Goal: Task Accomplishment & Management: Manage account settings

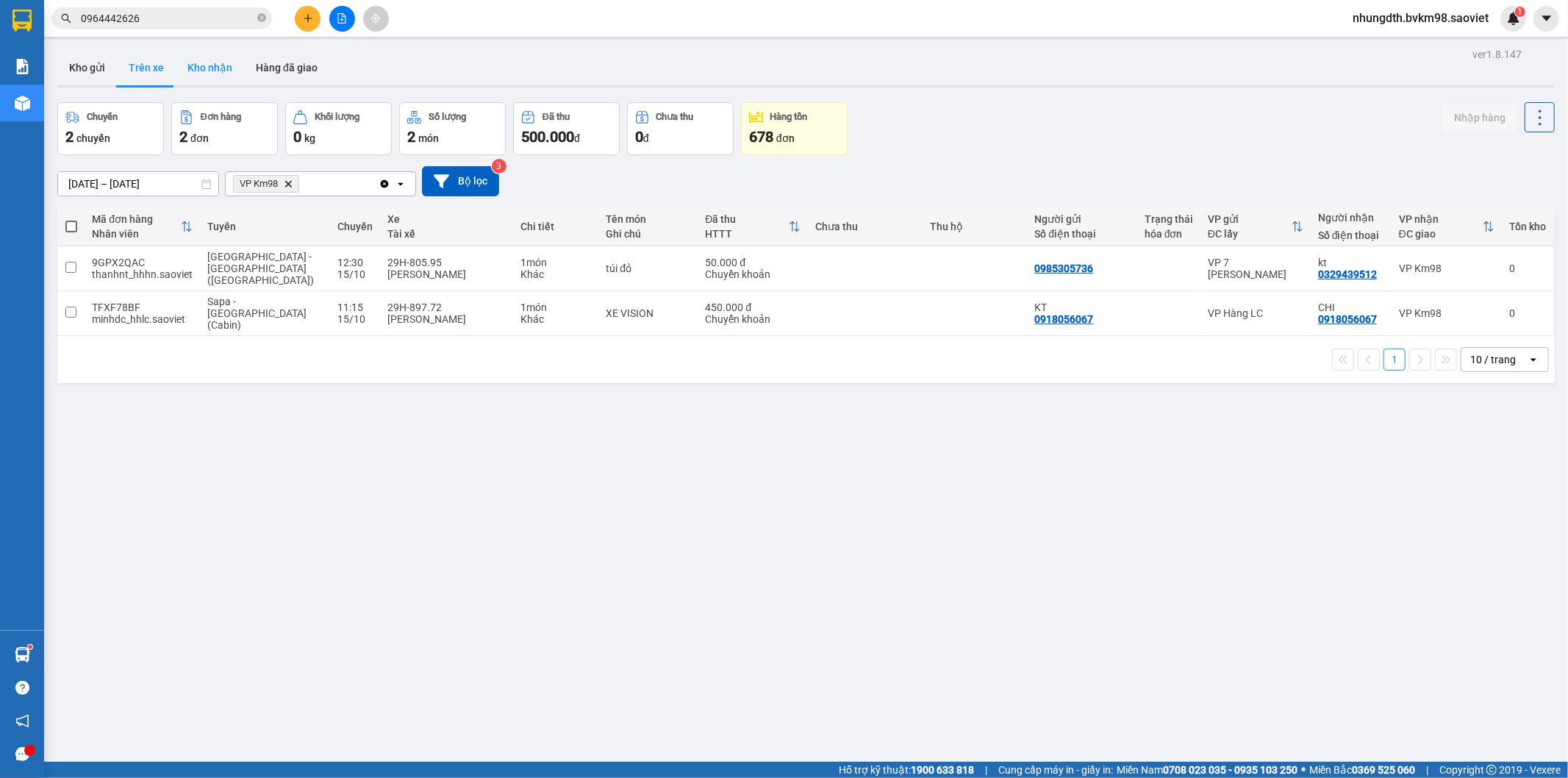
click at [214, 54] on button "Kho nhận" at bounding box center [210, 67] width 69 height 35
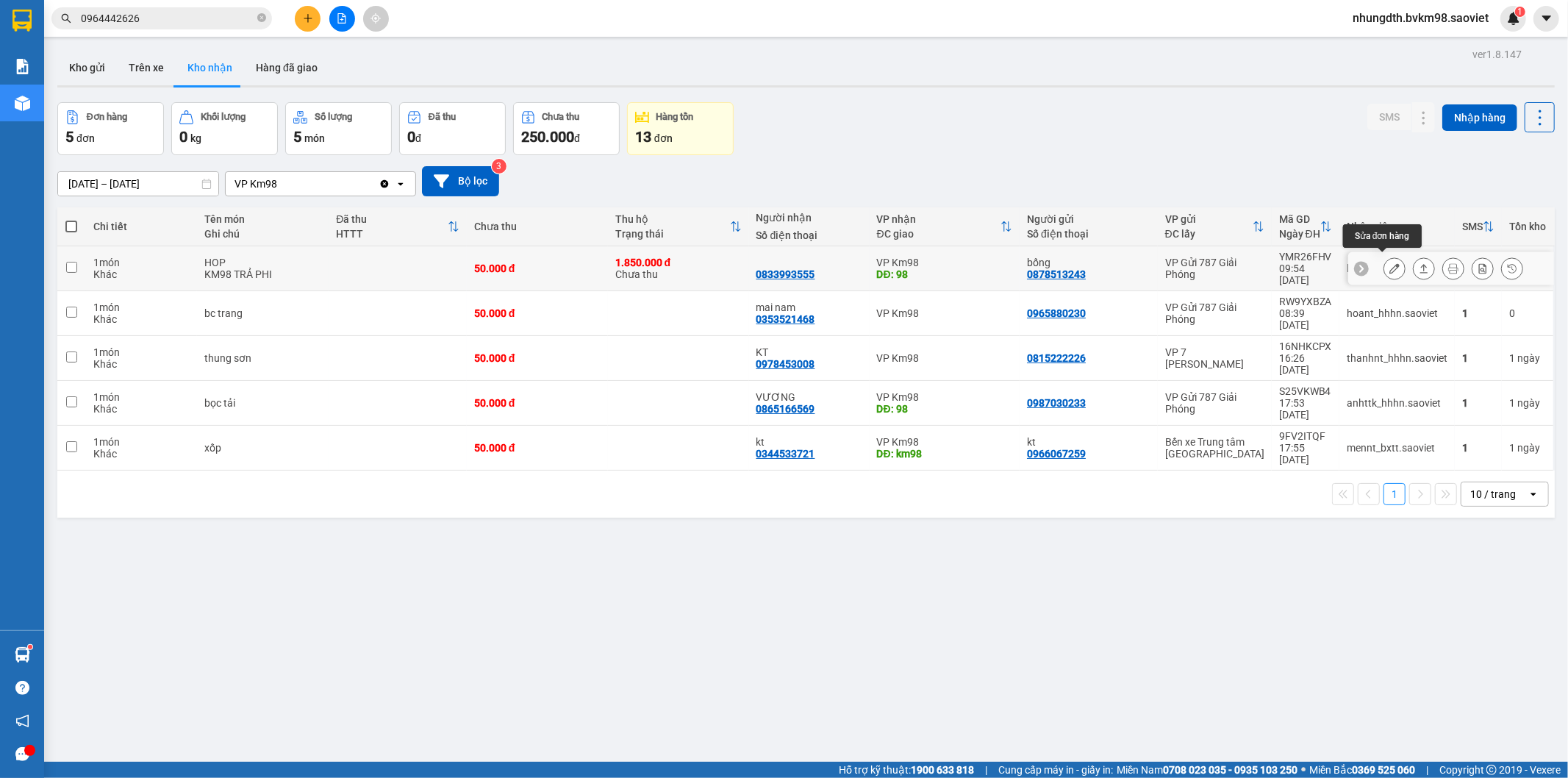
click at [1387, 262] on button at bounding box center [1394, 269] width 20 height 26
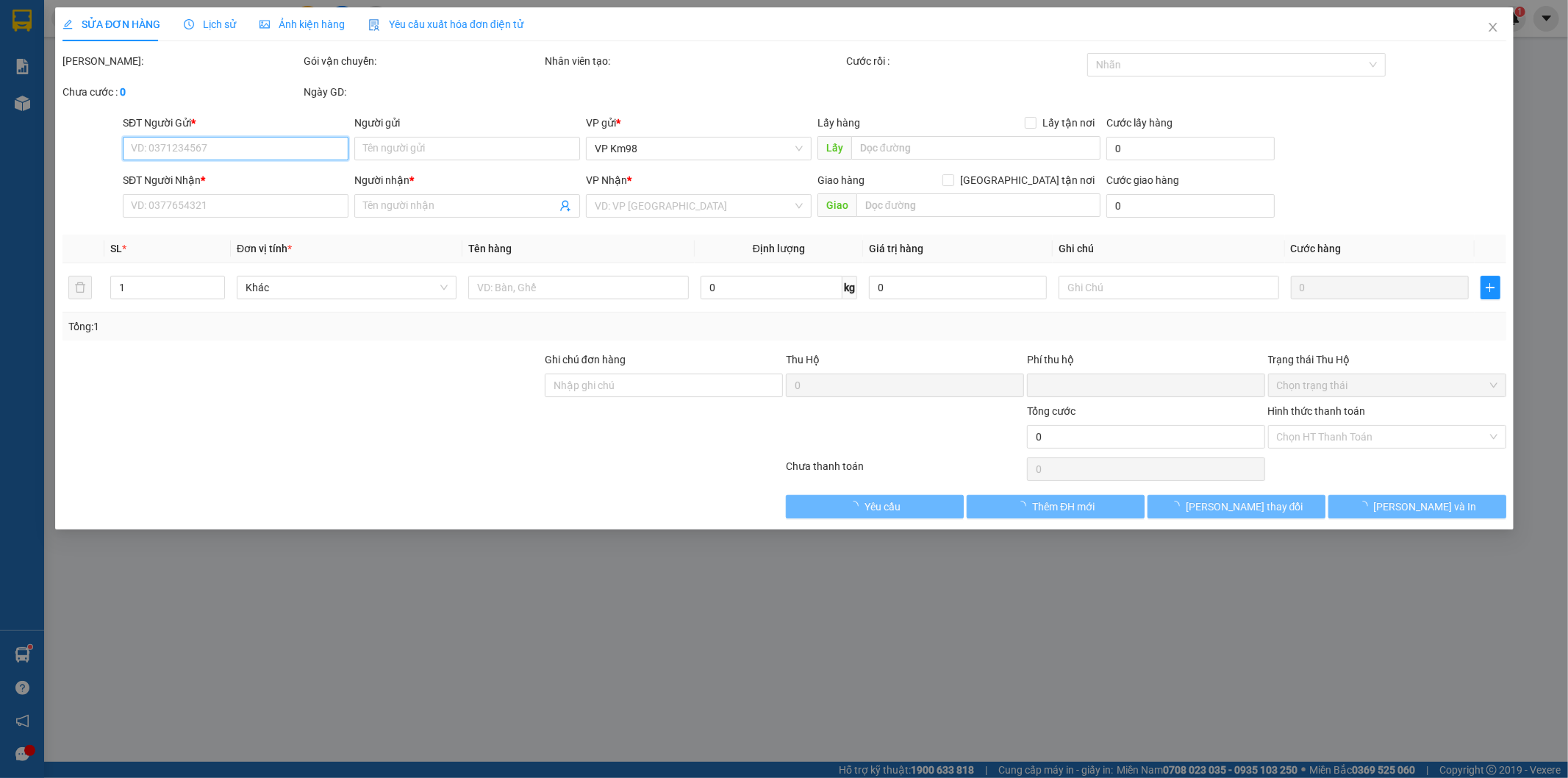
type input "0878513243"
type input "bống"
type input "0833993555"
type input "98"
type input "1.850.000"
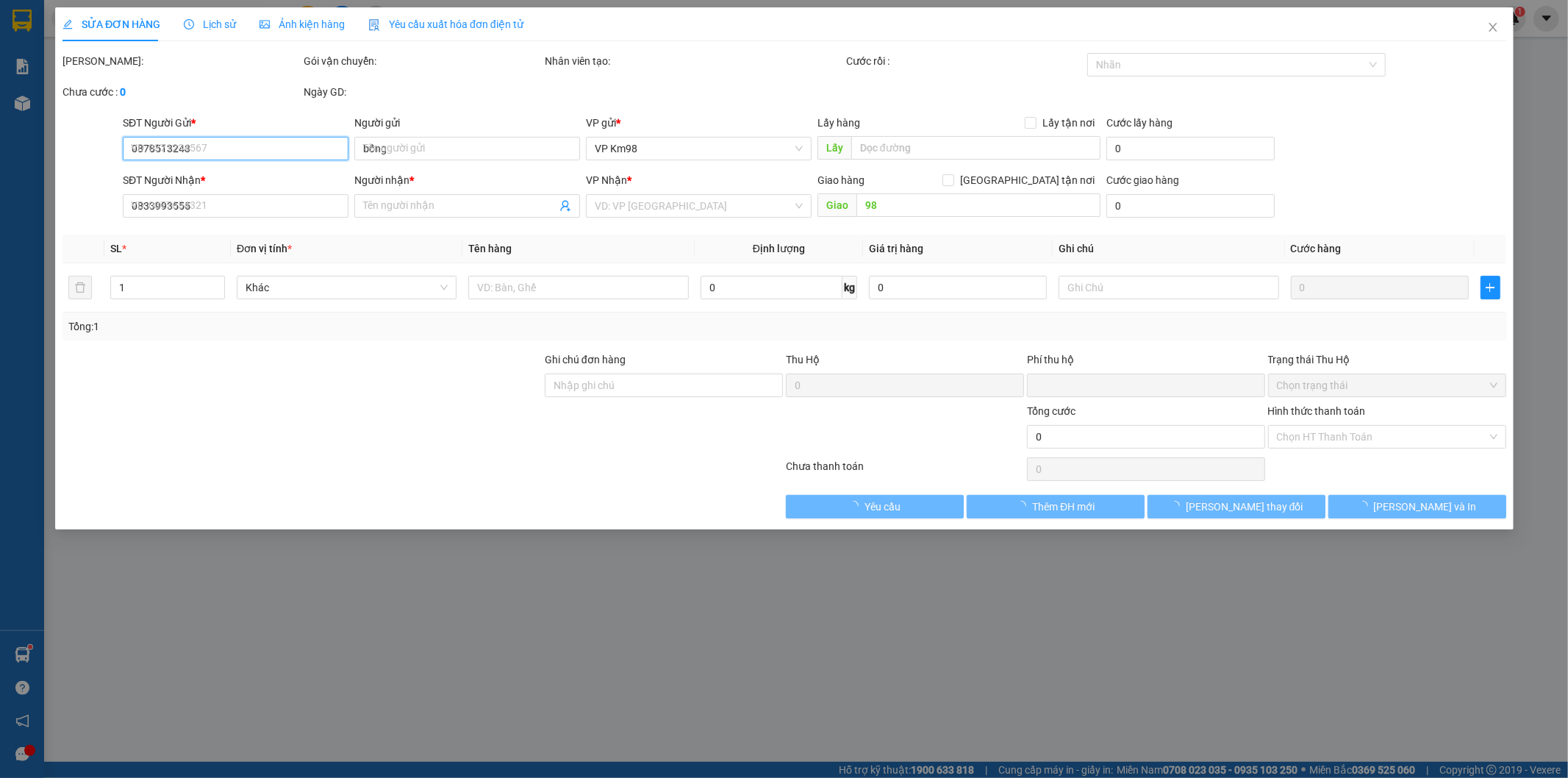
type input "30.000"
type input "50.000"
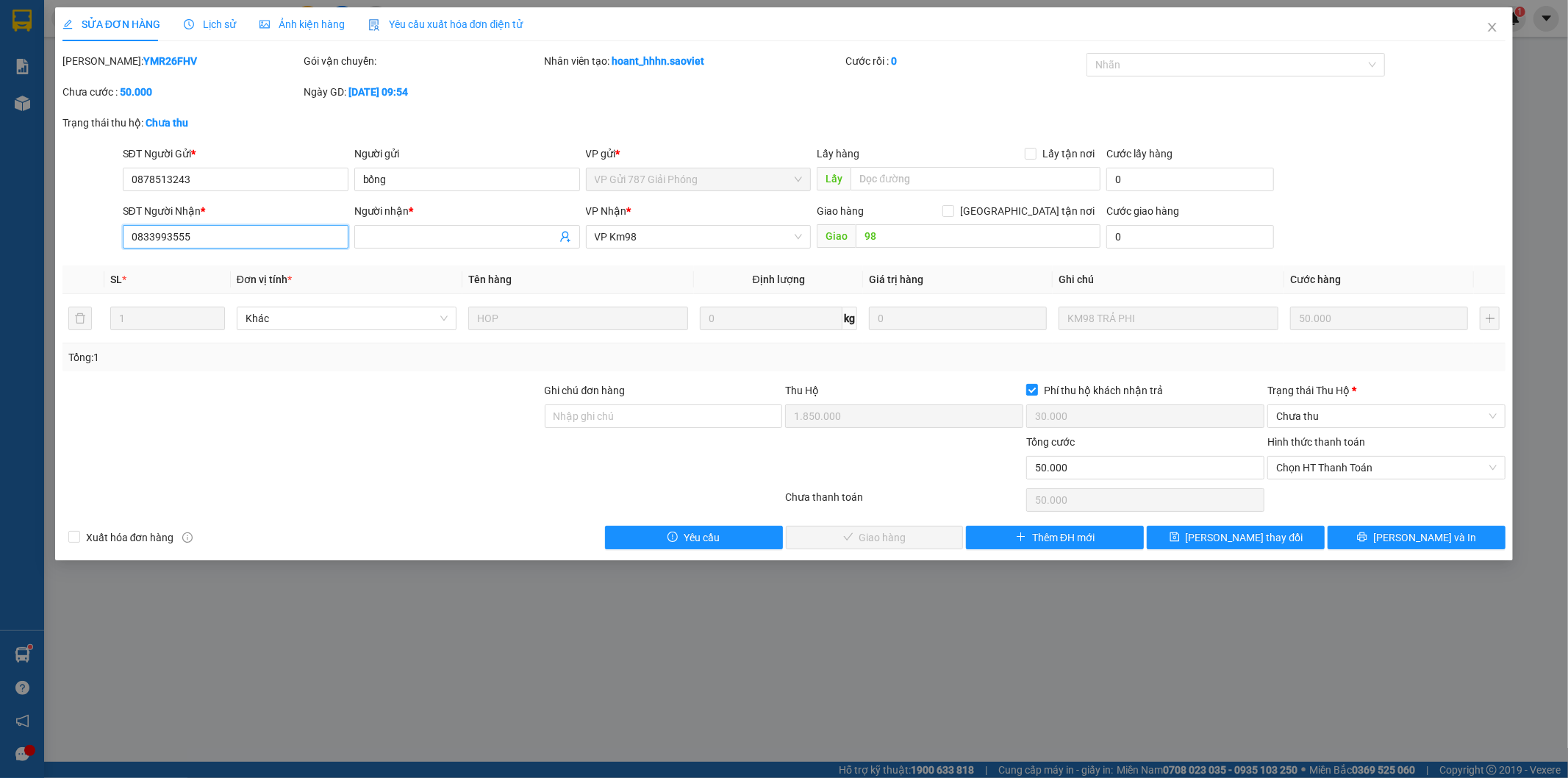
click at [173, 239] on input "0833993555" at bounding box center [236, 237] width 226 height 23
click at [143, 59] on b "YMR26FHV" at bounding box center [170, 61] width 54 height 12
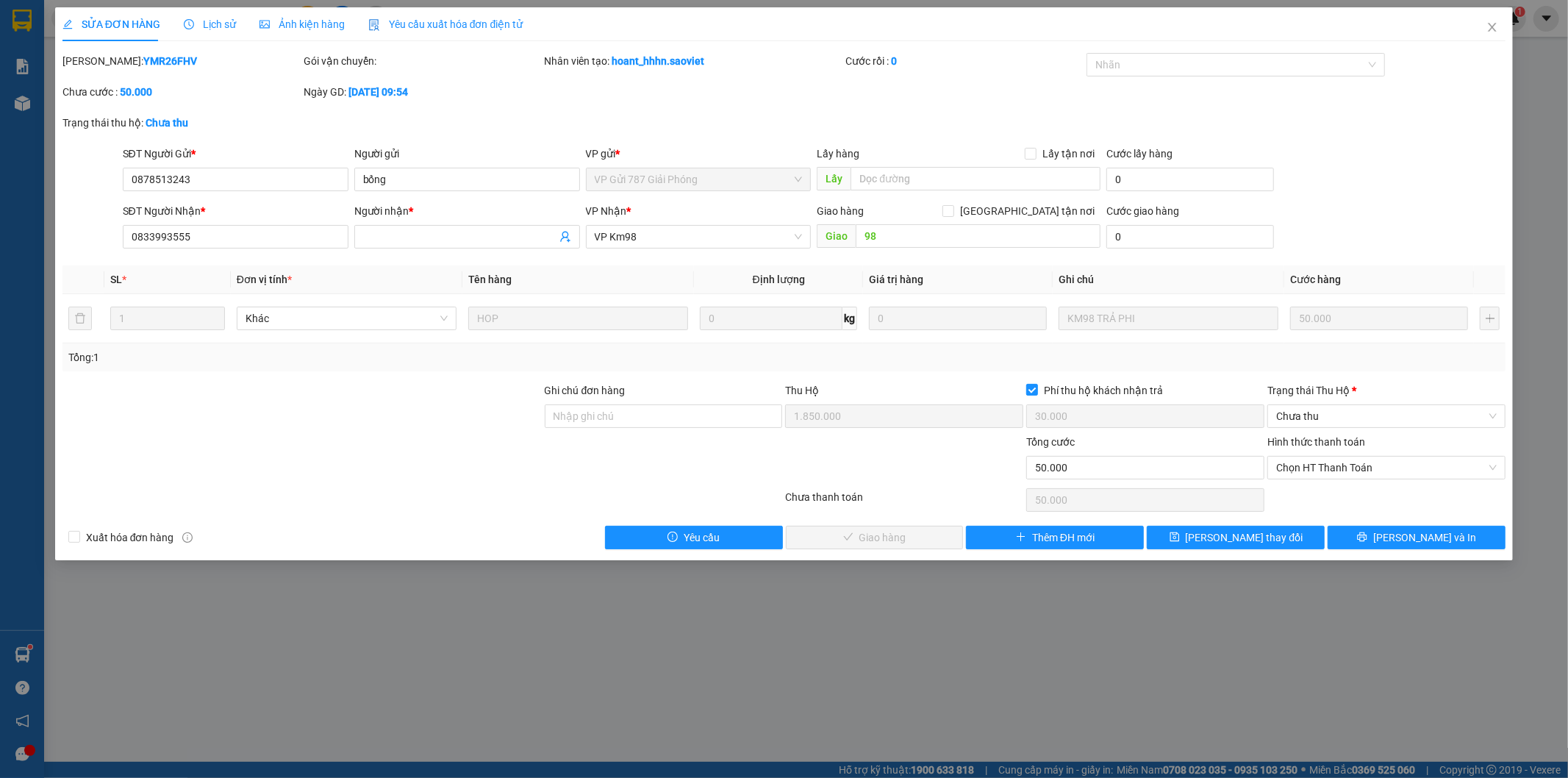
copy b "YMR26FHV"
click at [175, 180] on input "0878513243" at bounding box center [236, 179] width 226 height 23
click at [1325, 386] on div "Trạng thái [PERSON_NAME] *" at bounding box center [1387, 390] width 238 height 16
click at [1325, 405] on input "Trạng thái [PERSON_NAME] *" at bounding box center [1382, 416] width 210 height 22
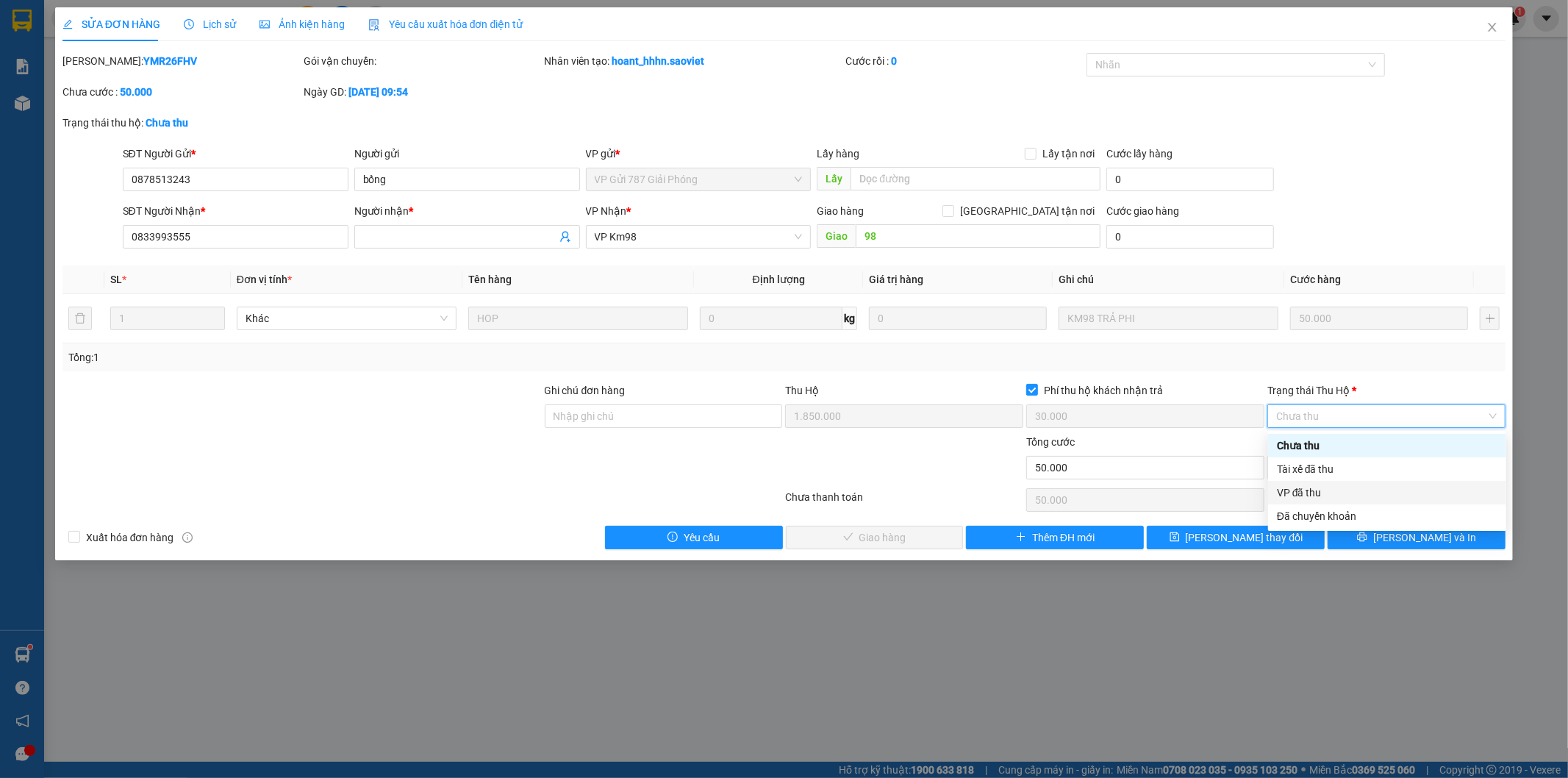
click at [1311, 495] on div "VP đã thu" at bounding box center [1387, 492] width 220 height 16
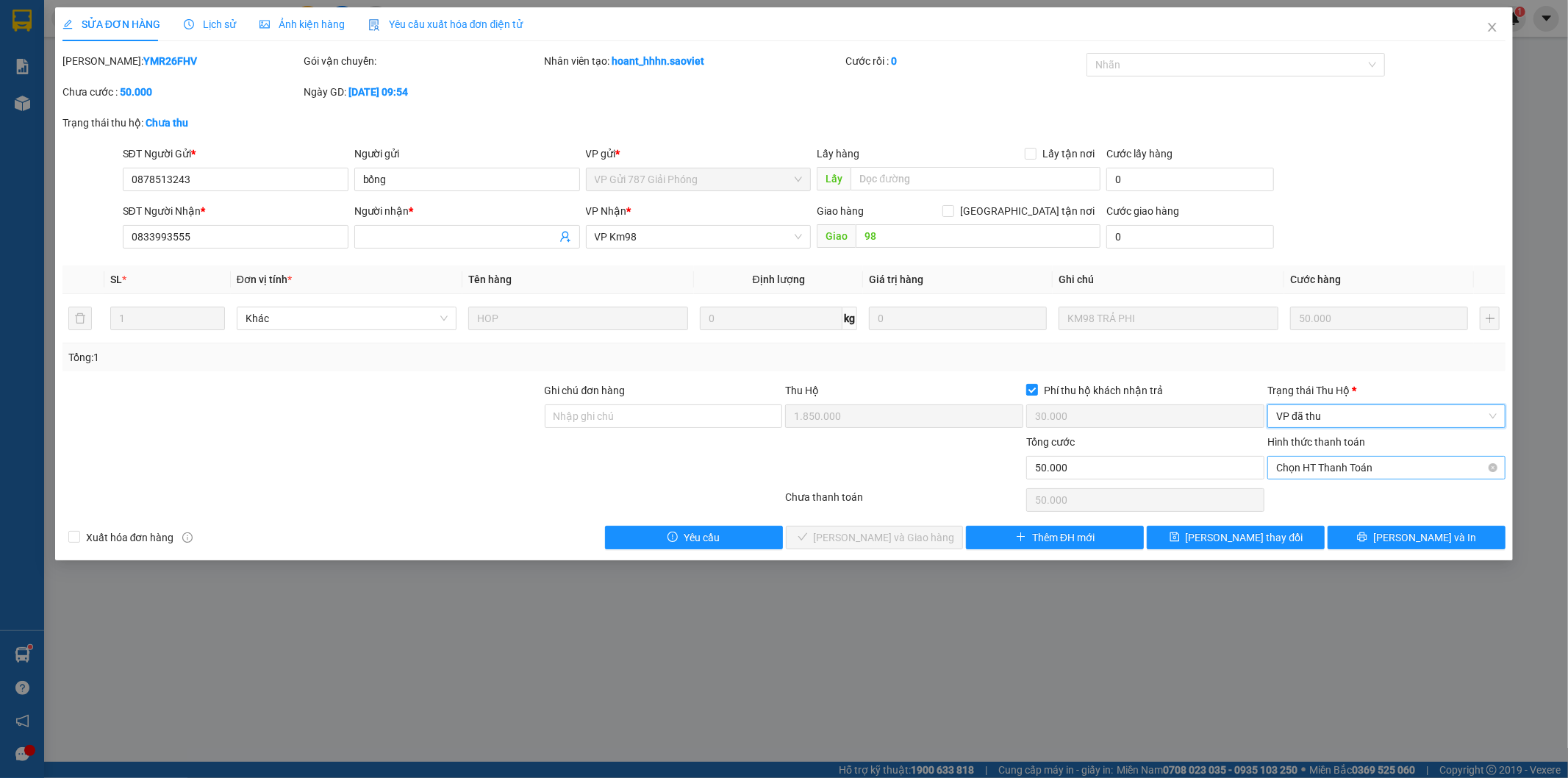
click at [1313, 471] on span "Chọn HT Thanh Toán" at bounding box center [1387, 467] width 220 height 22
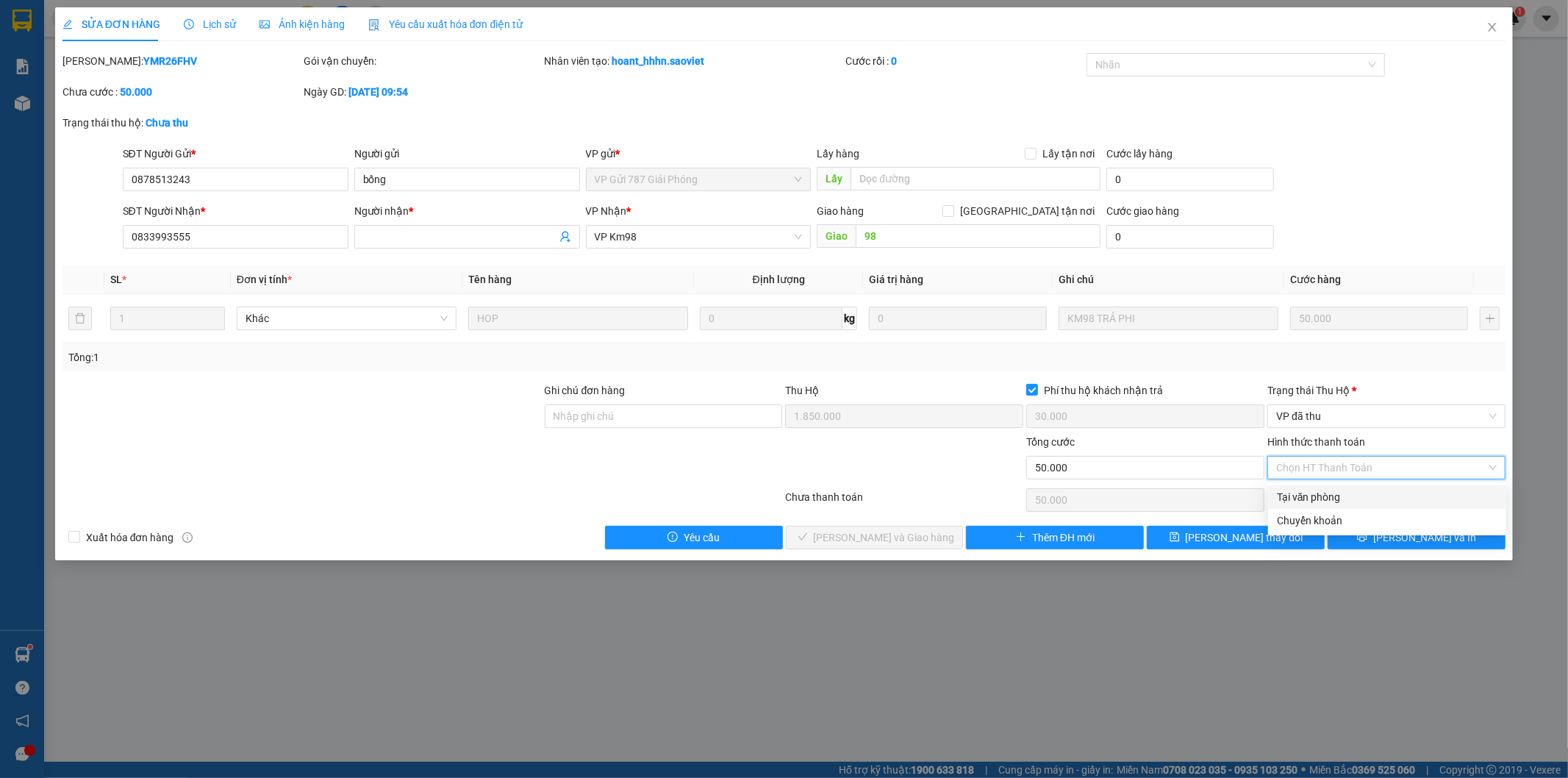
drag, startPoint x: 1299, startPoint y: 495, endPoint x: 1244, endPoint y: 505, distance: 55.9
click at [1299, 497] on div "Tại văn phòng" at bounding box center [1387, 497] width 220 height 16
type input "0"
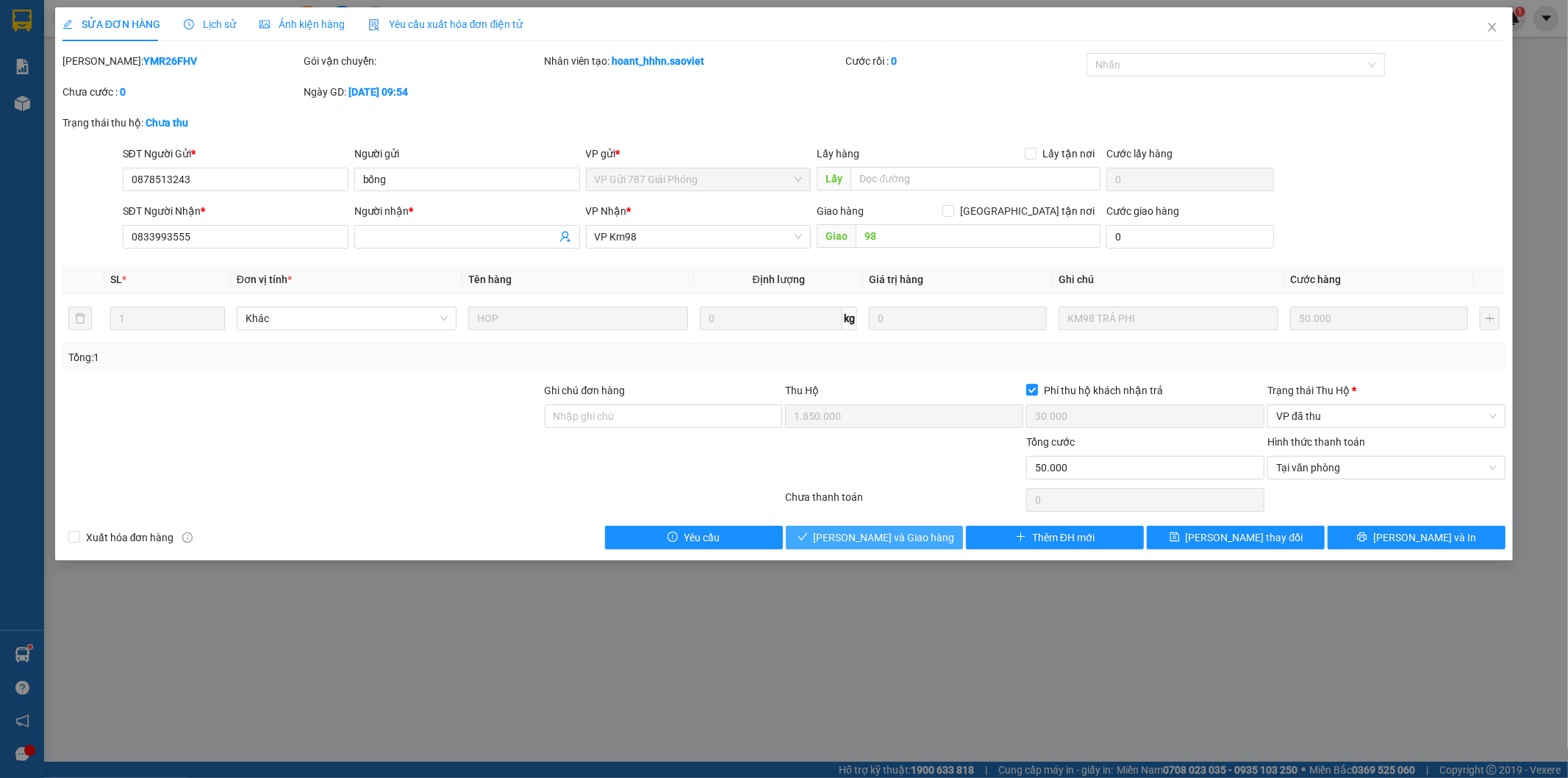
click at [909, 536] on span "[PERSON_NAME] và Giao hàng" at bounding box center [884, 537] width 141 height 16
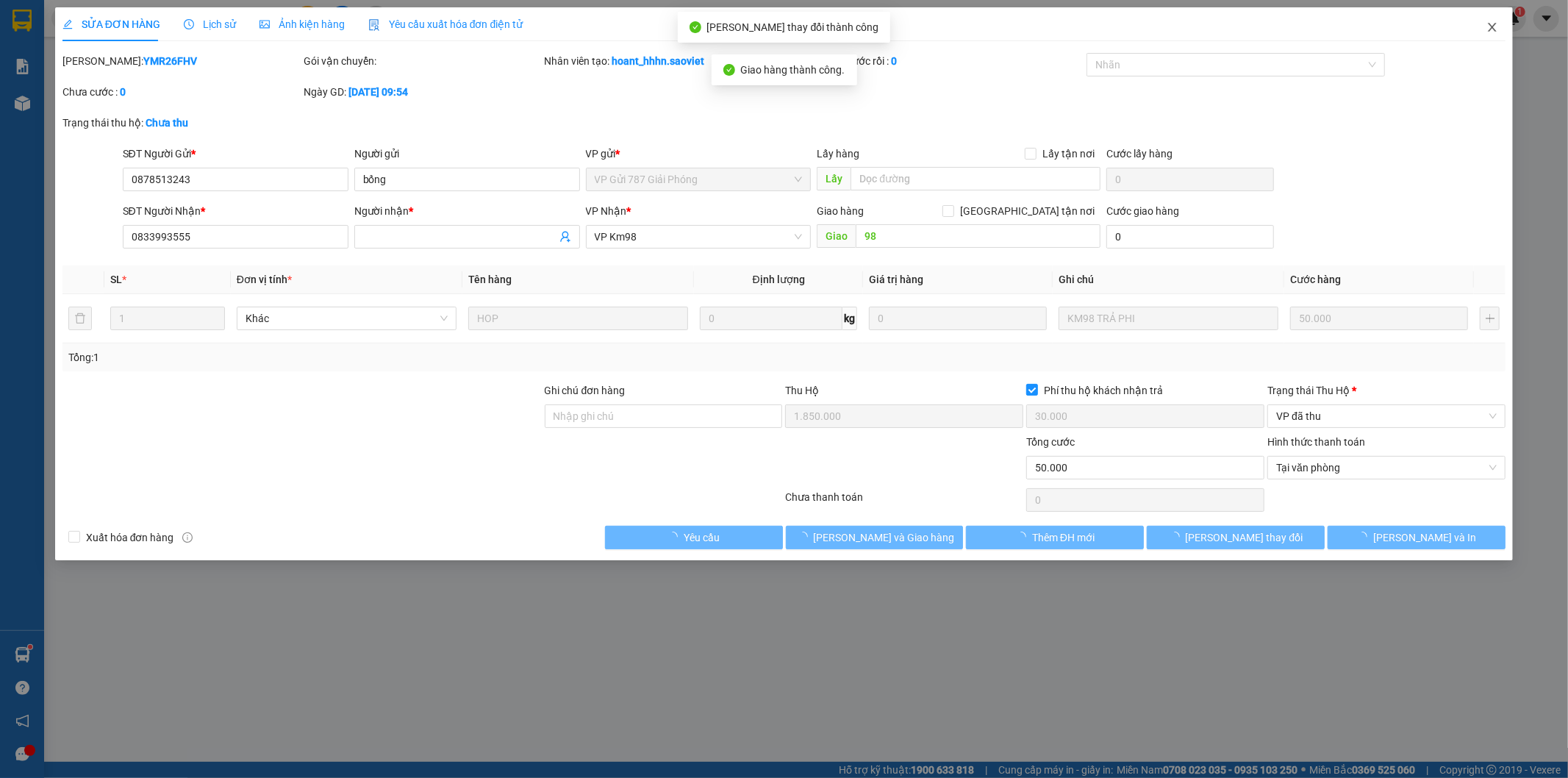
click at [1496, 26] on icon "close" at bounding box center [1492, 26] width 12 height 12
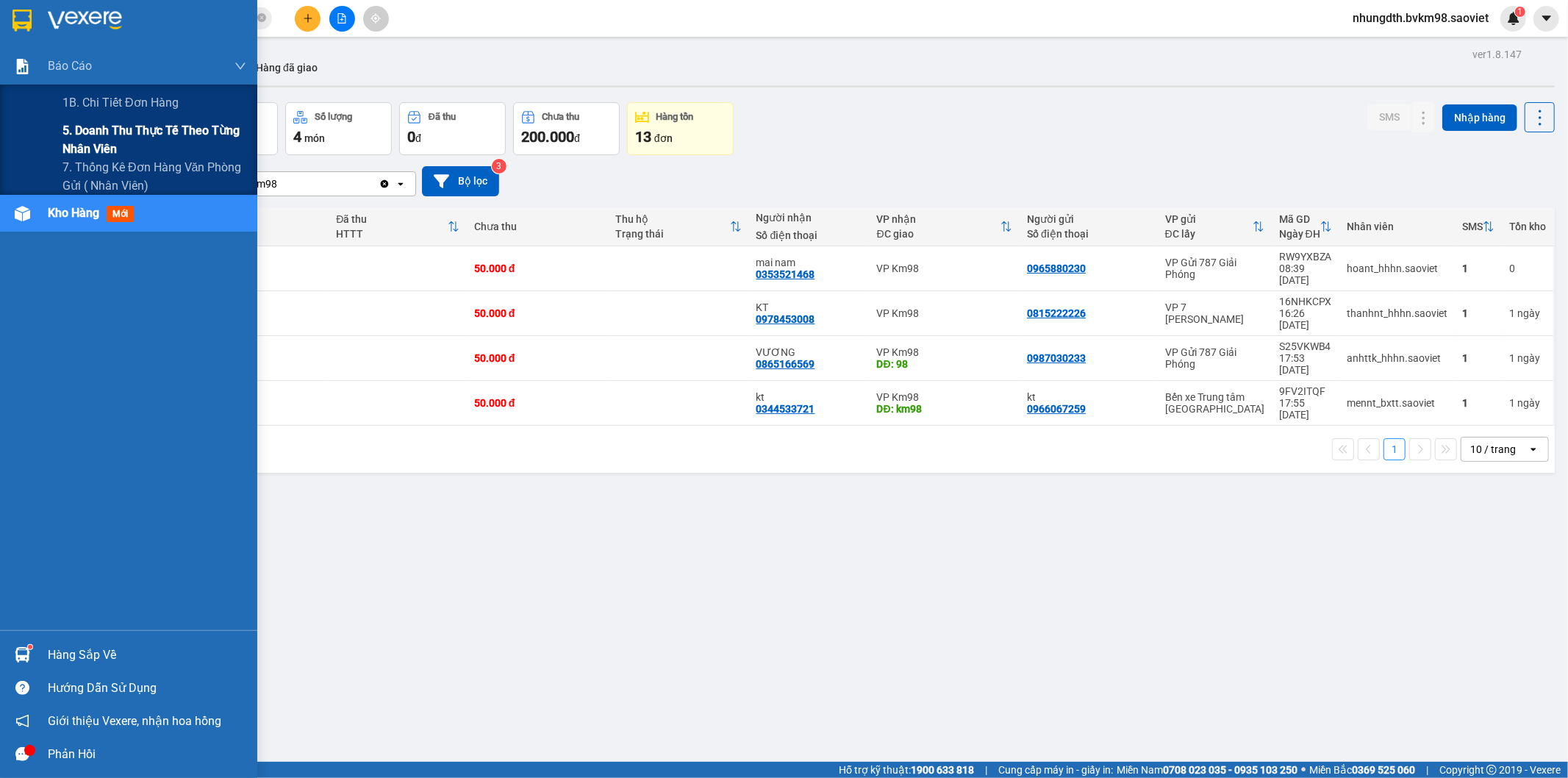
click at [99, 127] on span "5. Doanh thu thực tế theo từng nhân viên" at bounding box center [154, 139] width 184 height 37
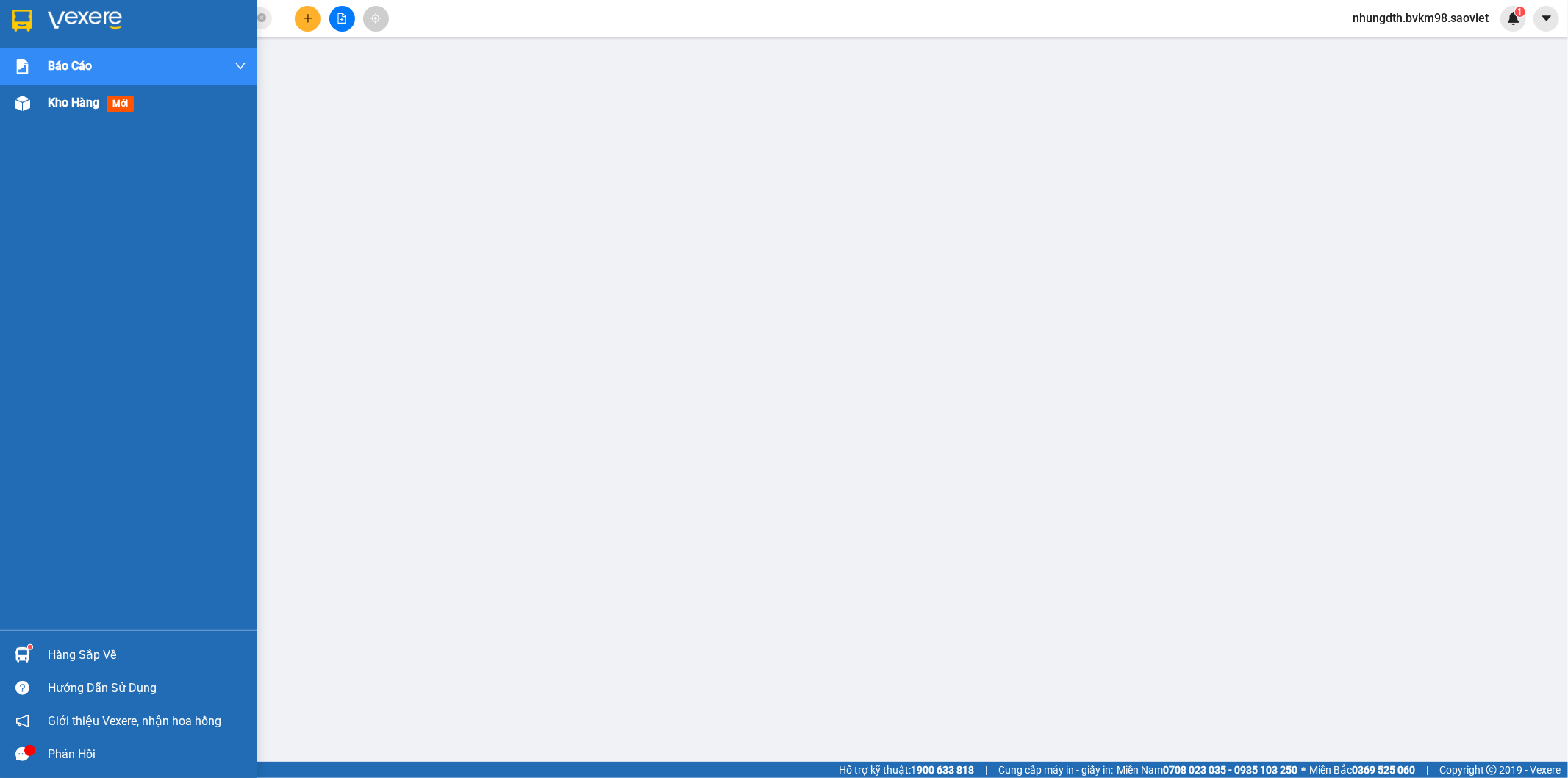
click at [25, 105] on img at bounding box center [23, 104] width 16 height 16
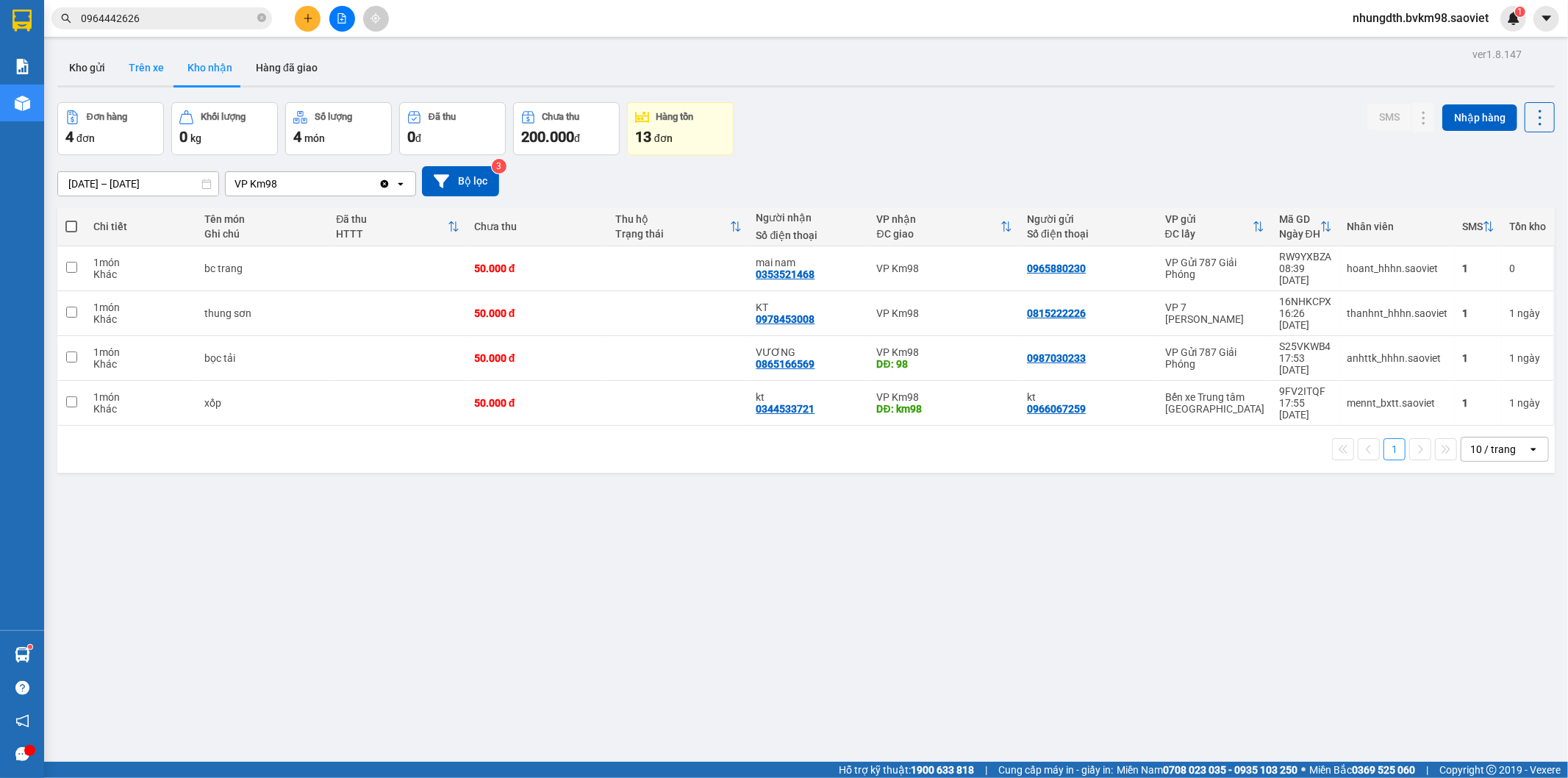
click at [143, 69] on button "Trên xe" at bounding box center [146, 67] width 59 height 35
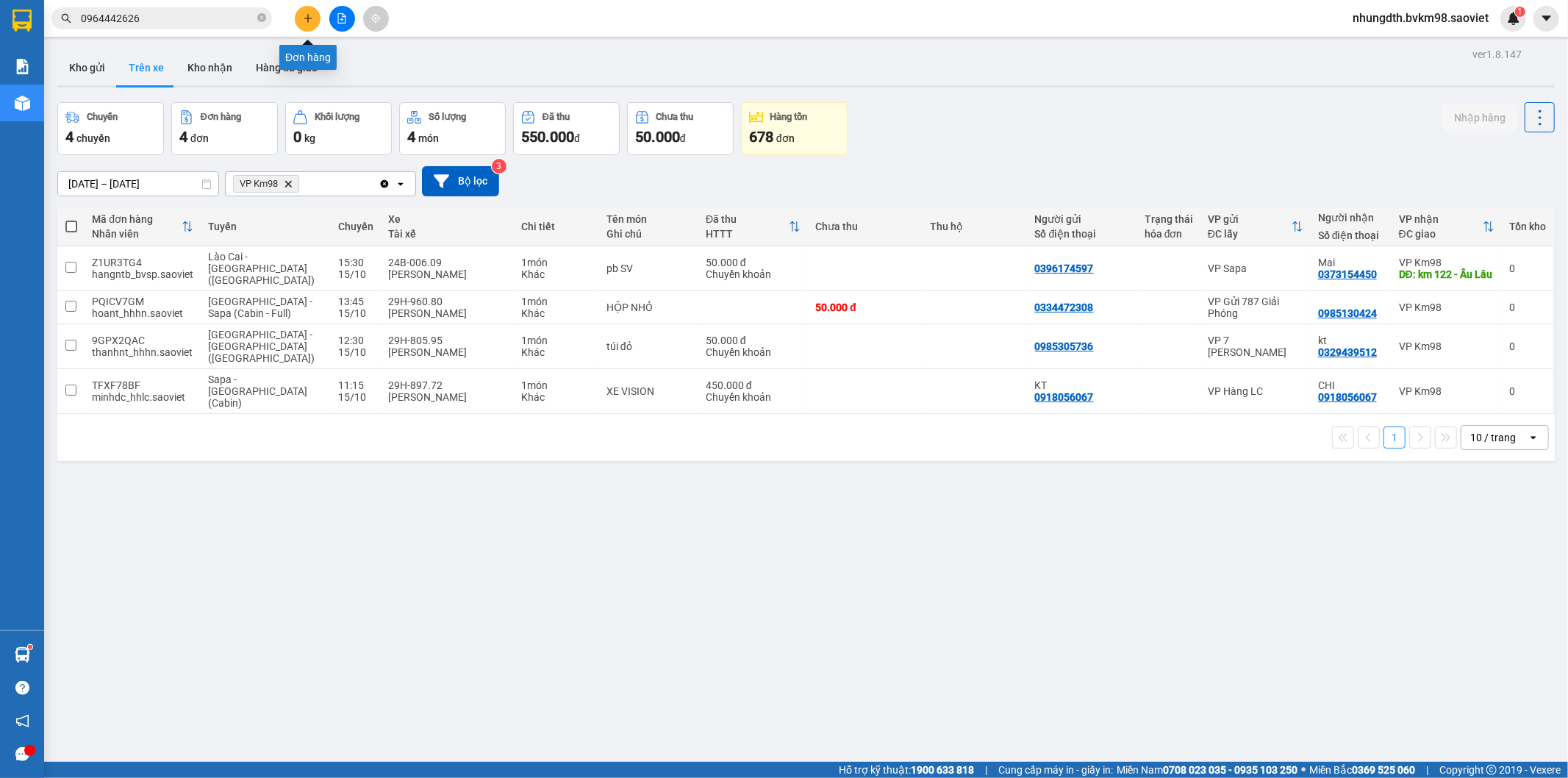
click at [305, 13] on icon "plus" at bounding box center [308, 18] width 10 height 10
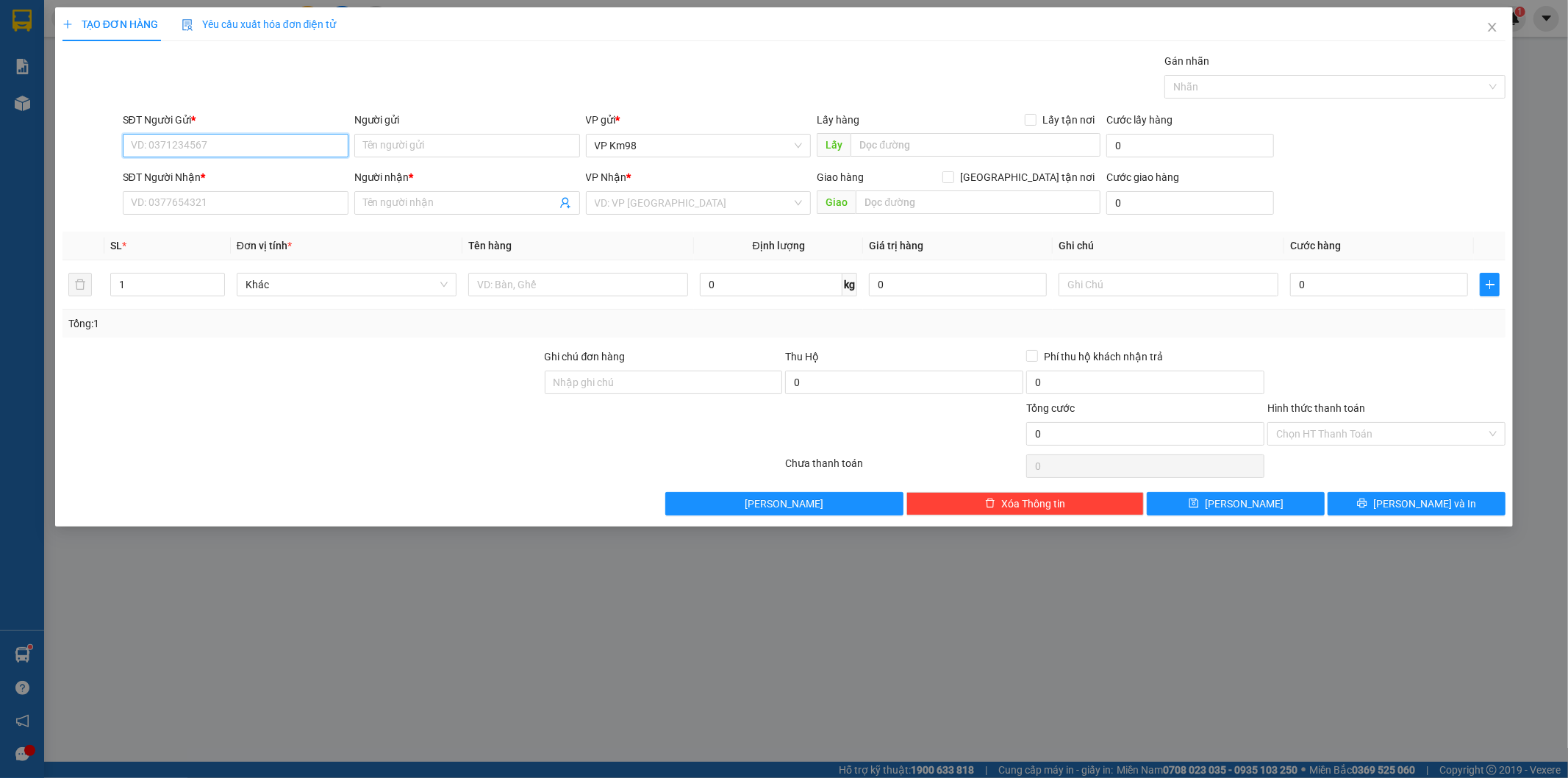
click at [230, 144] on input "SĐT Người Gửi *" at bounding box center [236, 146] width 226 height 23
type input "0868036116"
click at [179, 171] on div "0868036116 - kt" at bounding box center [235, 174] width 208 height 16
type input "kt"
type input "0964444869"
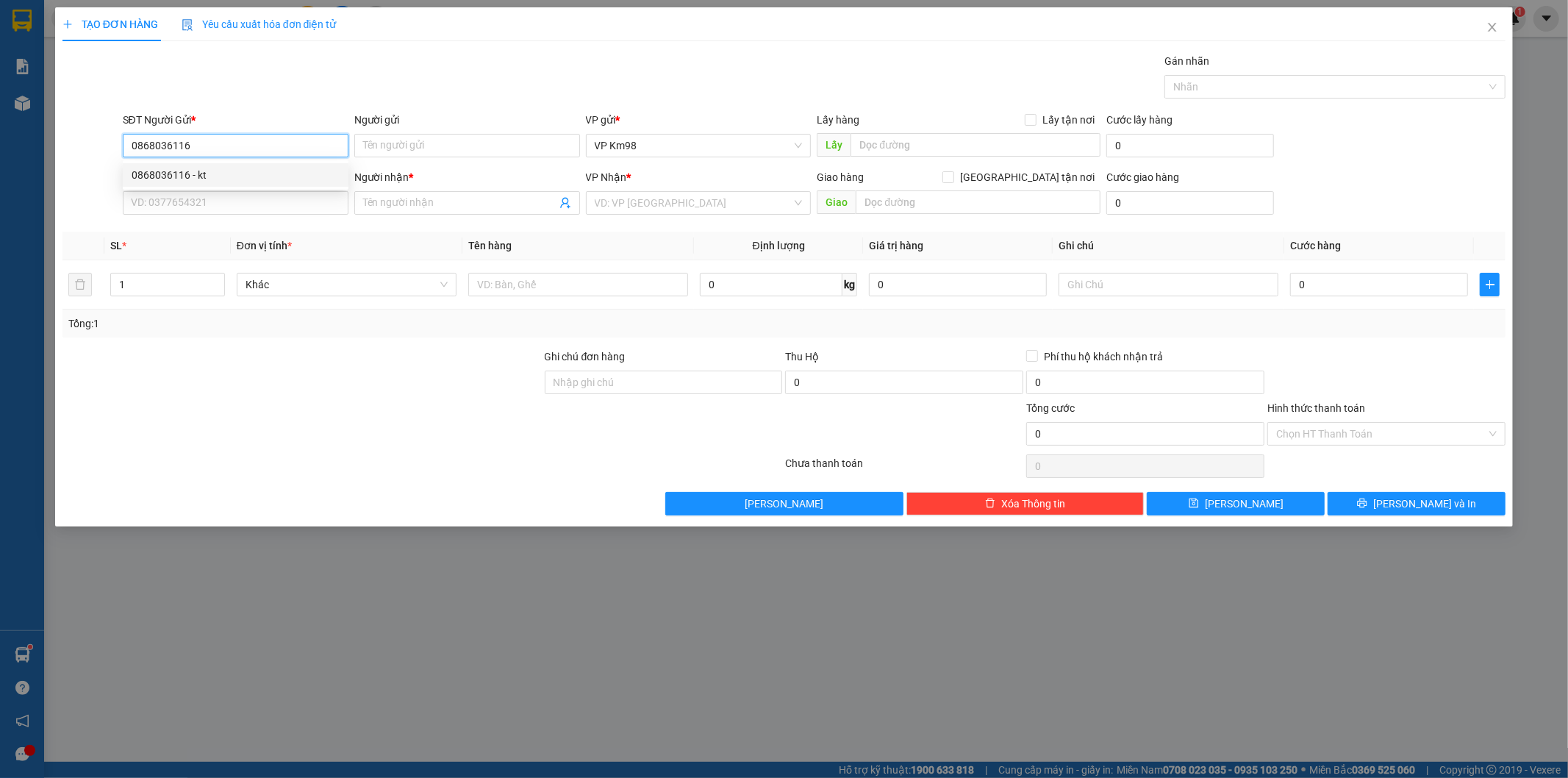
type input "hữu( nhà hàng hải yến)"
type input "[PERSON_NAME]"
type input "0868036116"
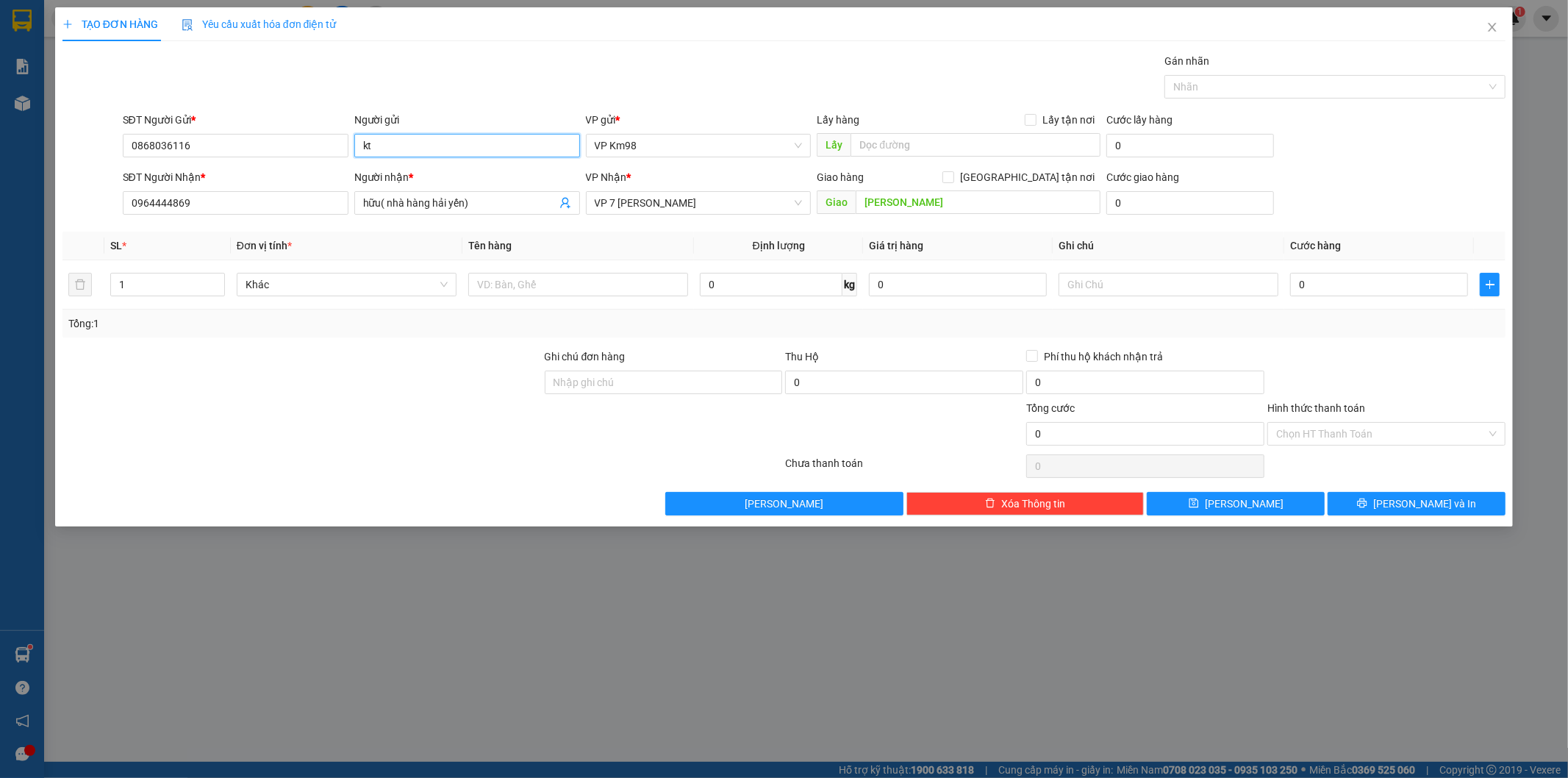
click at [399, 151] on input "kt" at bounding box center [467, 146] width 226 height 23
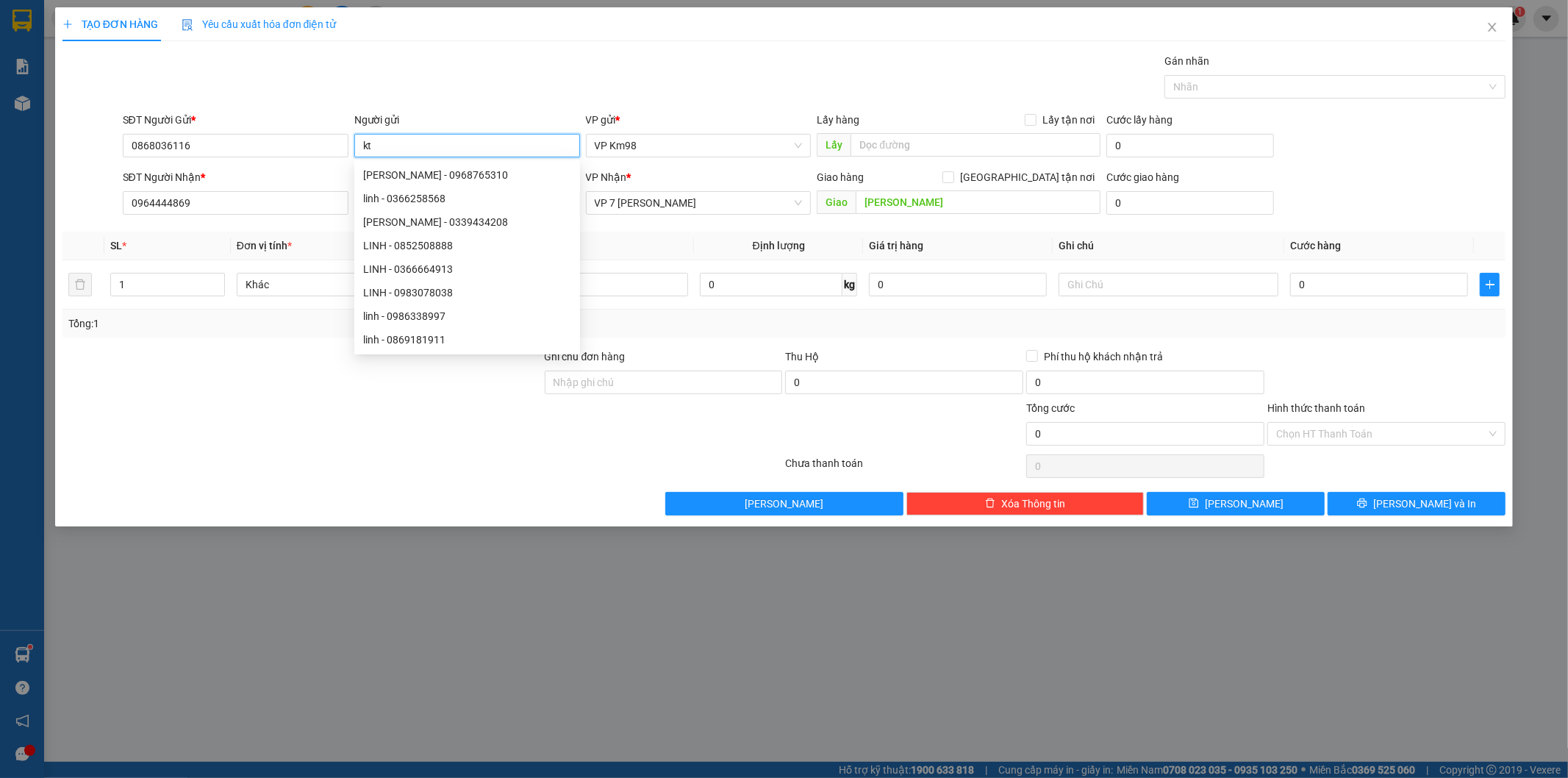
type input "k"
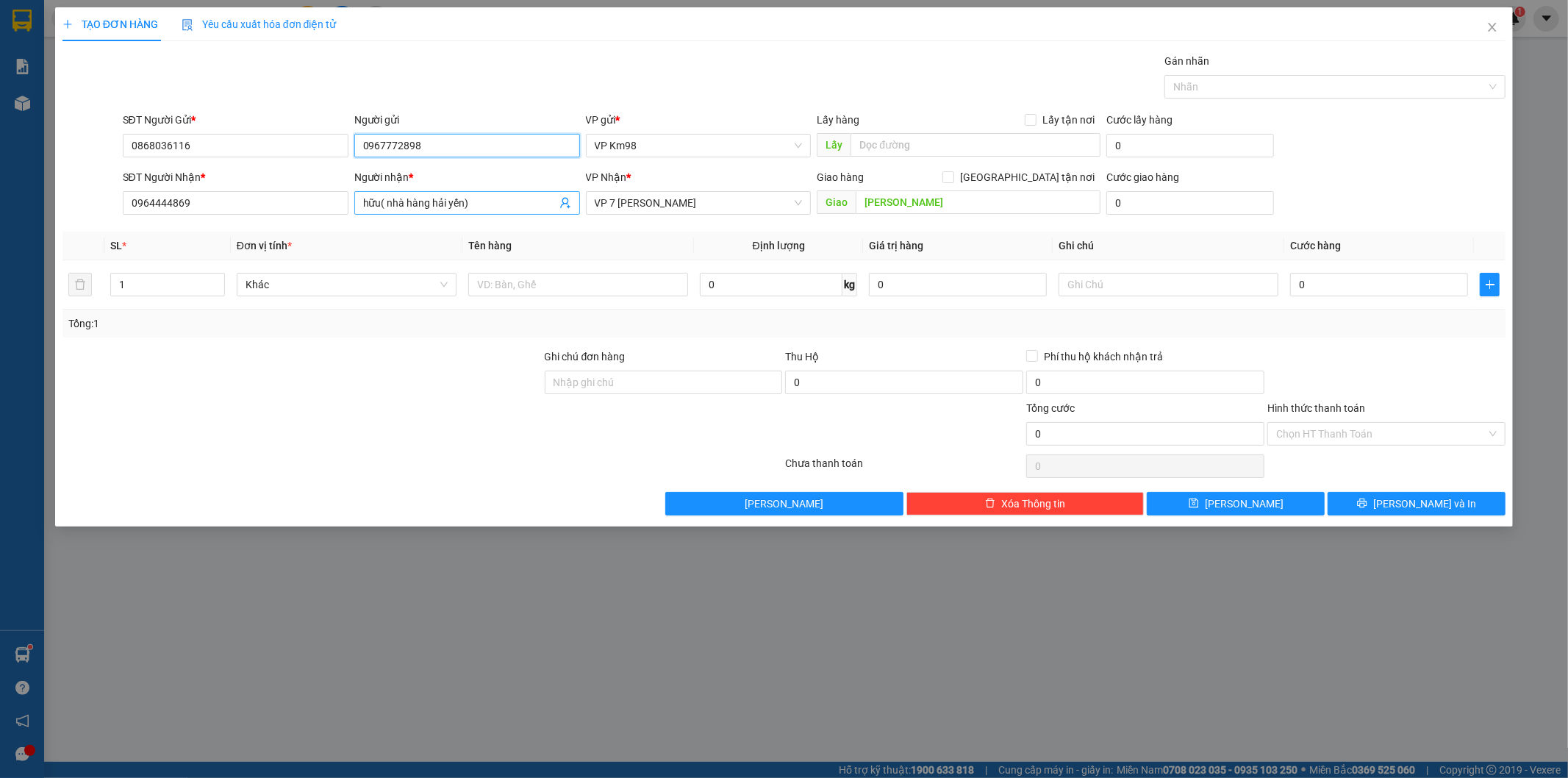
type input "0967772898"
click at [379, 202] on input "hữu( nhà hàng hải yến)" at bounding box center [460, 202] width 193 height 16
type input "anh phước( nhà hàng hải yến)"
click at [546, 289] on input "text" at bounding box center [578, 284] width 220 height 23
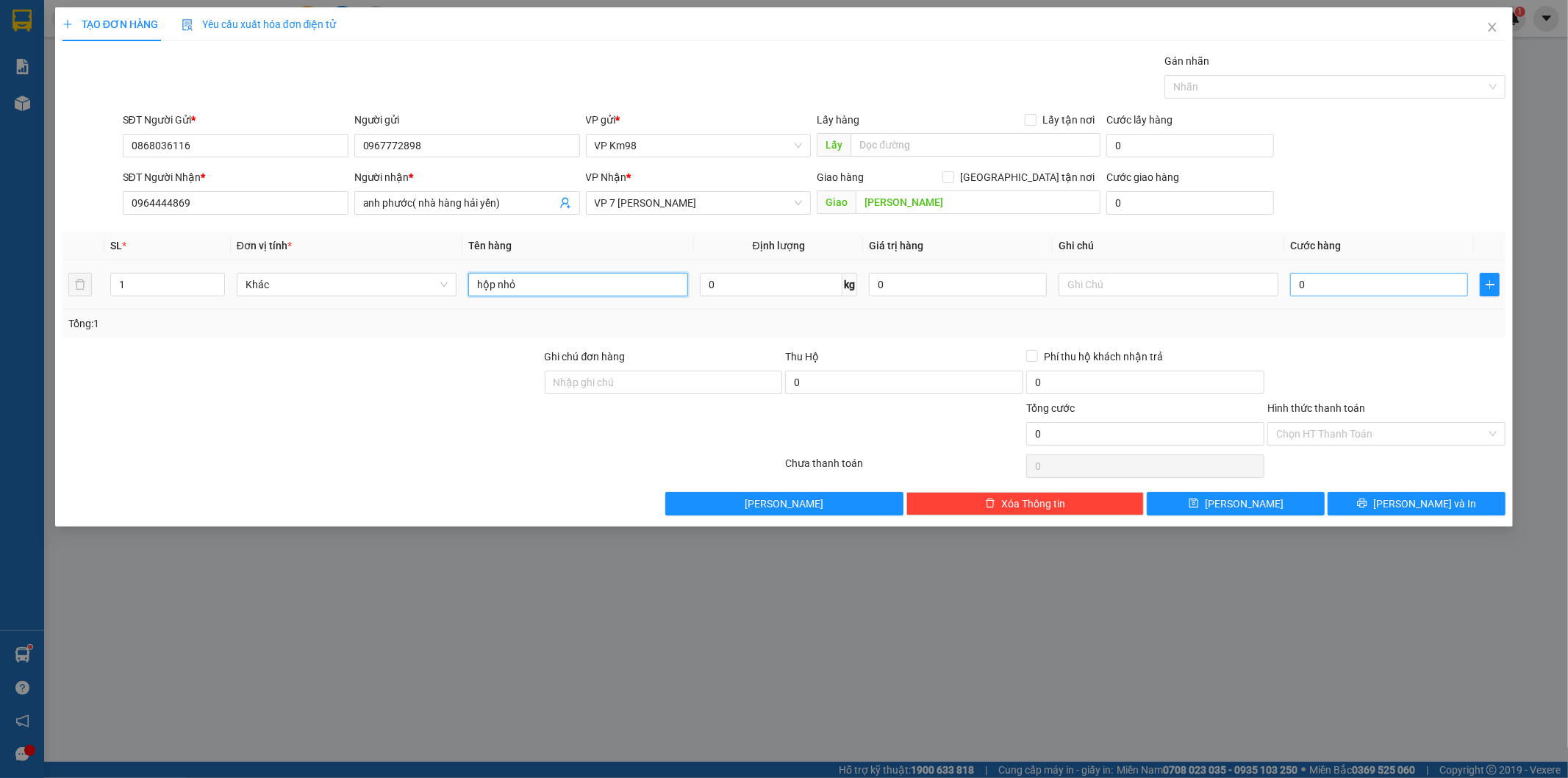
type input "hộp nhỏ"
click at [1373, 283] on input "0" at bounding box center [1379, 284] width 178 height 23
type input "5"
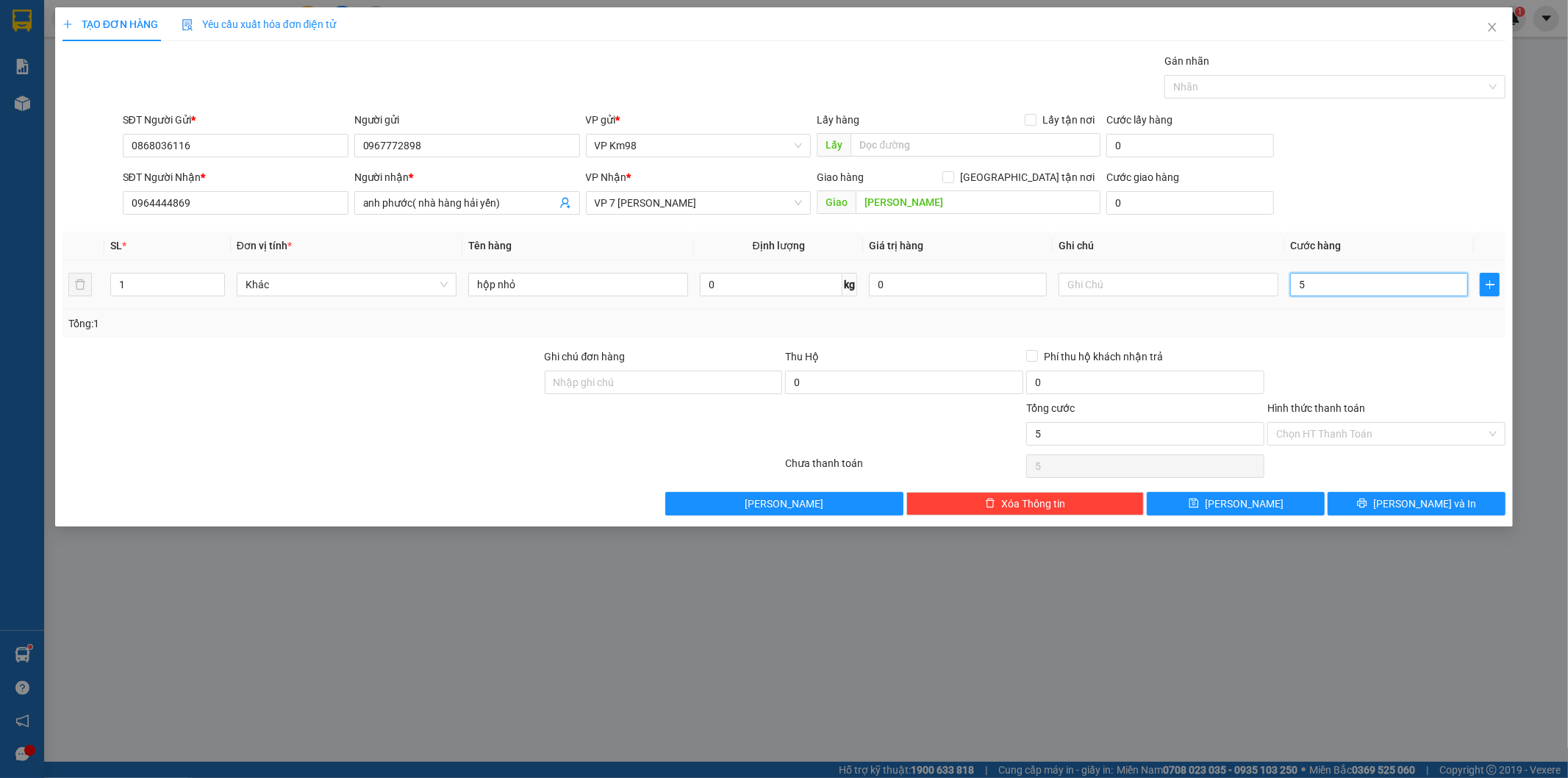
type input "50"
type input "500"
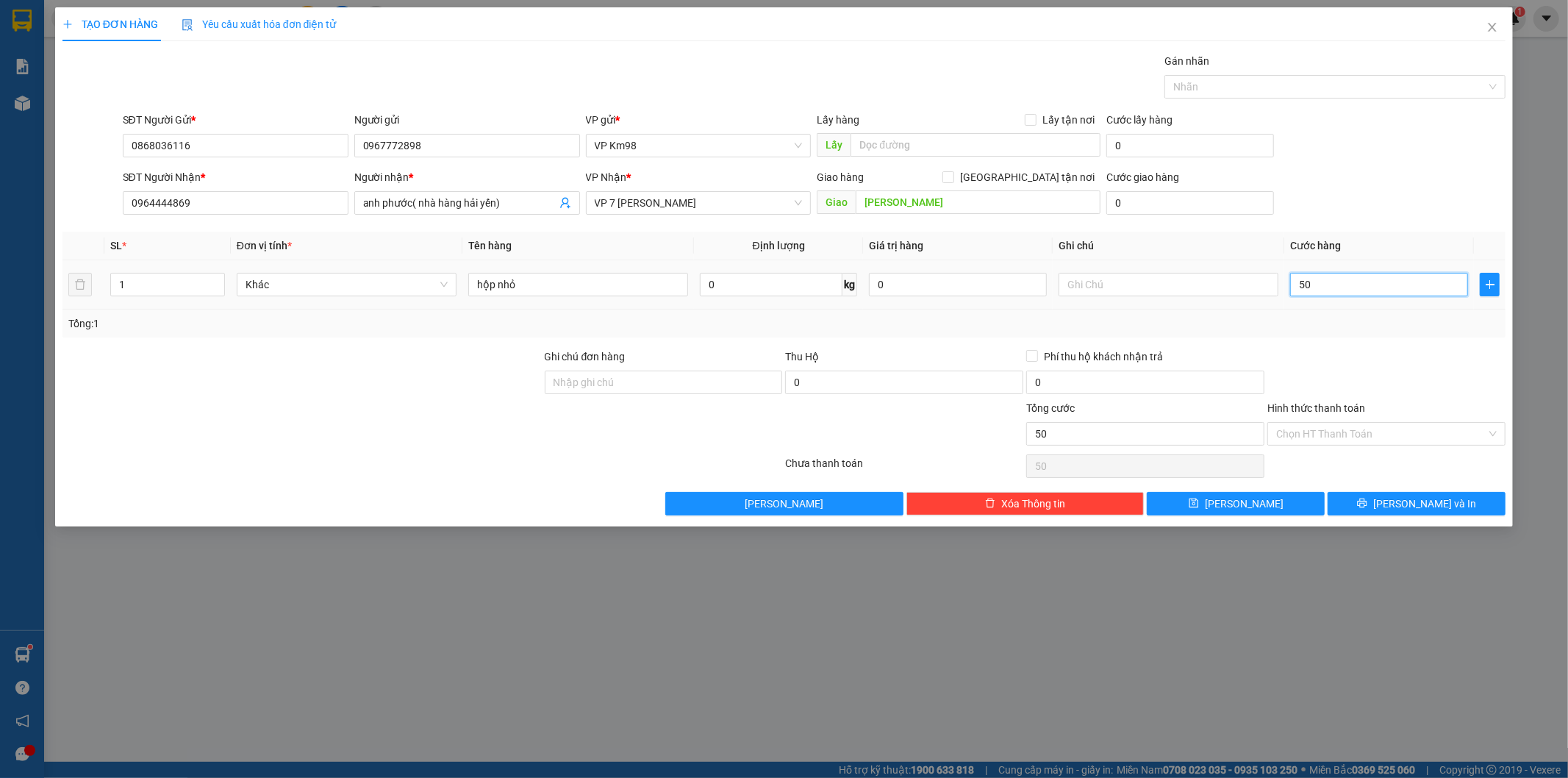
type input "500"
type input "5.000"
type input "50.000"
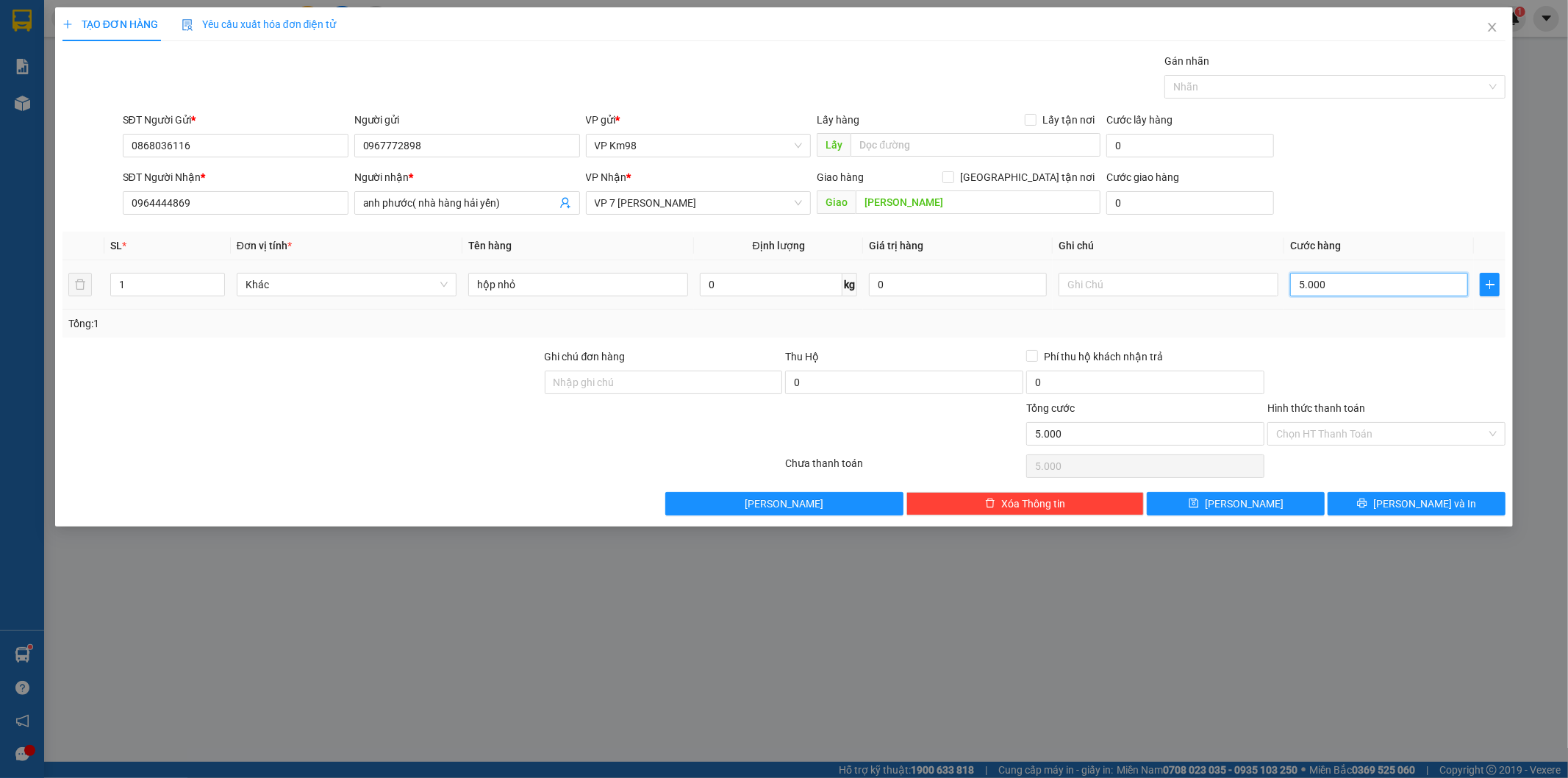
type input "50.000"
click at [1339, 408] on label "Hình thức thanh toán" at bounding box center [1317, 408] width 98 height 12
click at [1339, 423] on input "Hình thức thanh toán" at bounding box center [1382, 434] width 210 height 22
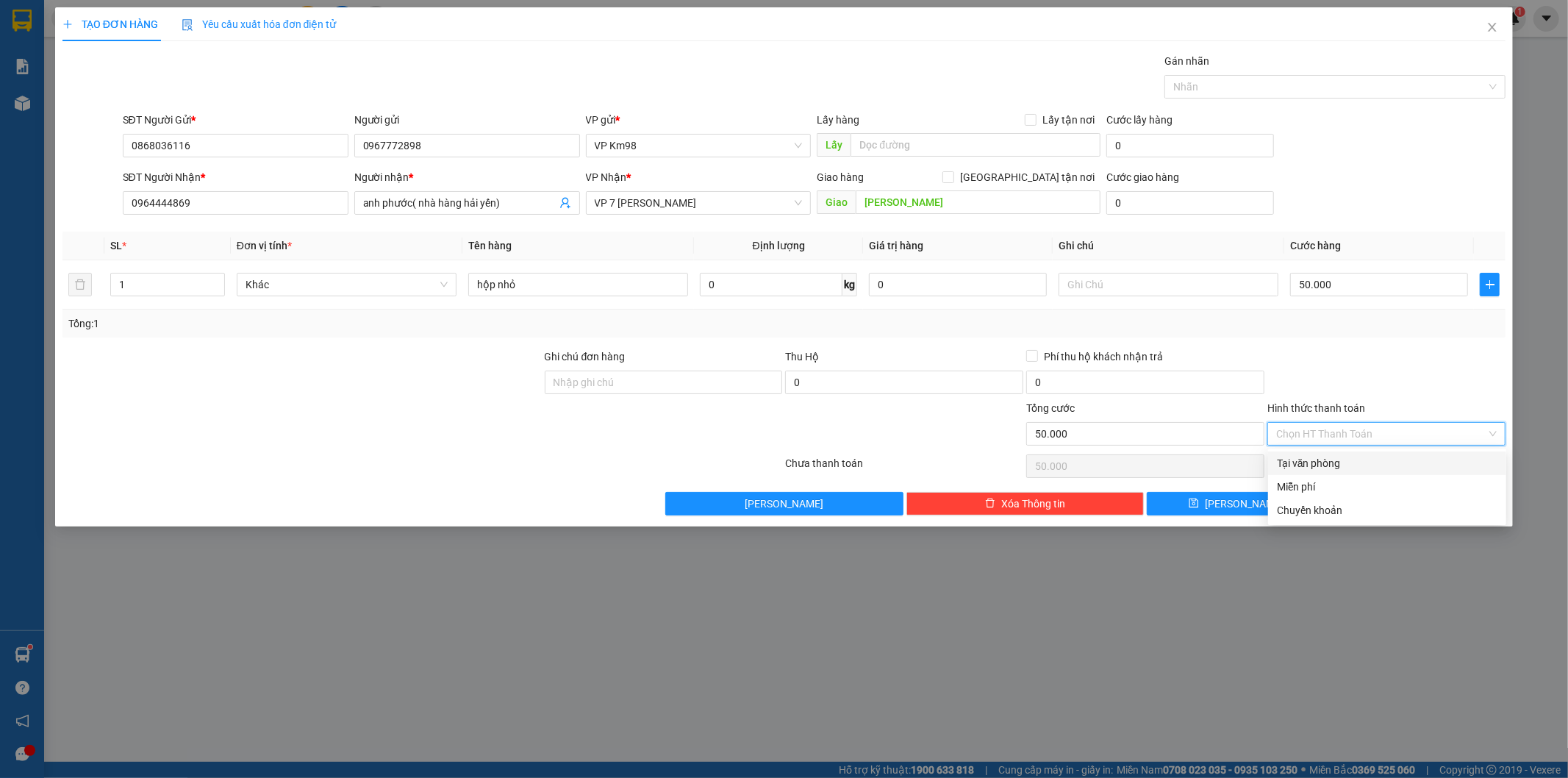
click at [1334, 456] on div "Tại văn phòng" at bounding box center [1387, 463] width 220 height 16
type input "0"
drag, startPoint x: 1371, startPoint y: 504, endPoint x: 1198, endPoint y: 459, distance: 178.8
click at [1371, 505] on button "[PERSON_NAME] và In" at bounding box center [1417, 504] width 178 height 23
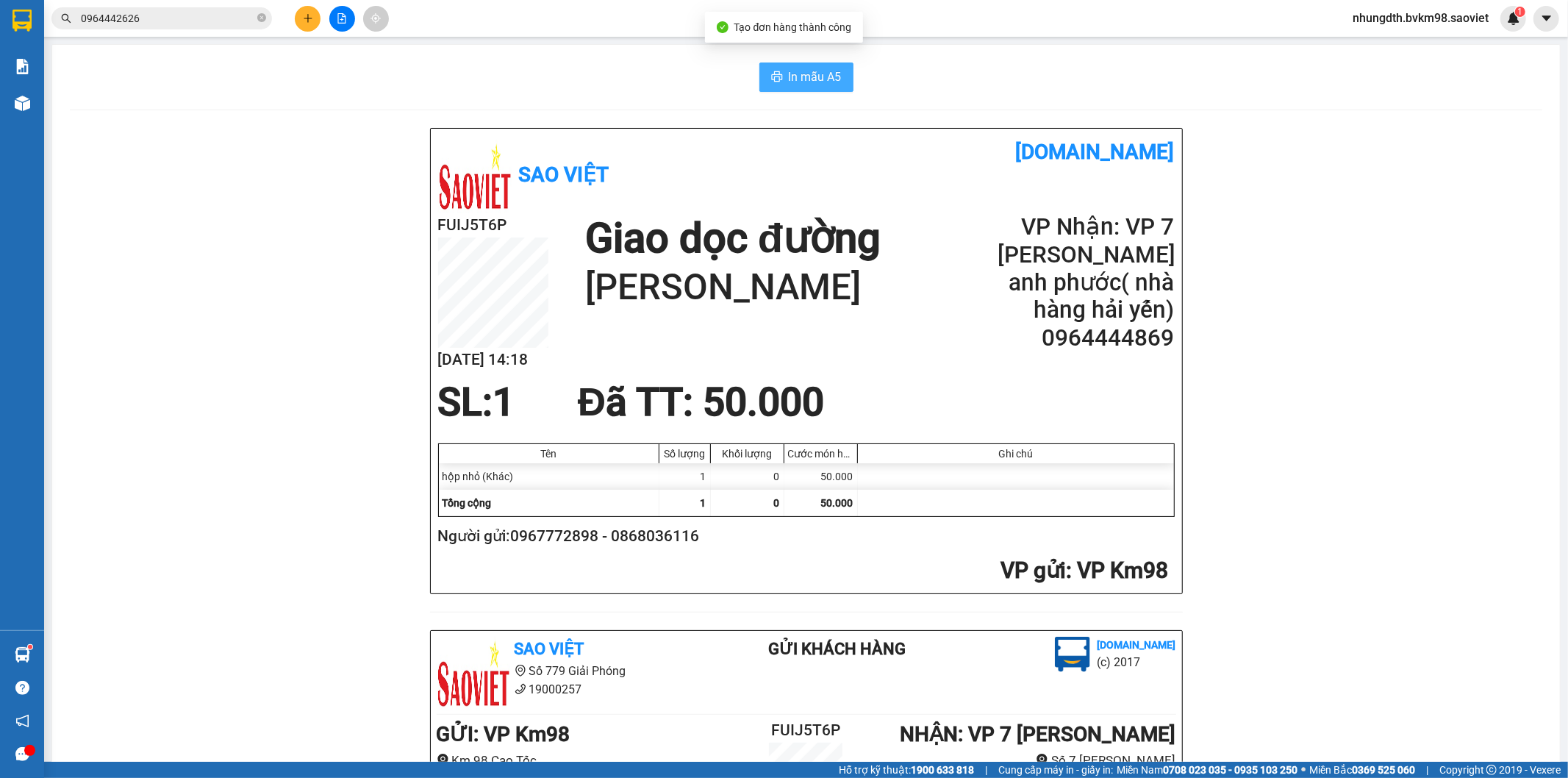
click at [791, 83] on span "In mẫu A5" at bounding box center [815, 77] width 53 height 19
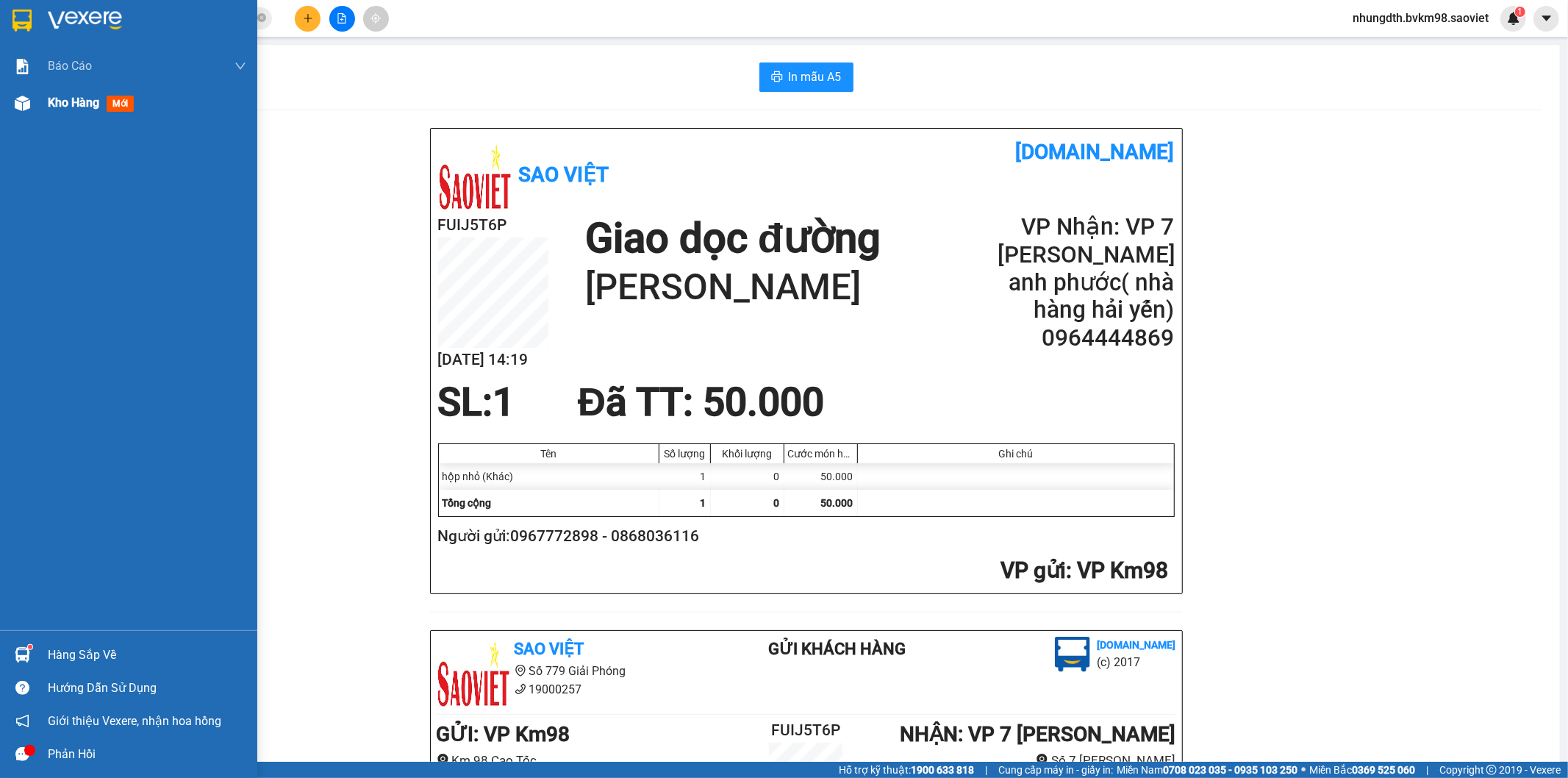
click at [23, 98] on img at bounding box center [23, 104] width 16 height 16
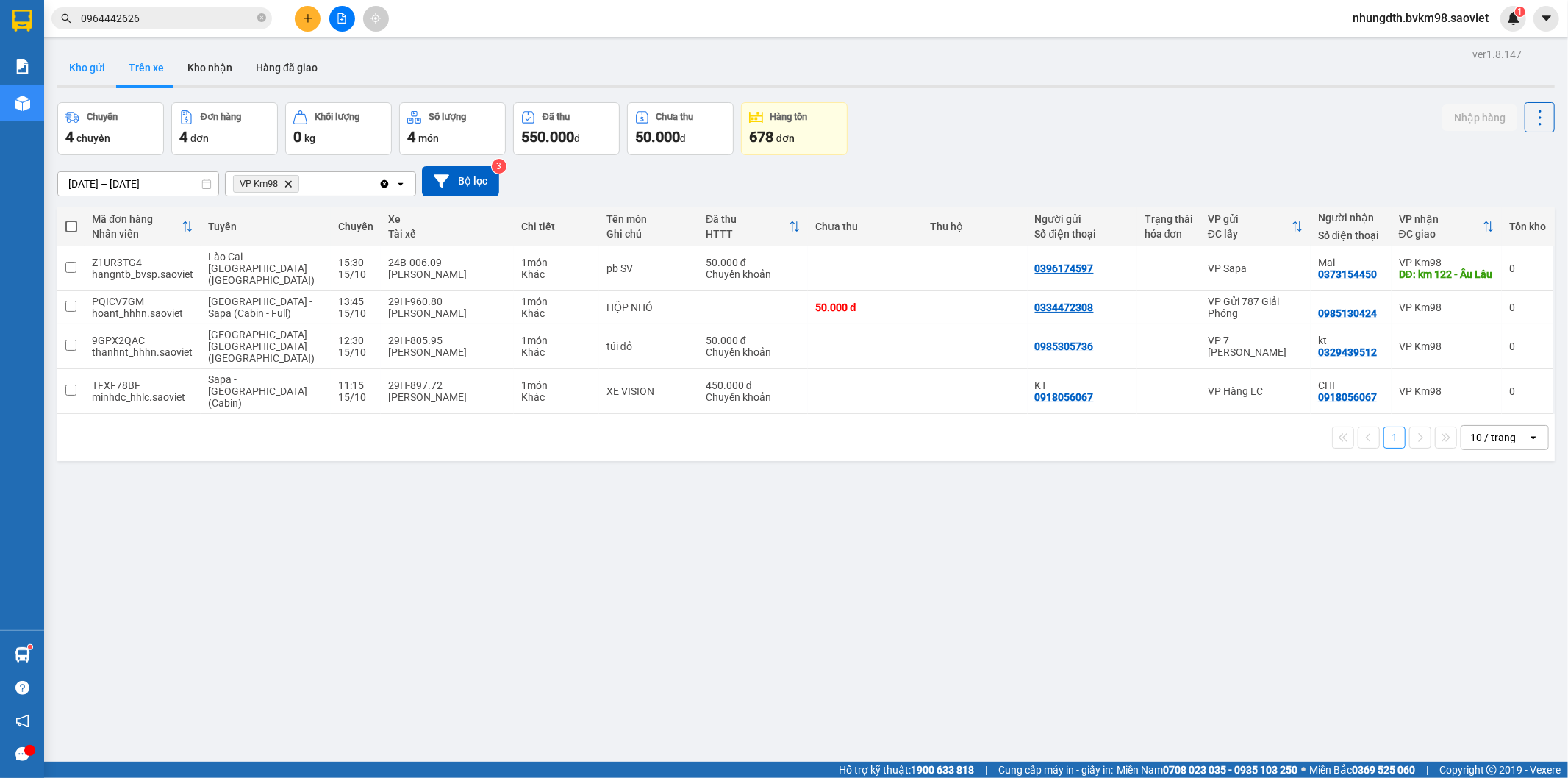
click at [92, 72] on button "Kho gửi" at bounding box center [87, 67] width 59 height 35
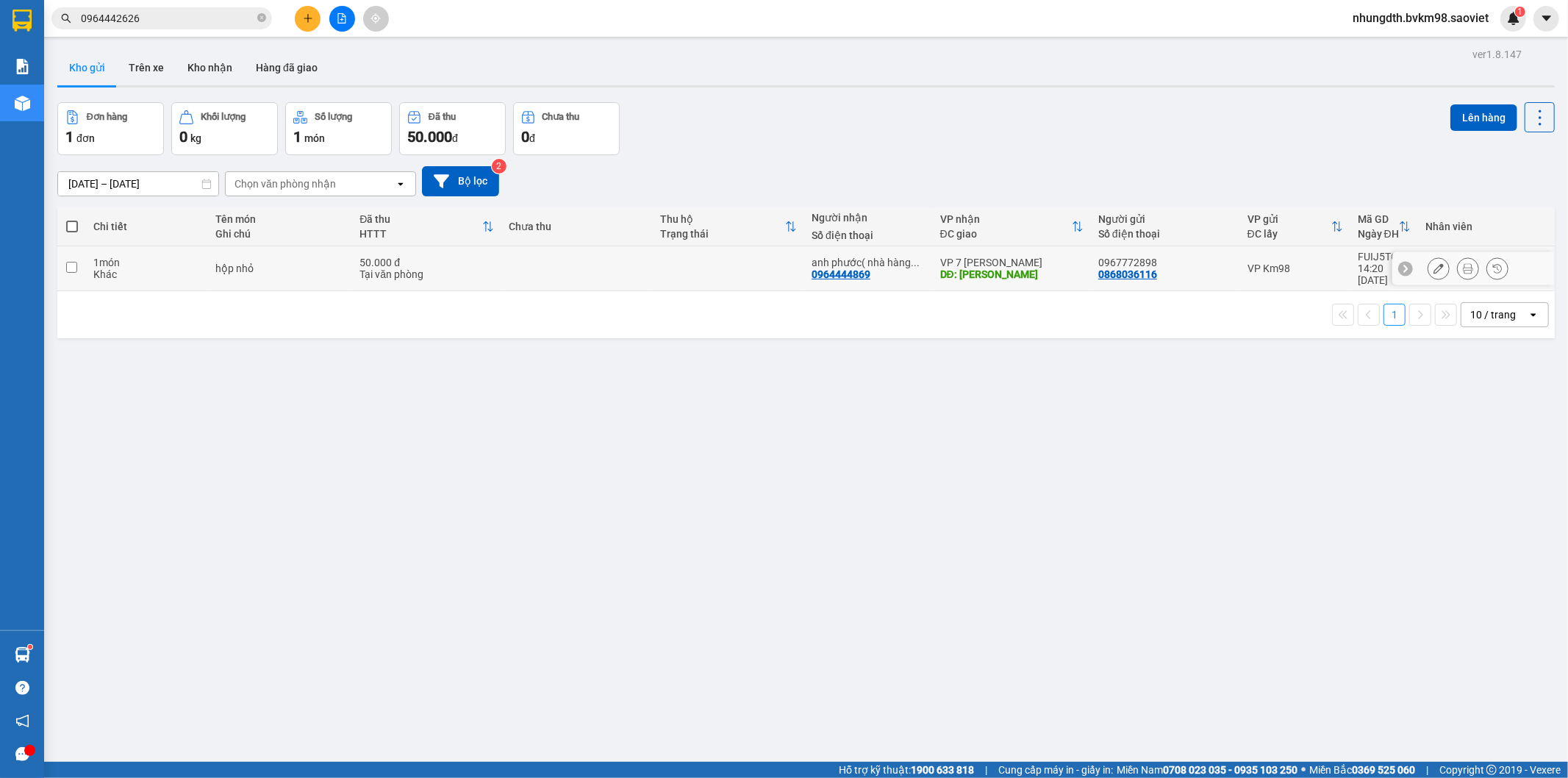
click at [62, 255] on td at bounding box center [72, 269] width 29 height 45
checkbox input "true"
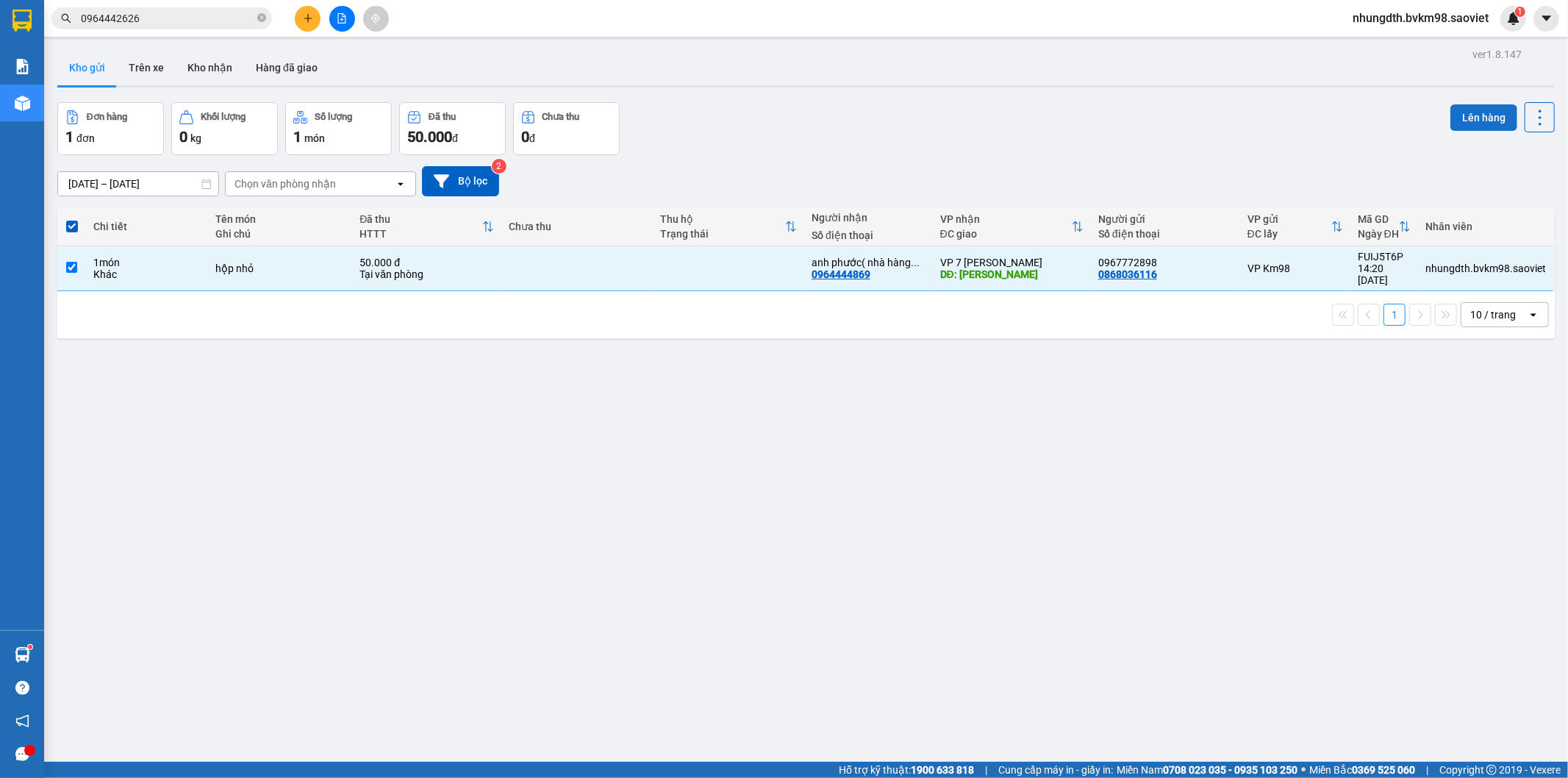
click at [1454, 116] on button "Lên hàng" at bounding box center [1484, 118] width 67 height 26
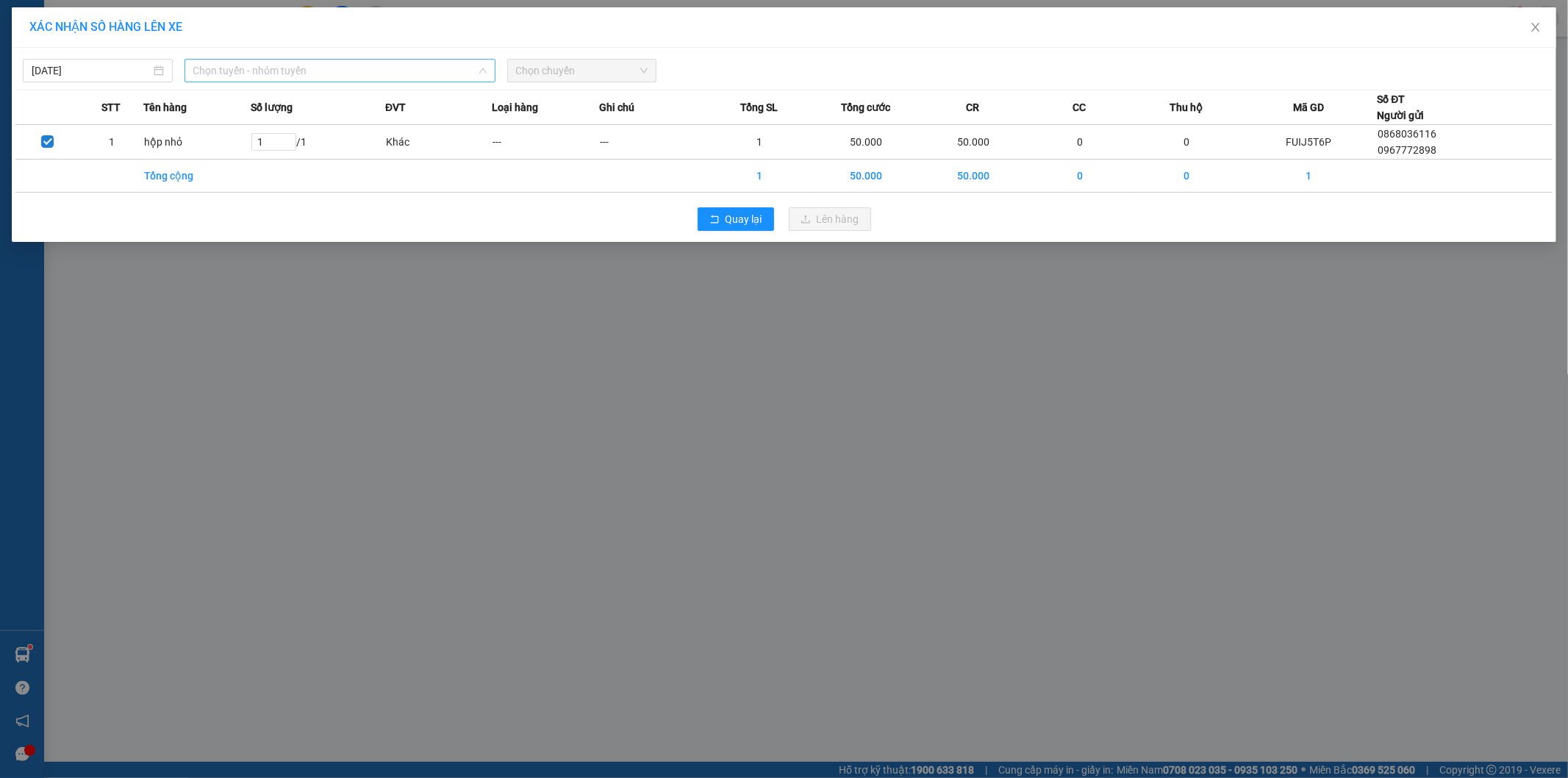
click at [262, 76] on span "Chọn tuyến - nhóm tuyến" at bounding box center [339, 70] width 294 height 22
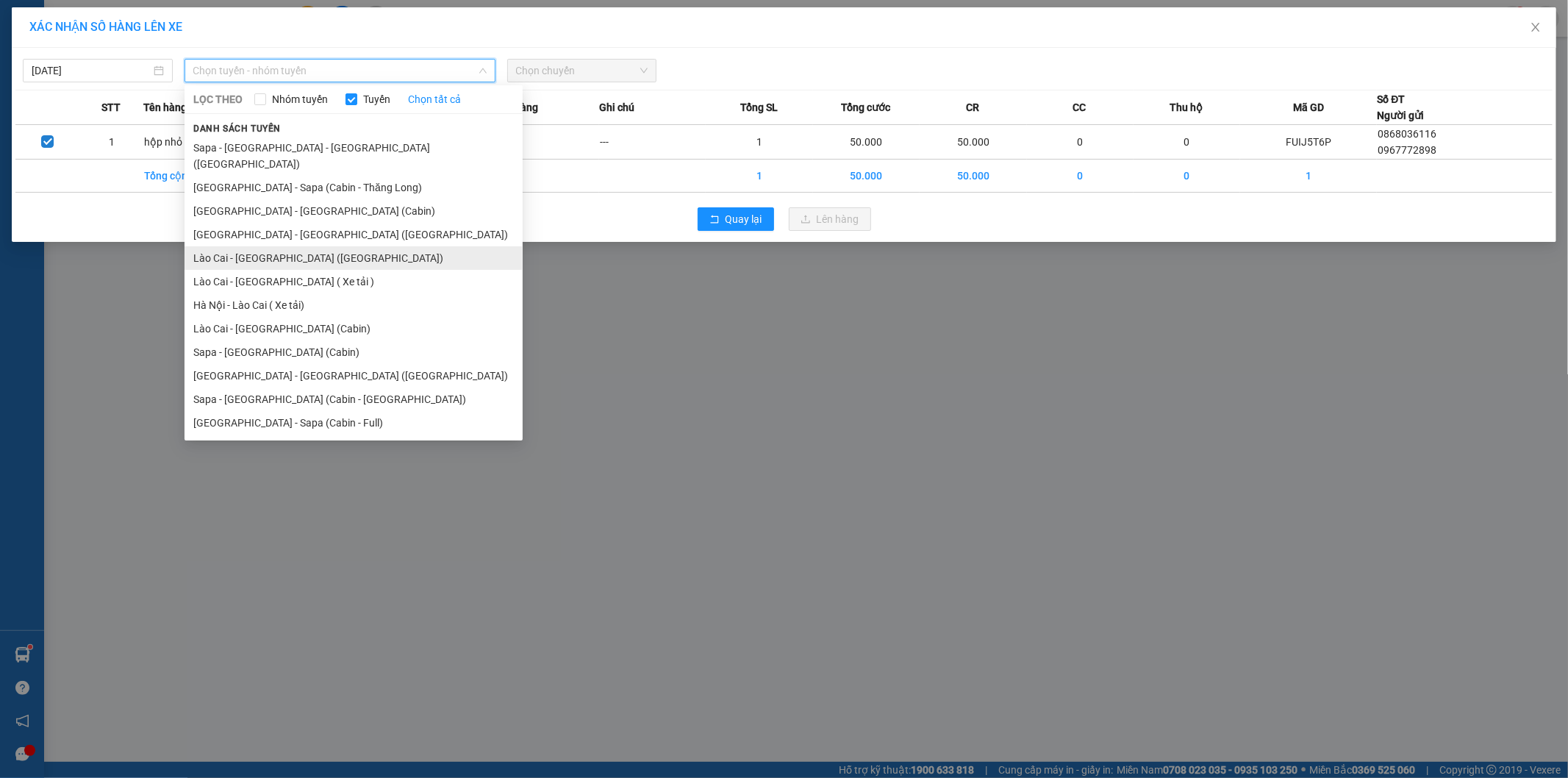
click at [270, 246] on li "Lào Cai - [GEOGRAPHIC_DATA] ([GEOGRAPHIC_DATA])" at bounding box center [353, 258] width 338 height 23
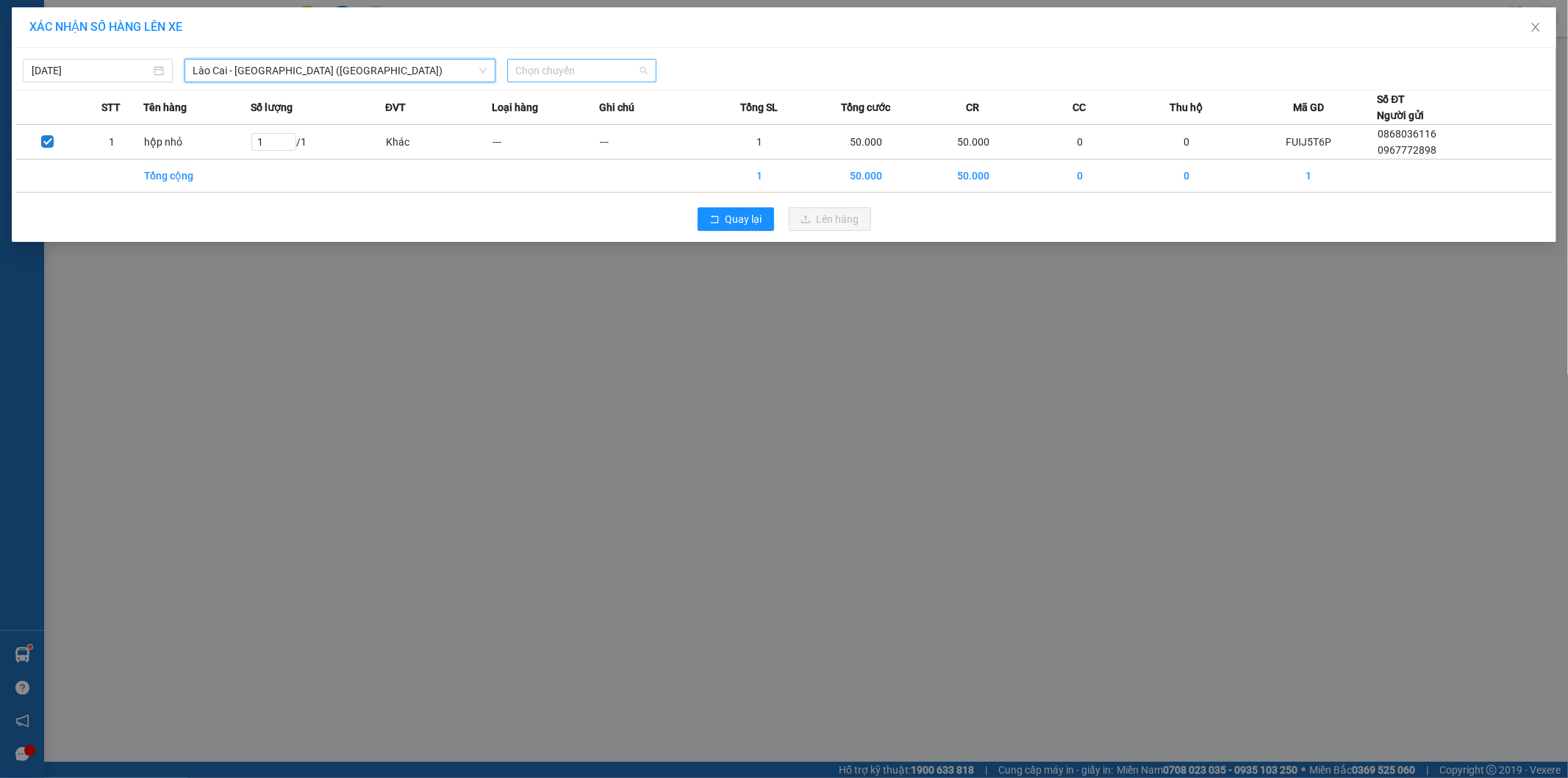
click at [560, 71] on span "Chọn chuyến" at bounding box center [582, 70] width 132 height 22
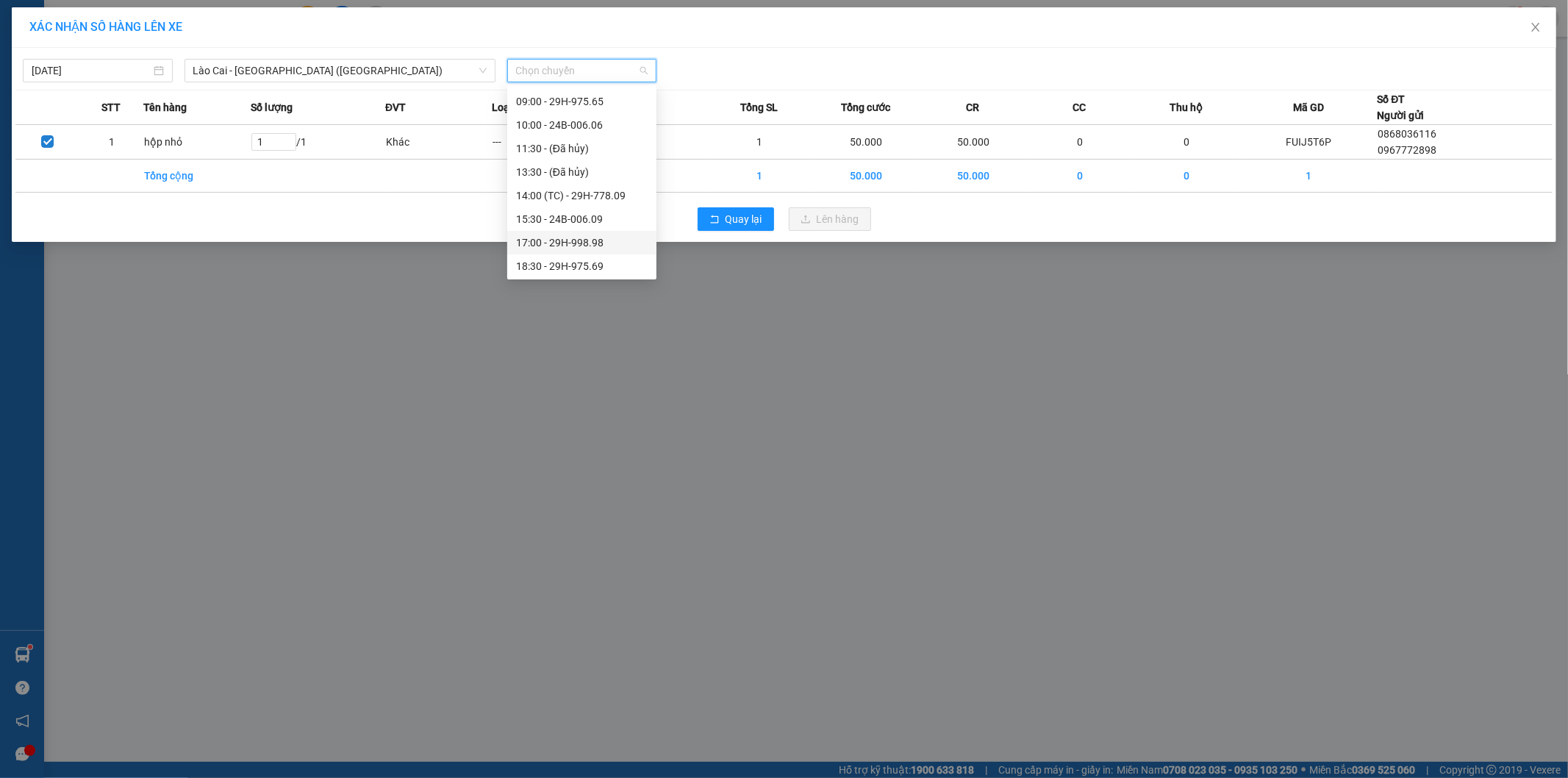
scroll to position [188, 0]
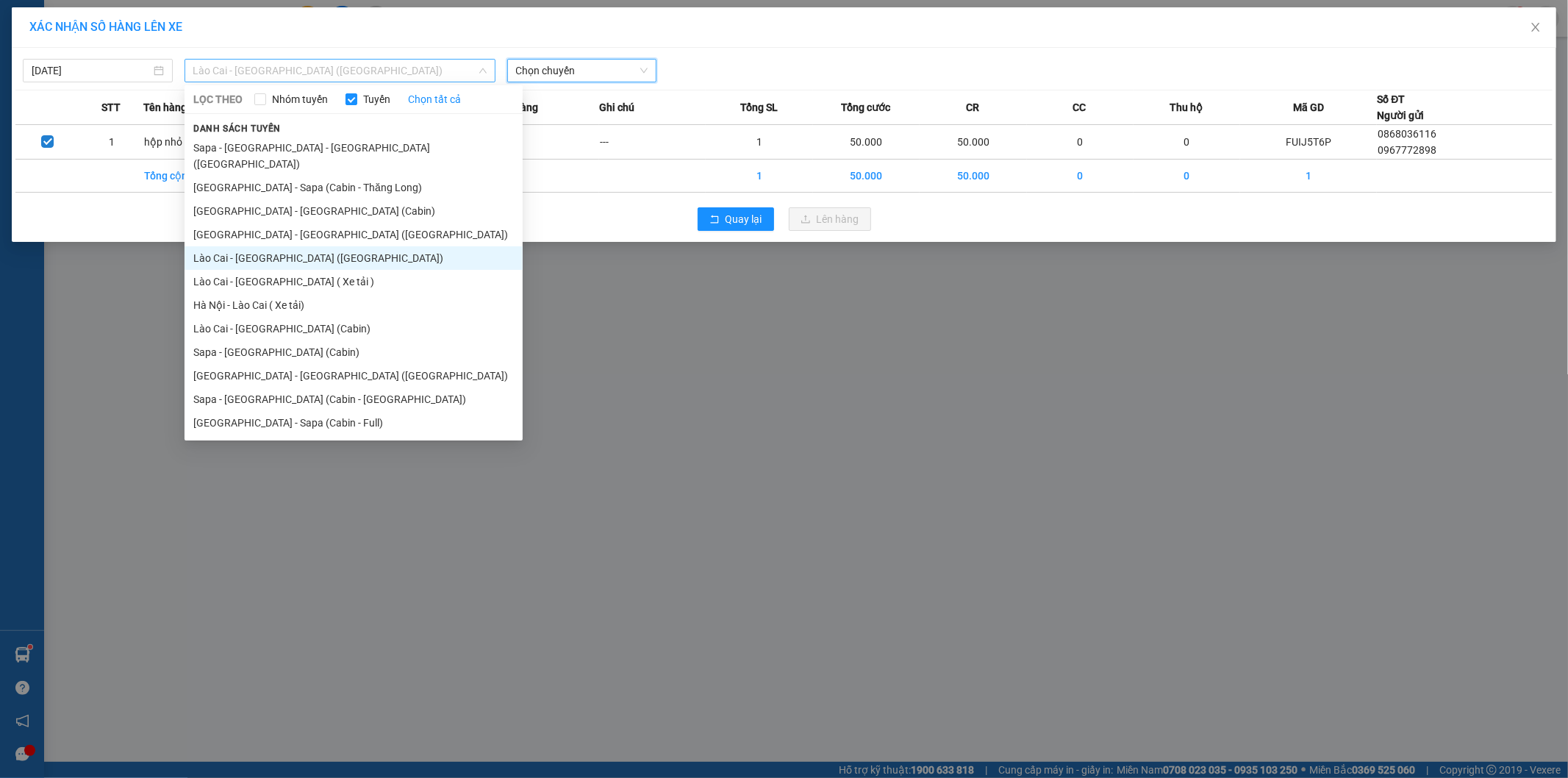
click at [262, 74] on span "Lào Cai - [GEOGRAPHIC_DATA] ([GEOGRAPHIC_DATA])" at bounding box center [339, 70] width 294 height 22
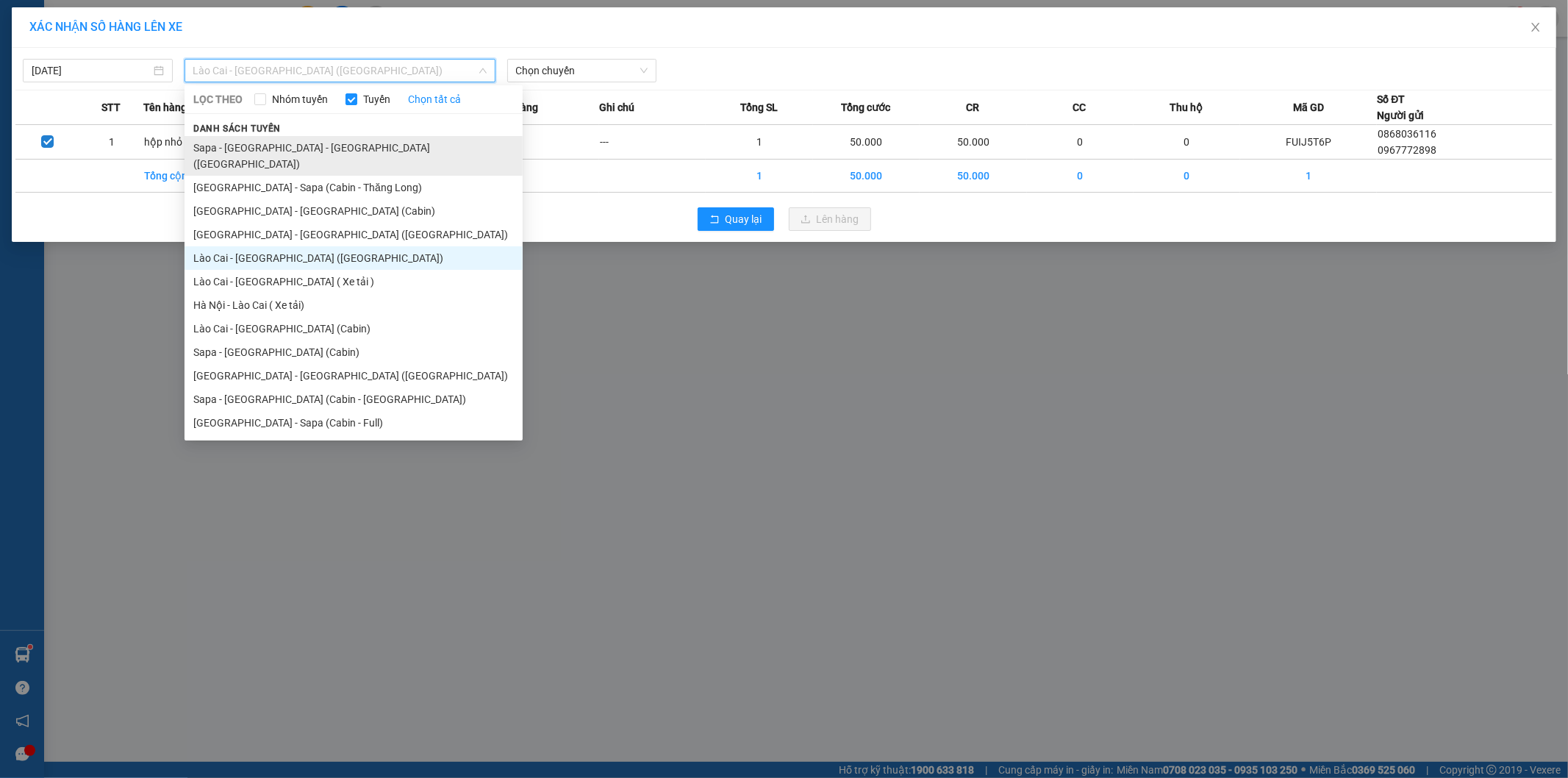
click at [314, 152] on li "Sapa - [GEOGRAPHIC_DATA] - [GEOGRAPHIC_DATA] ([GEOGRAPHIC_DATA])" at bounding box center [353, 156] width 338 height 40
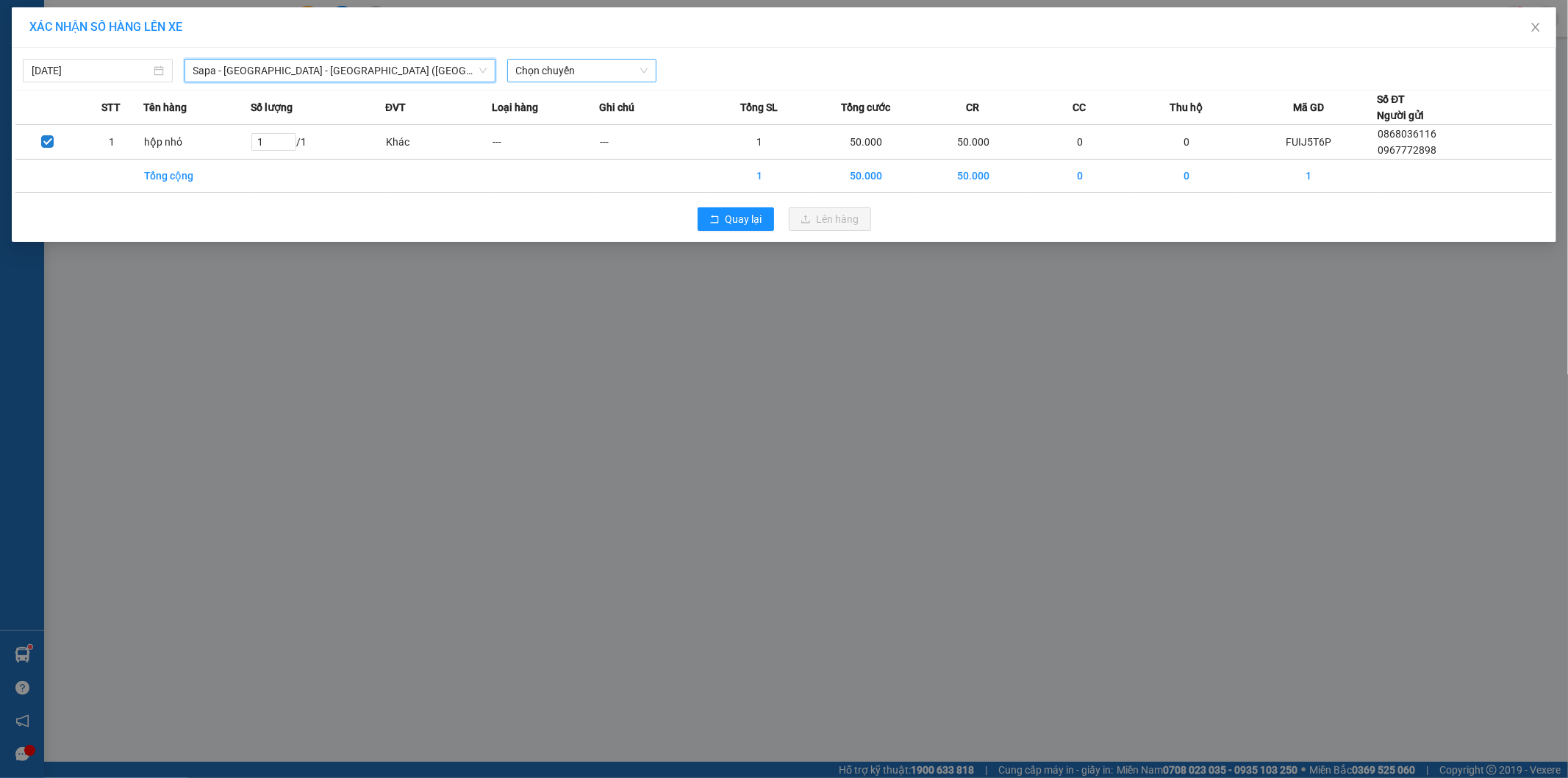
click at [602, 76] on span "Chọn chuyến" at bounding box center [582, 70] width 132 height 22
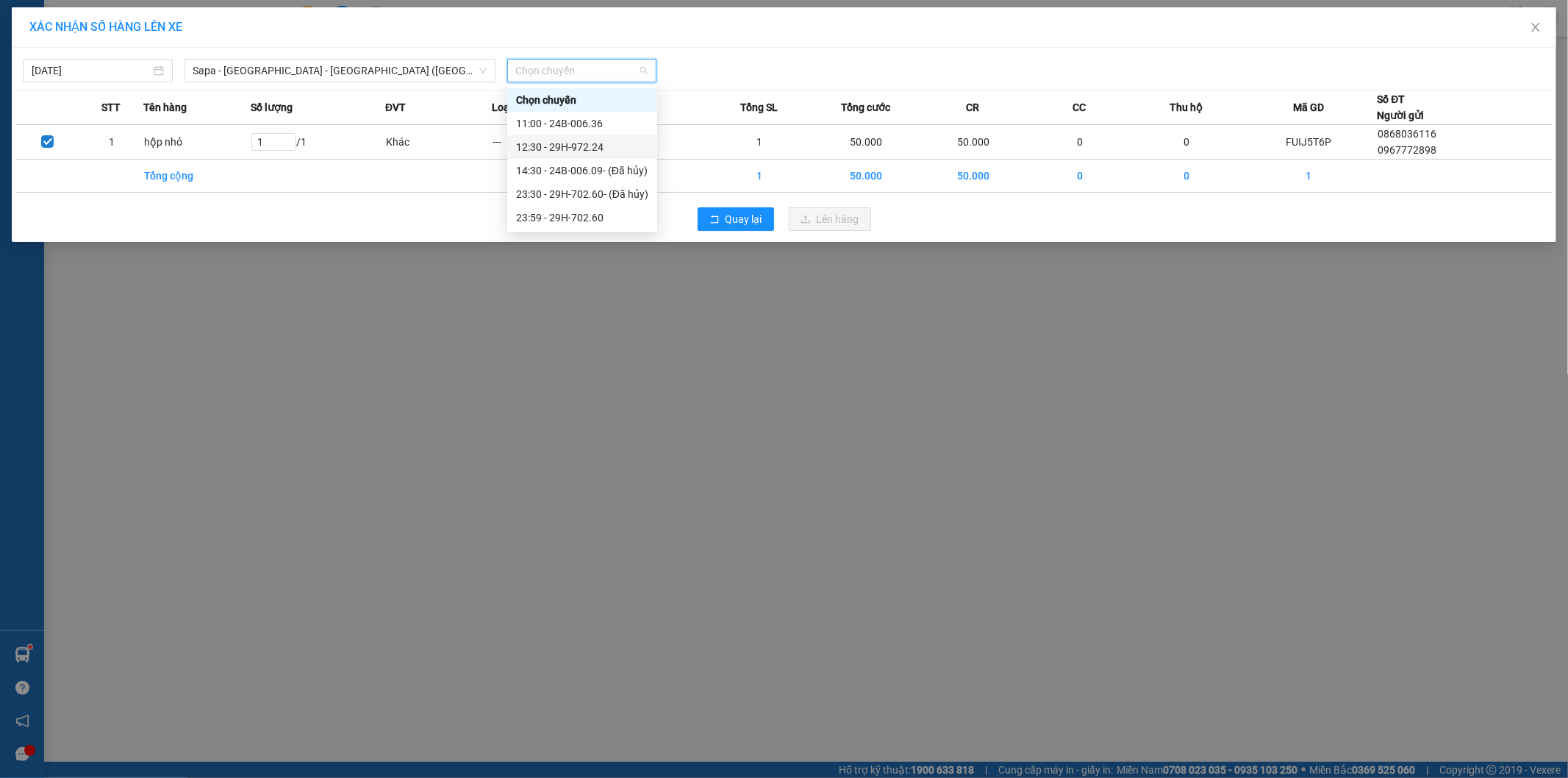
click at [586, 145] on div "12:30 - 29H-972.24" at bounding box center [582, 146] width 132 height 16
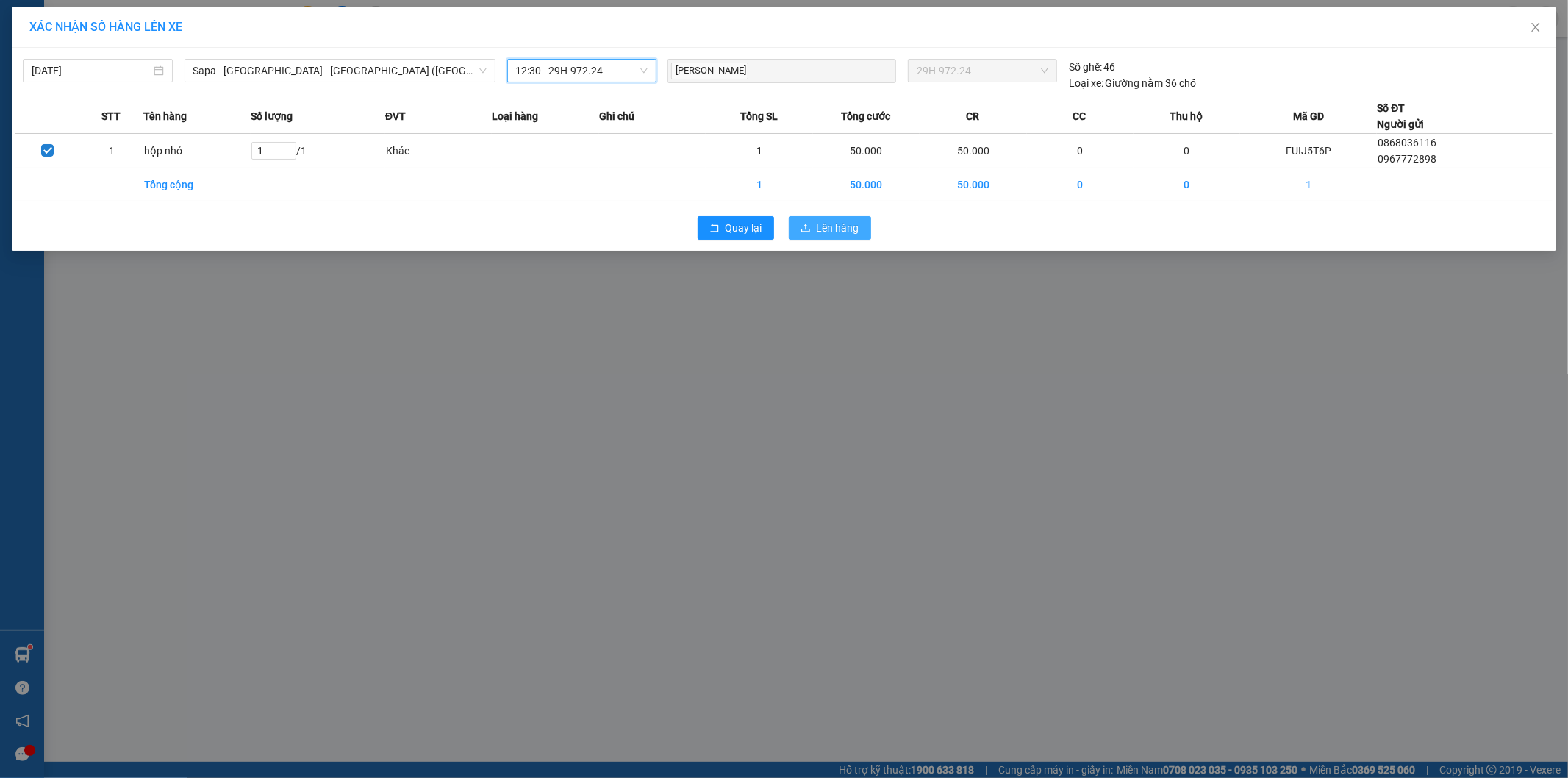
click at [828, 223] on span "Lên hàng" at bounding box center [838, 227] width 43 height 16
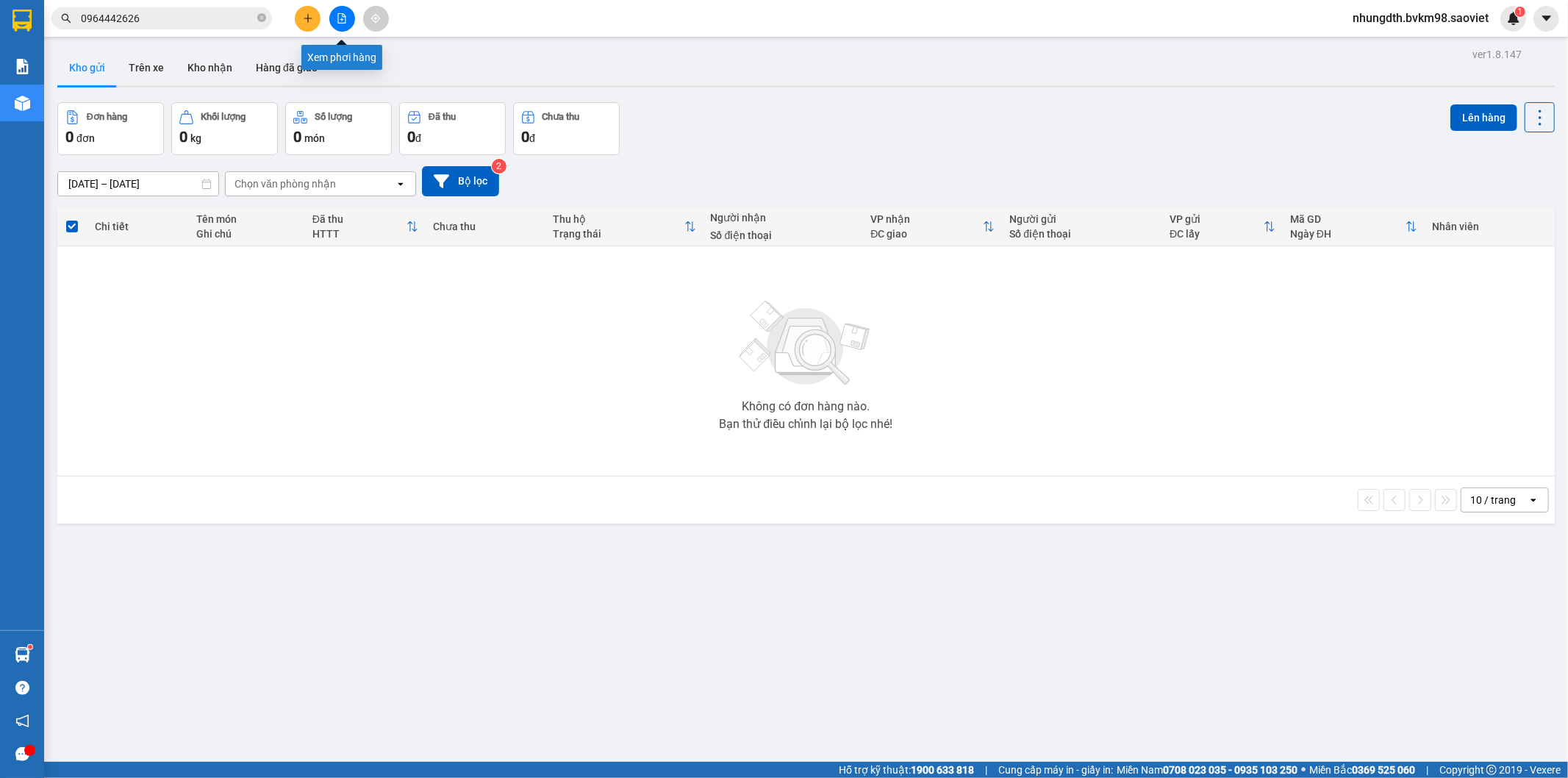
click at [343, 23] on button at bounding box center [342, 19] width 26 height 26
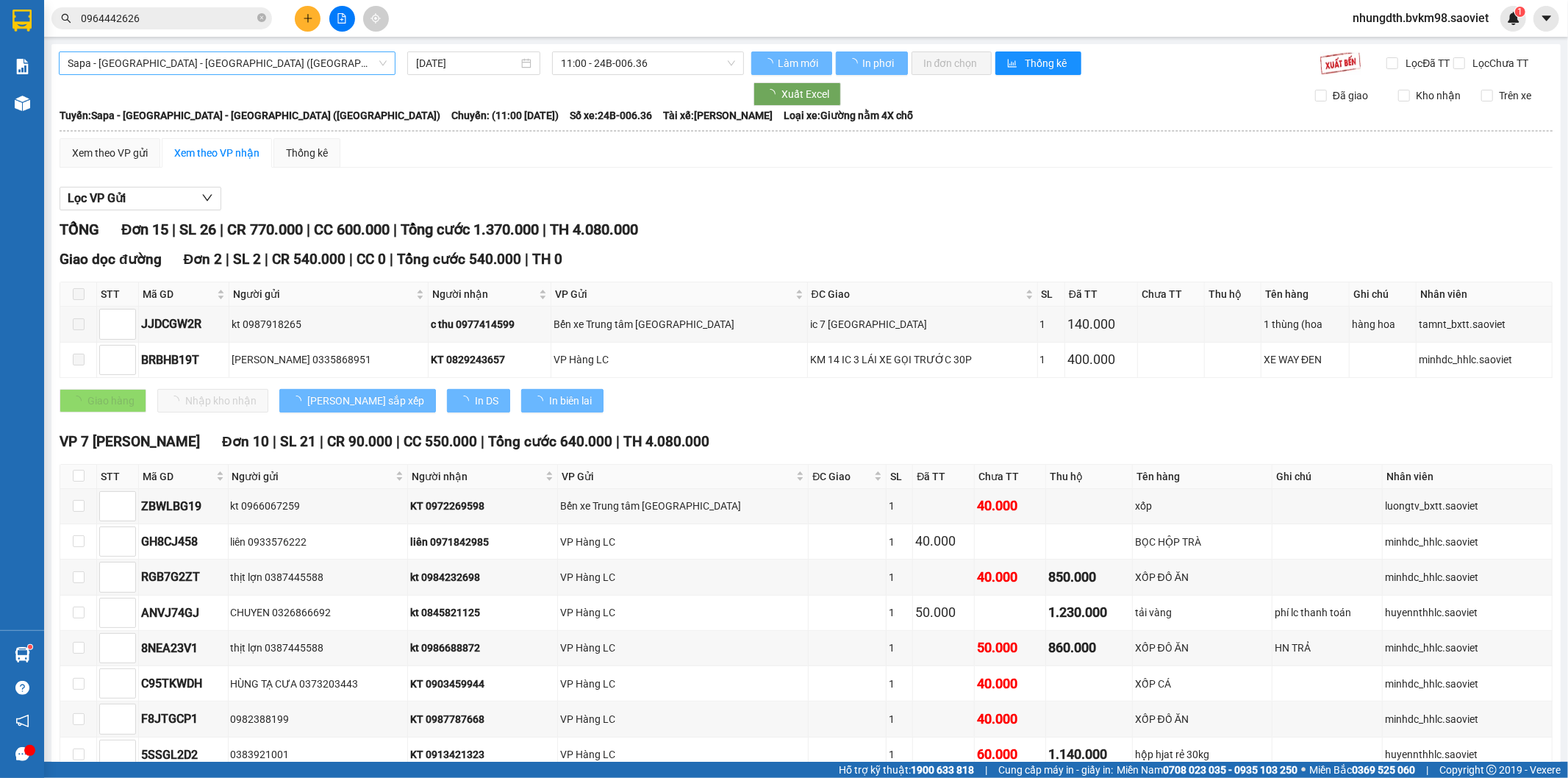
click at [252, 59] on span "Sapa - [GEOGRAPHIC_DATA] - [GEOGRAPHIC_DATA] ([GEOGRAPHIC_DATA])" at bounding box center [227, 63] width 319 height 22
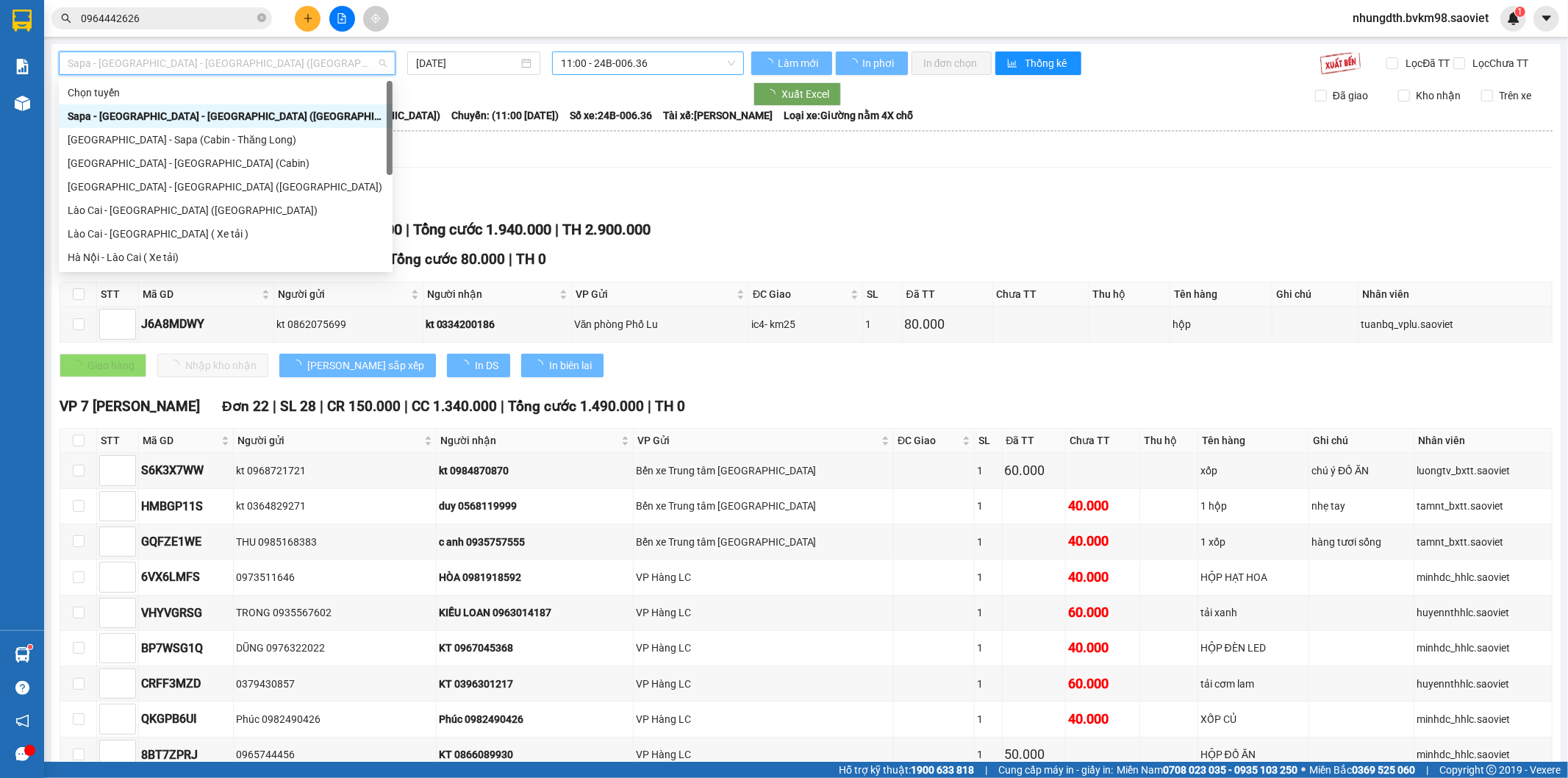
click at [603, 60] on span "11:00 - 24B-006.36" at bounding box center [648, 63] width 174 height 22
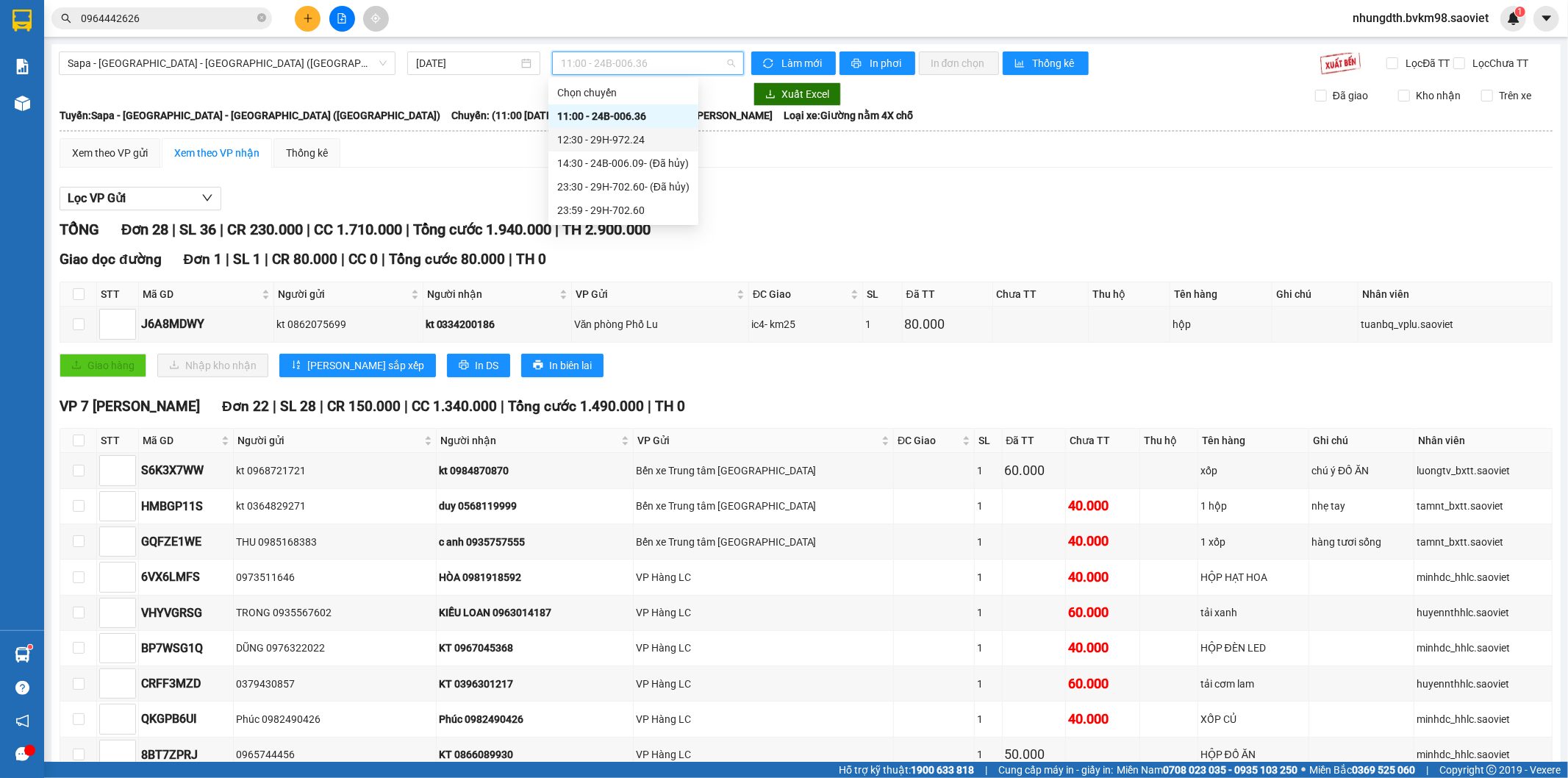
click at [642, 143] on div "12:30 - 29H-972.24" at bounding box center [624, 139] width 132 height 16
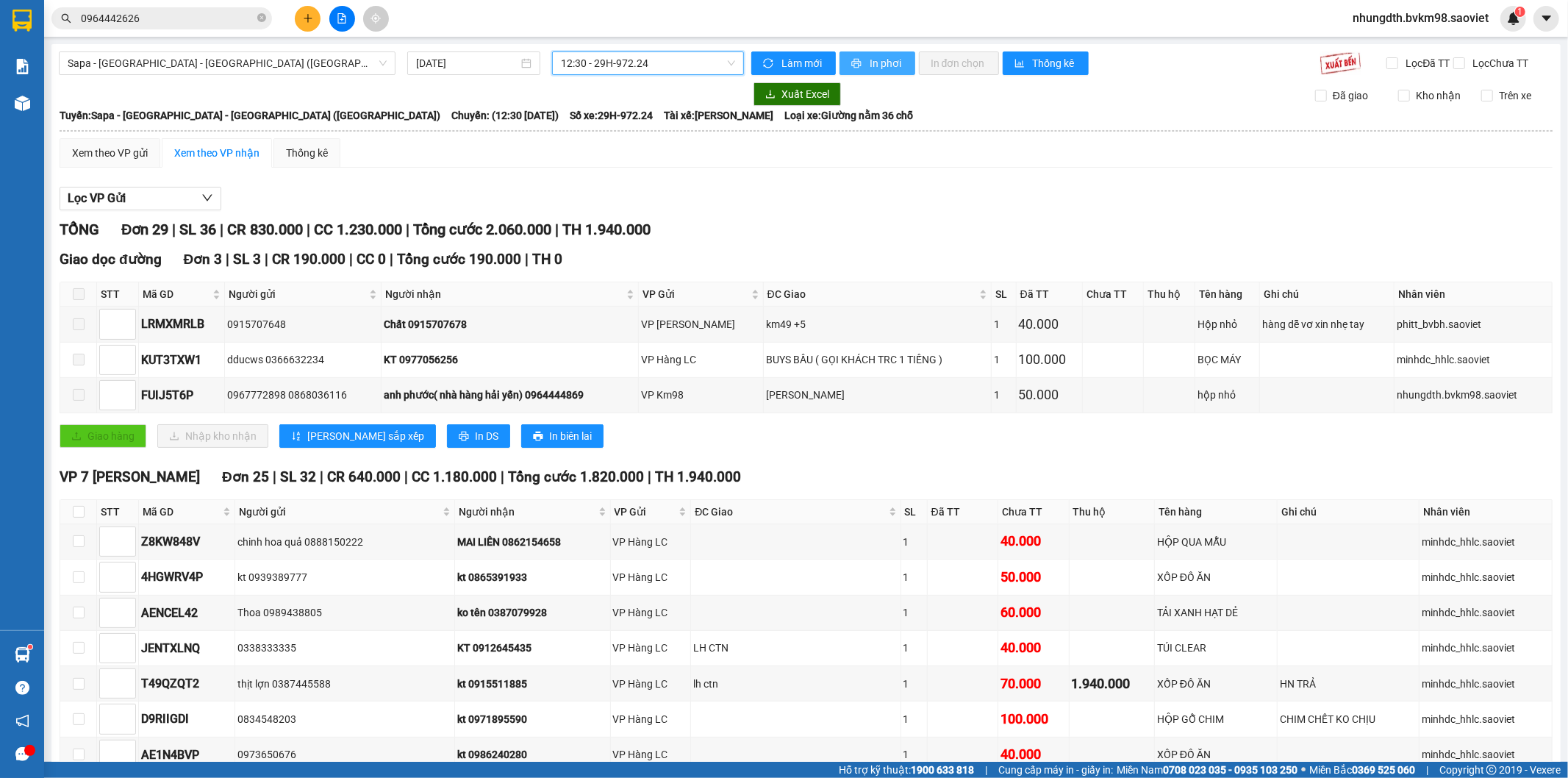
click at [871, 62] on span "In phơi" at bounding box center [886, 63] width 33 height 16
click at [862, 66] on button "In phơi" at bounding box center [877, 63] width 76 height 23
drag, startPoint x: 311, startPoint y: 23, endPoint x: 304, endPoint y: 25, distance: 7.3
click at [304, 25] on button at bounding box center [308, 19] width 26 height 26
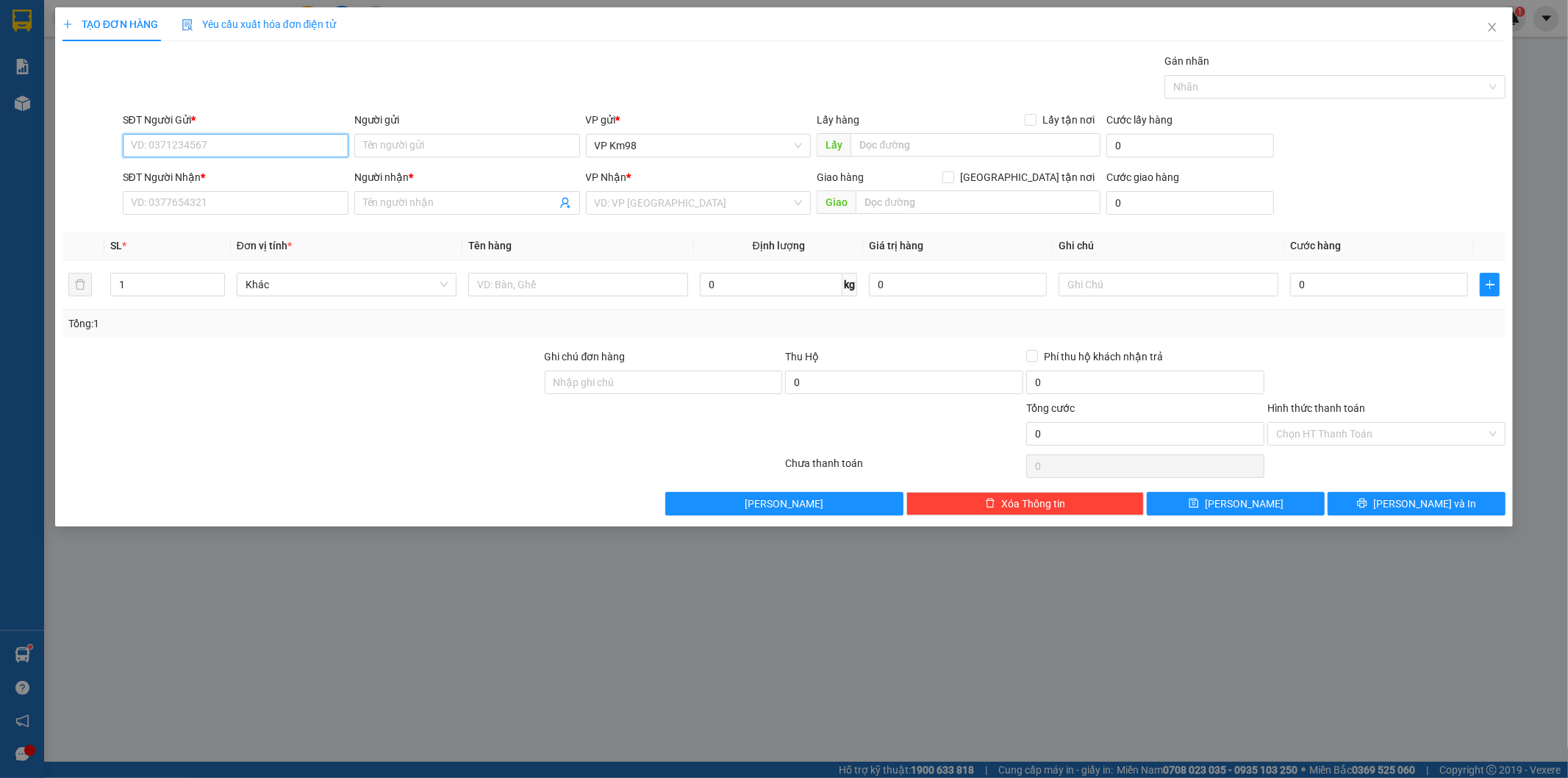
click at [163, 141] on input "SĐT Người Gửi *" at bounding box center [236, 146] width 226 height 23
click at [157, 151] on input "0918387277" at bounding box center [236, 146] width 226 height 23
type input "0918287277"
click at [174, 171] on div "0918287277 - bà [PERSON_NAME]" at bounding box center [235, 174] width 208 height 16
type input "bà [PERSON_NAME]"
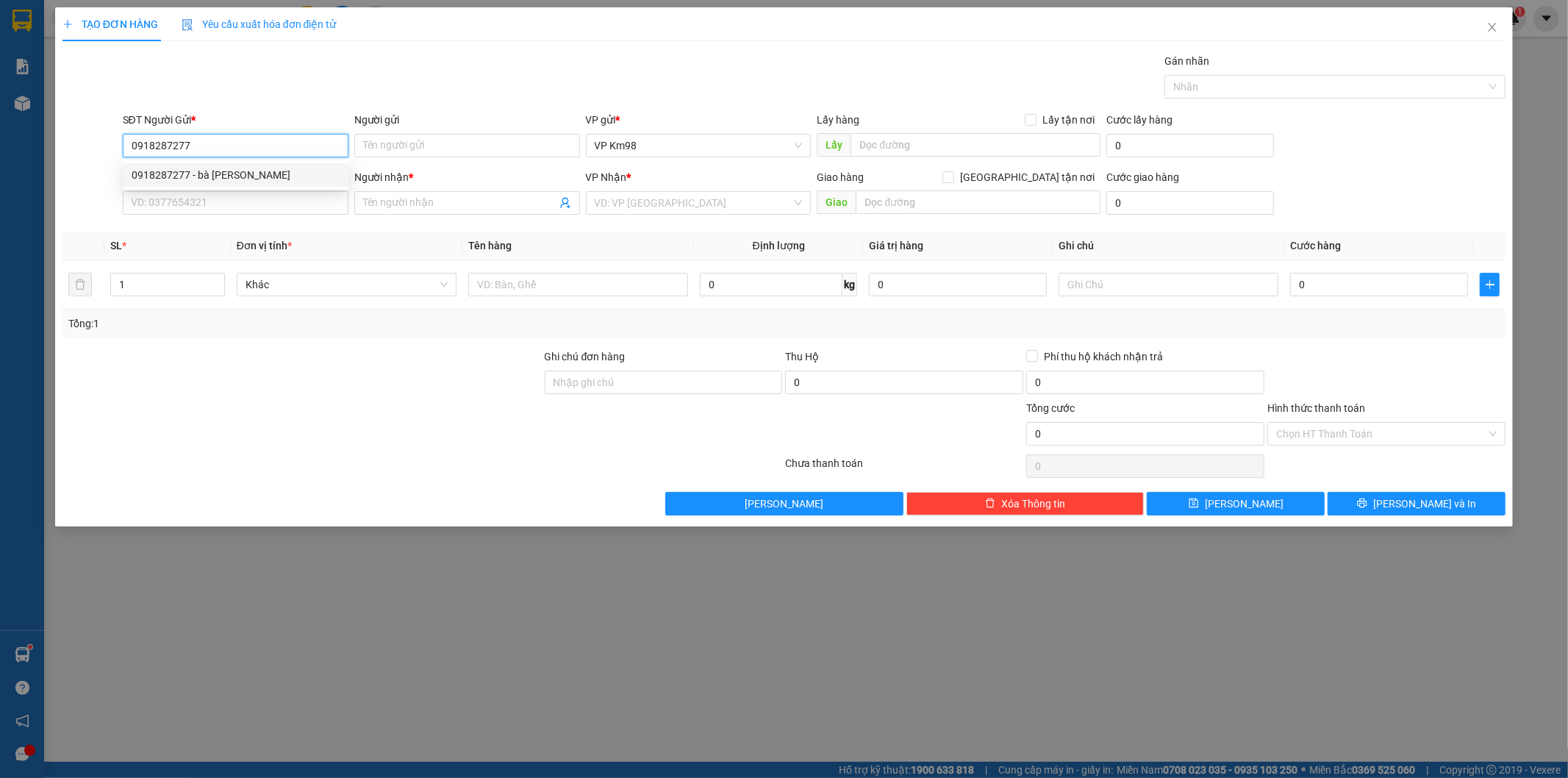
type input "0945186990"
type input "[PERSON_NAME]"
type input "0918287277"
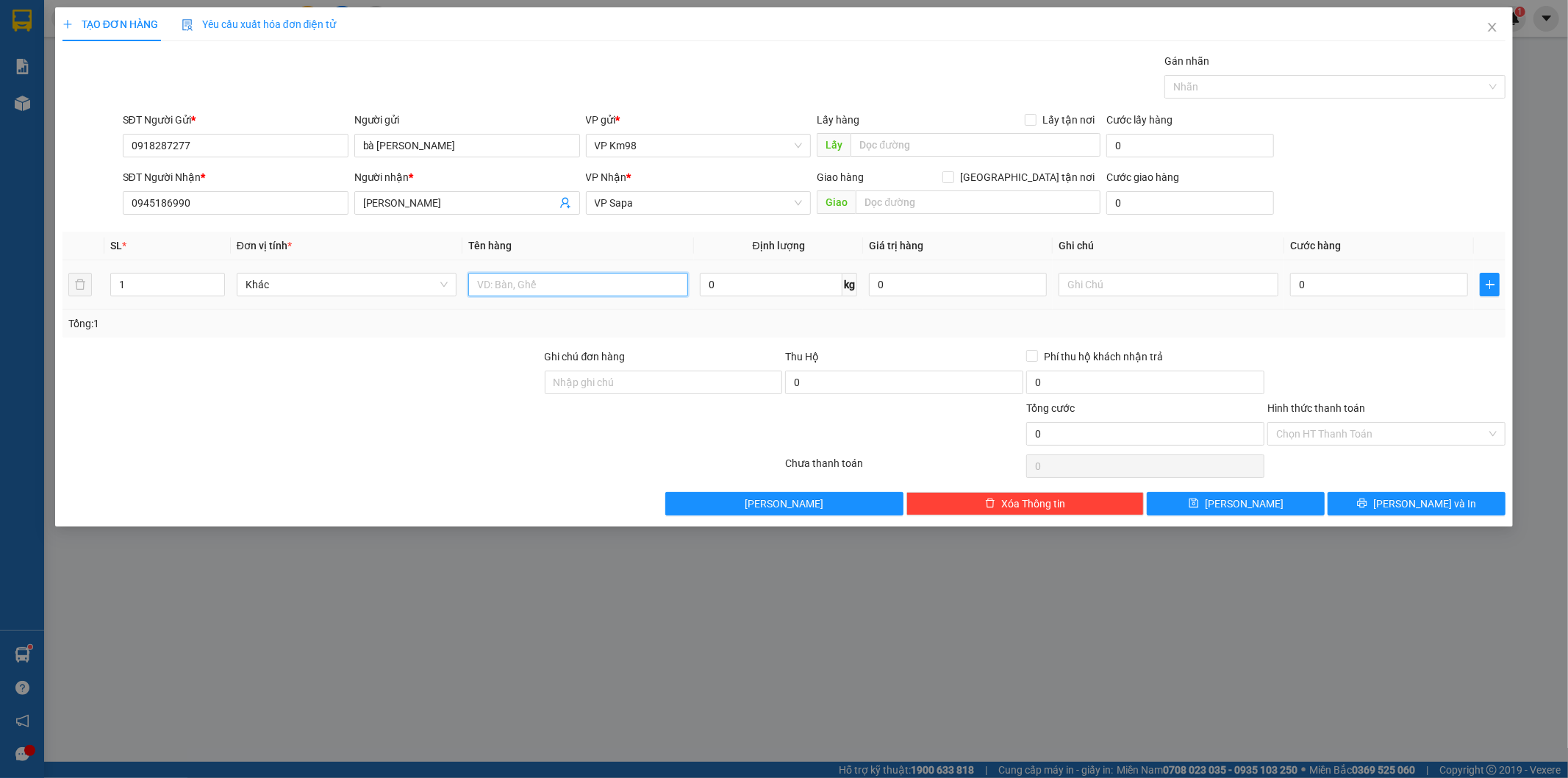
click at [513, 280] on input "text" at bounding box center [578, 284] width 220 height 23
type input "tait xanh"
click at [1373, 277] on input "0" at bounding box center [1379, 284] width 178 height 23
type input "5"
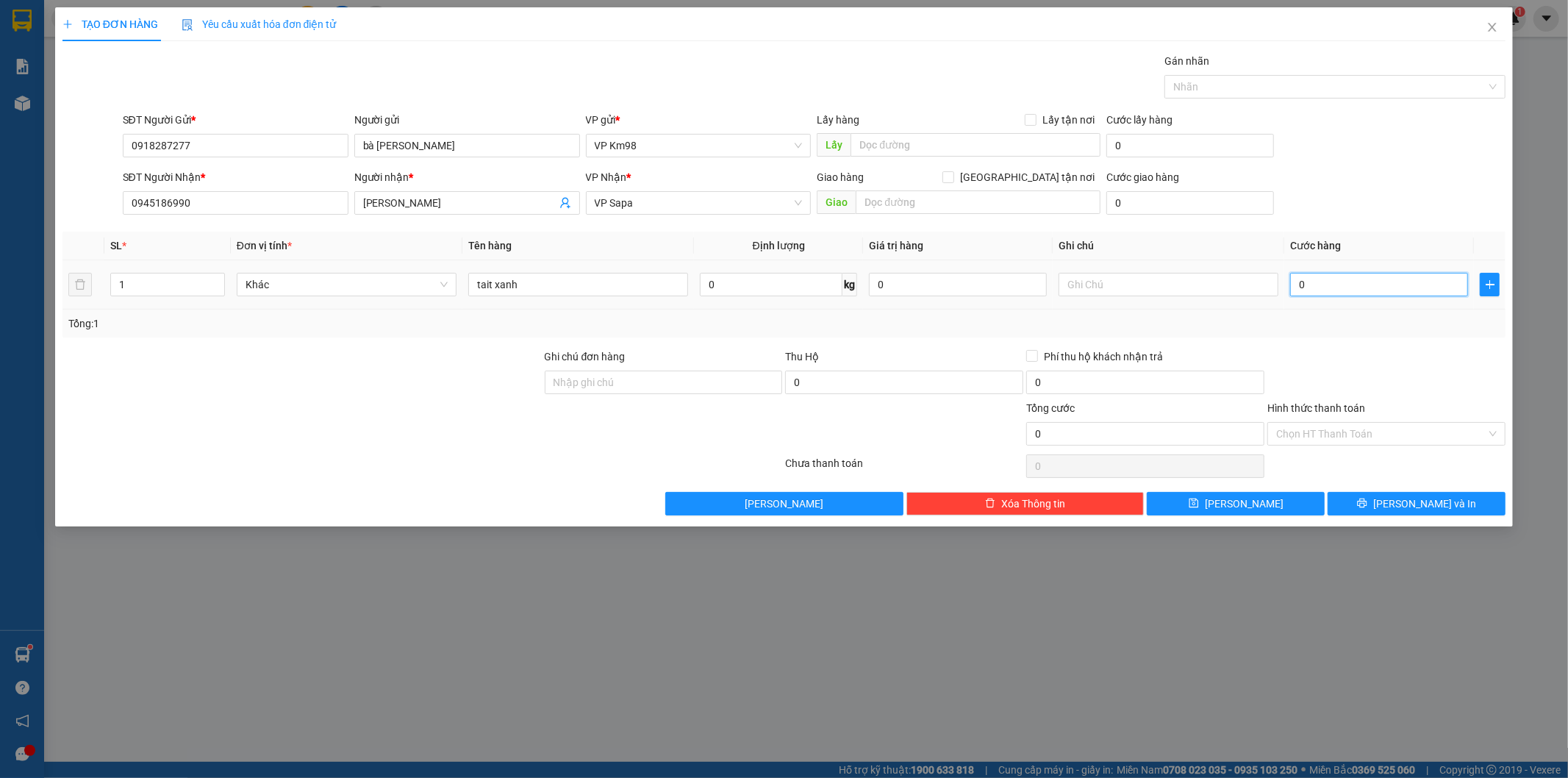
type input "5"
type input "50"
type input "500"
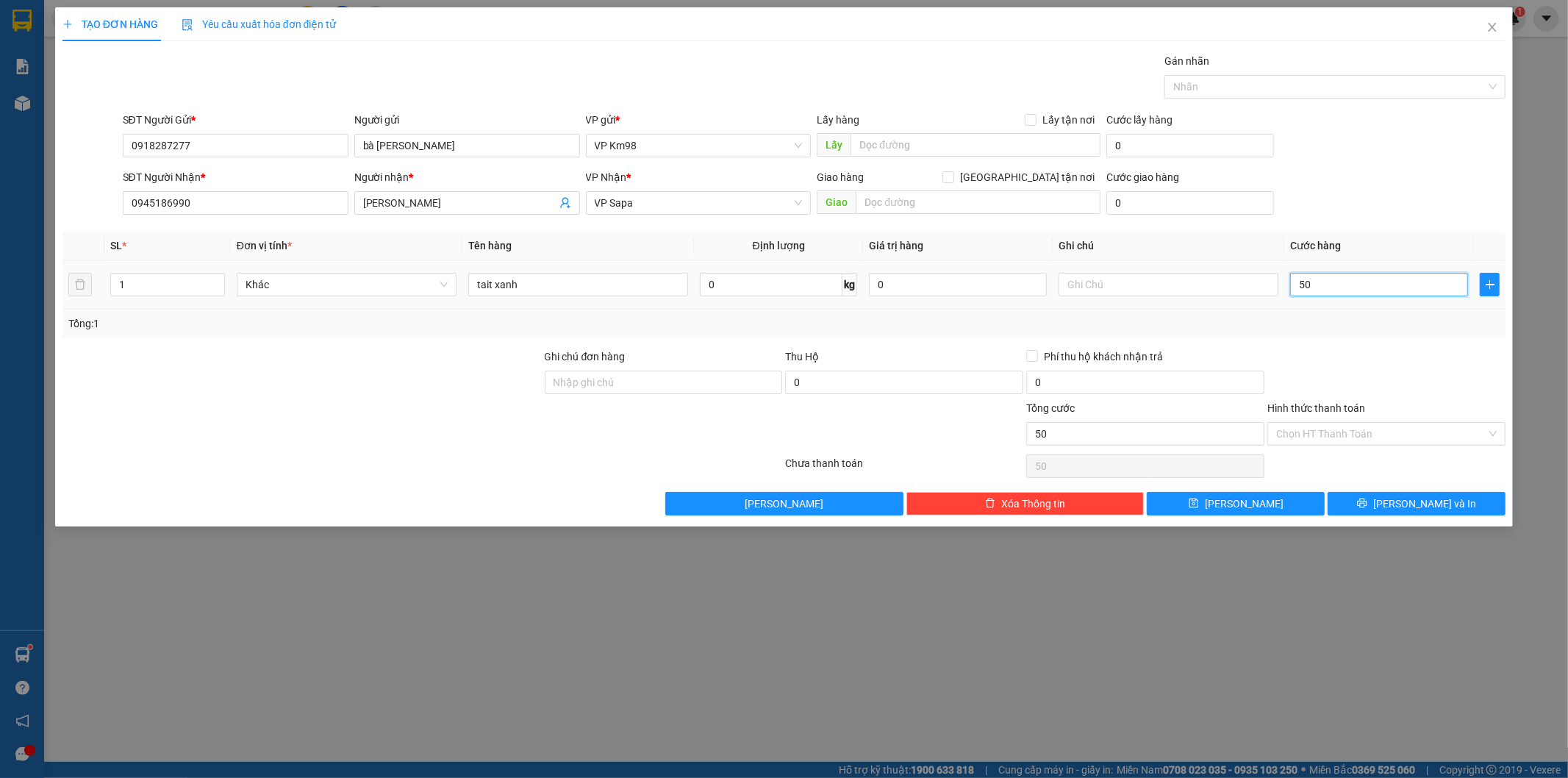
type input "500"
type input "5.000"
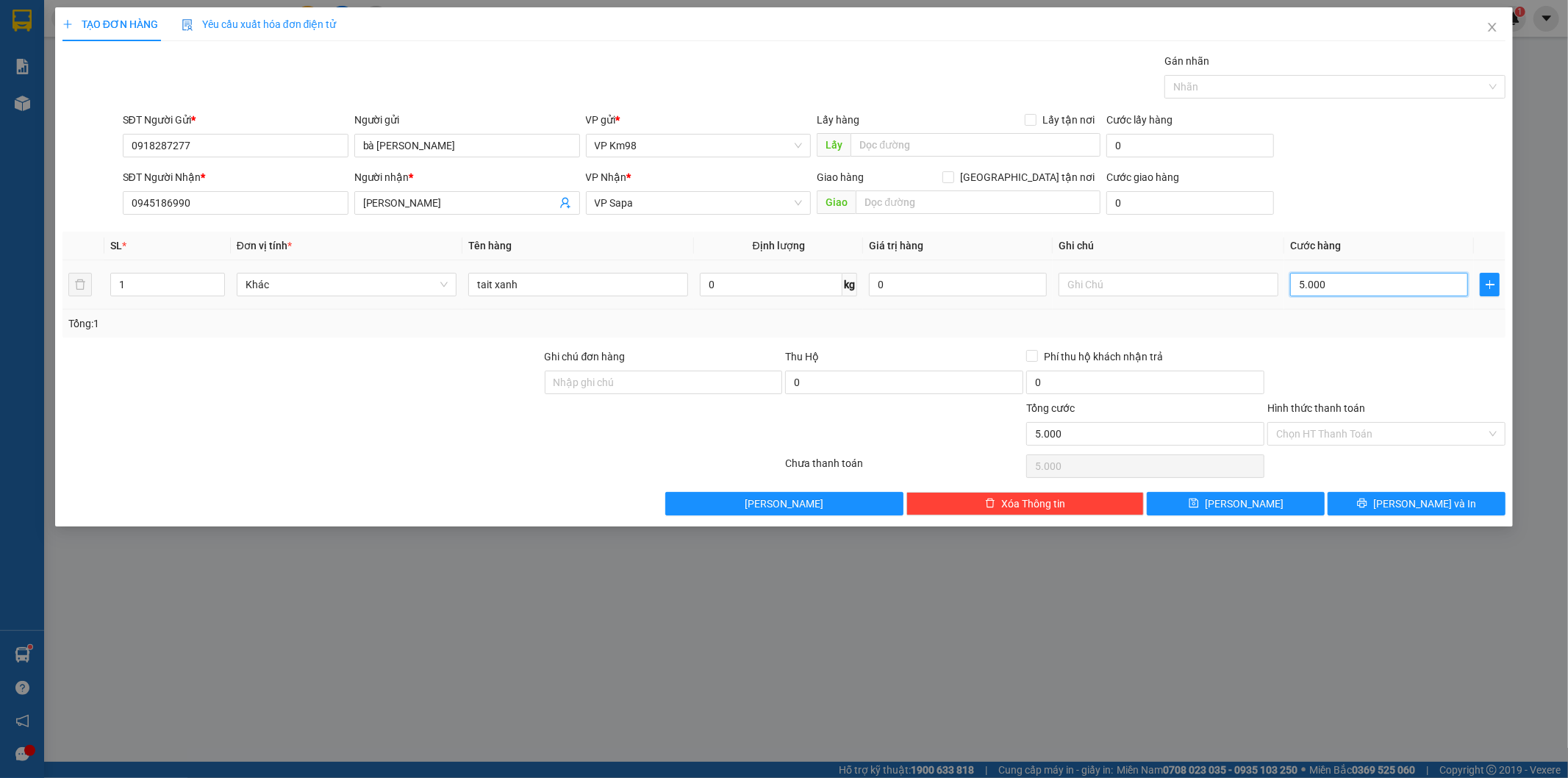
type input "50.000"
click at [1348, 404] on label "Hình thức thanh toán" at bounding box center [1317, 408] width 98 height 12
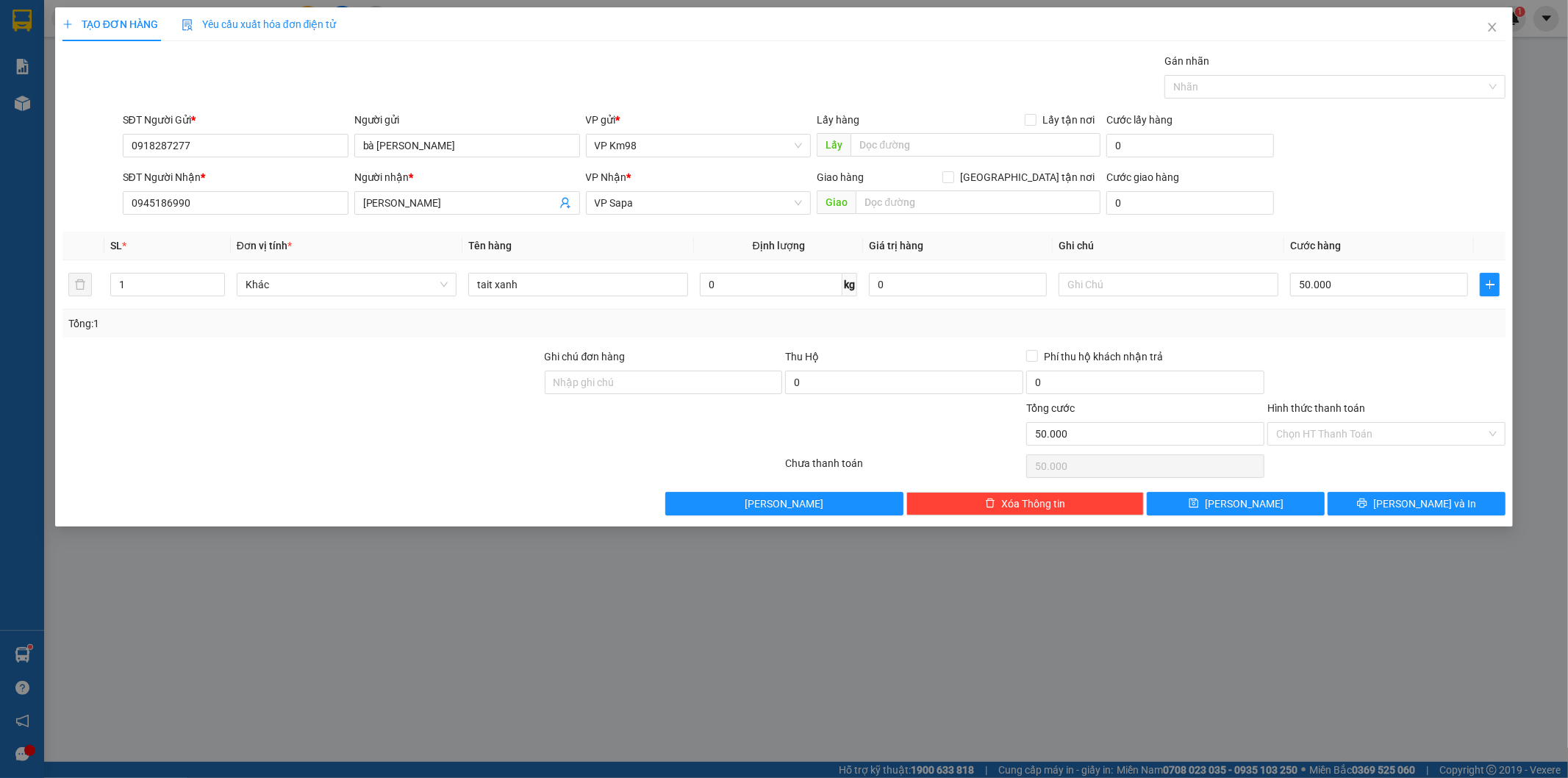
click at [1348, 423] on input "Hình thức thanh toán" at bounding box center [1382, 434] width 210 height 22
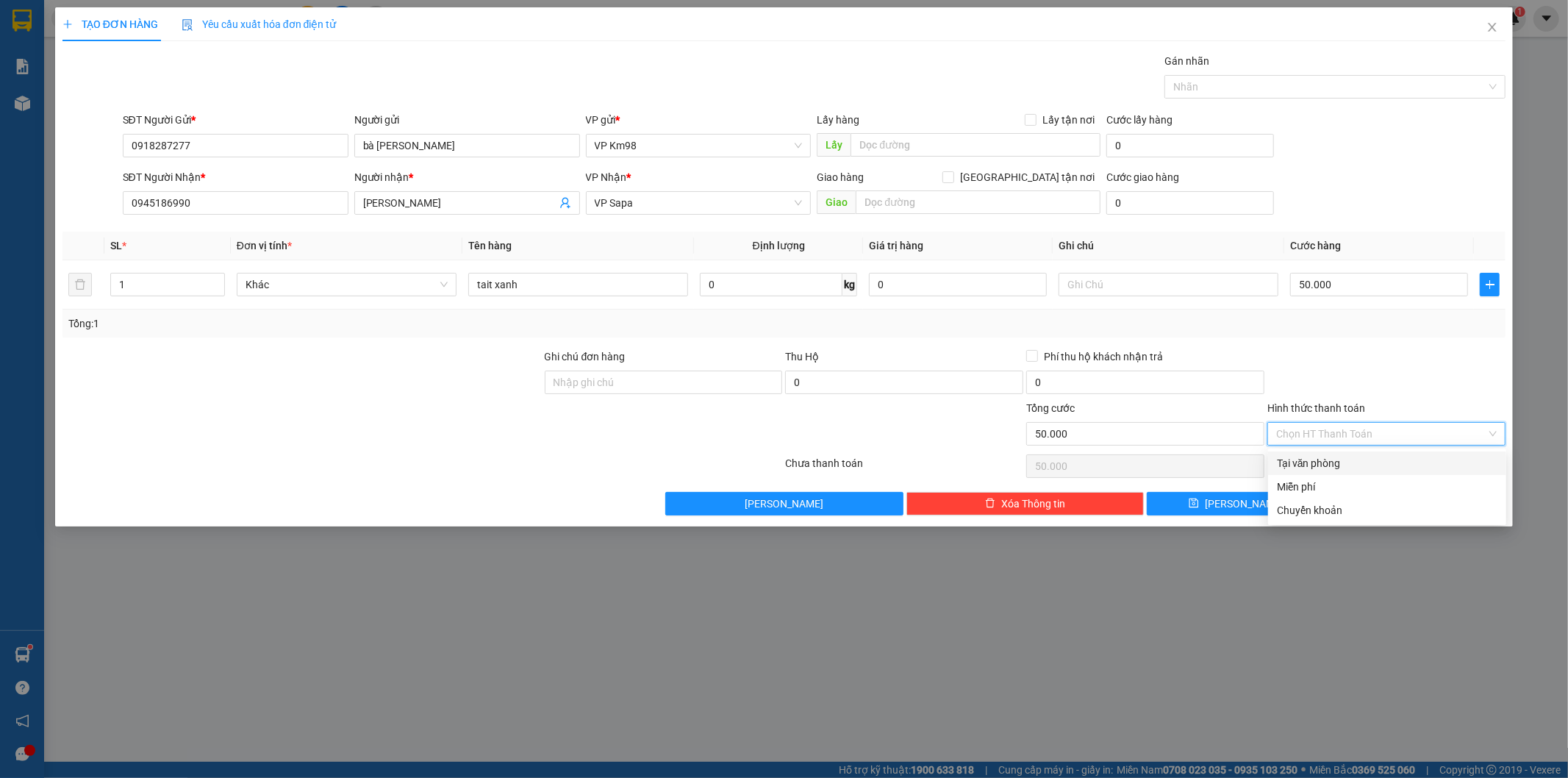
click at [1325, 460] on div "Tại văn phòng" at bounding box center [1387, 463] width 220 height 16
type input "0"
drag, startPoint x: 1393, startPoint y: 497, endPoint x: 1325, endPoint y: 475, distance: 71.5
click at [1395, 498] on button "[PERSON_NAME] và In" at bounding box center [1417, 504] width 178 height 23
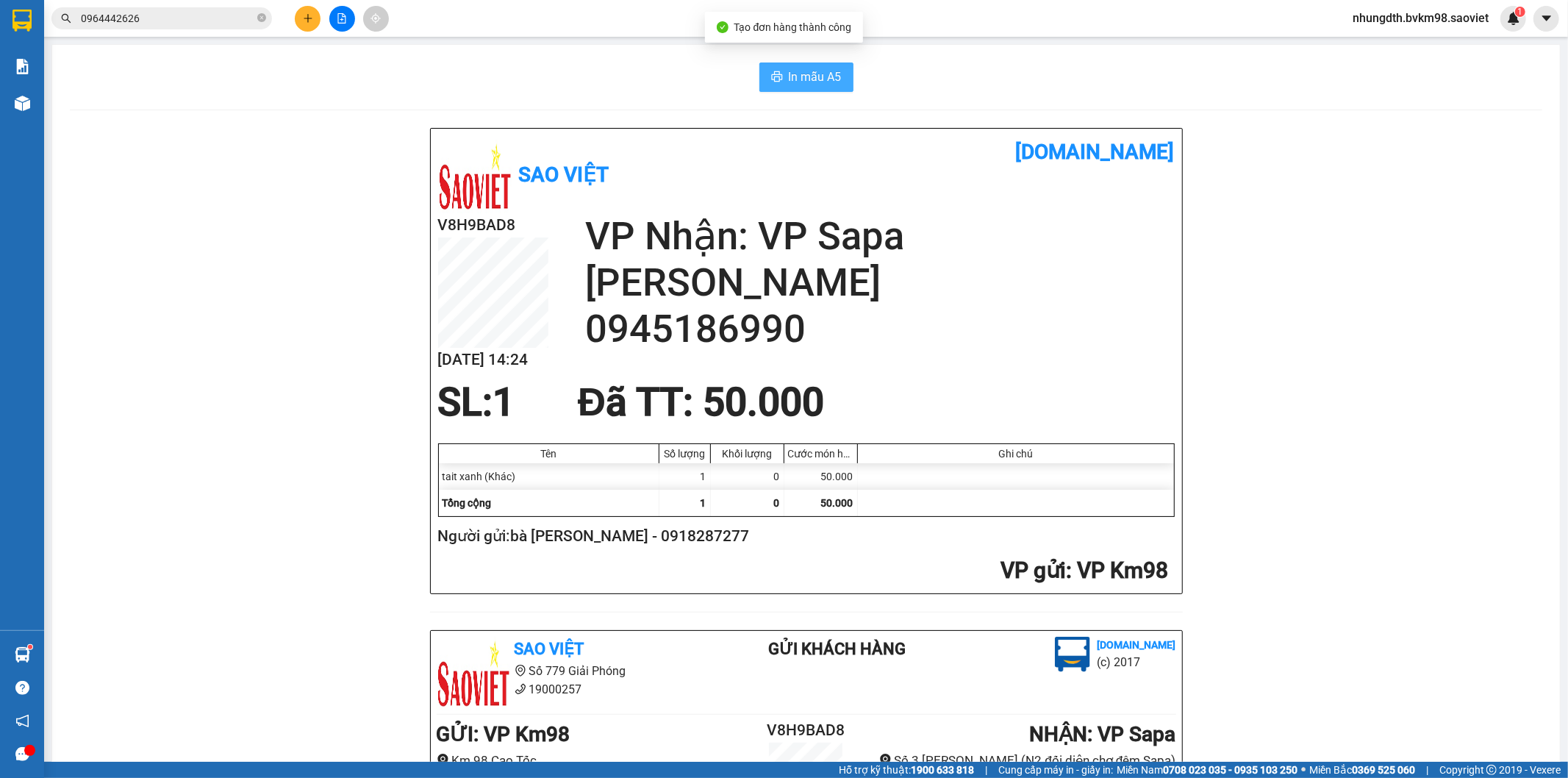
click at [816, 82] on span "In mẫu A5" at bounding box center [815, 77] width 53 height 19
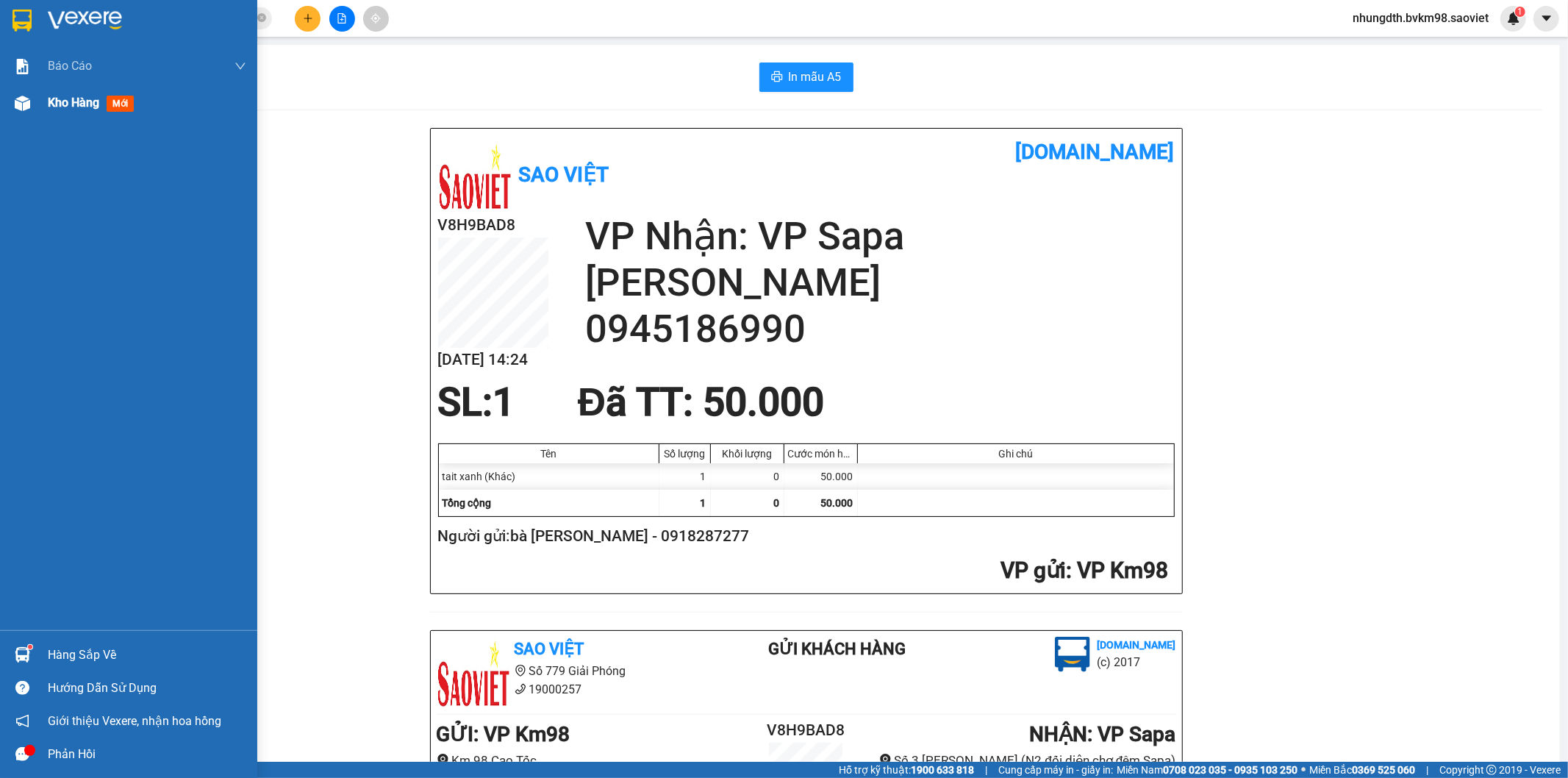
click at [26, 93] on div at bounding box center [22, 103] width 26 height 26
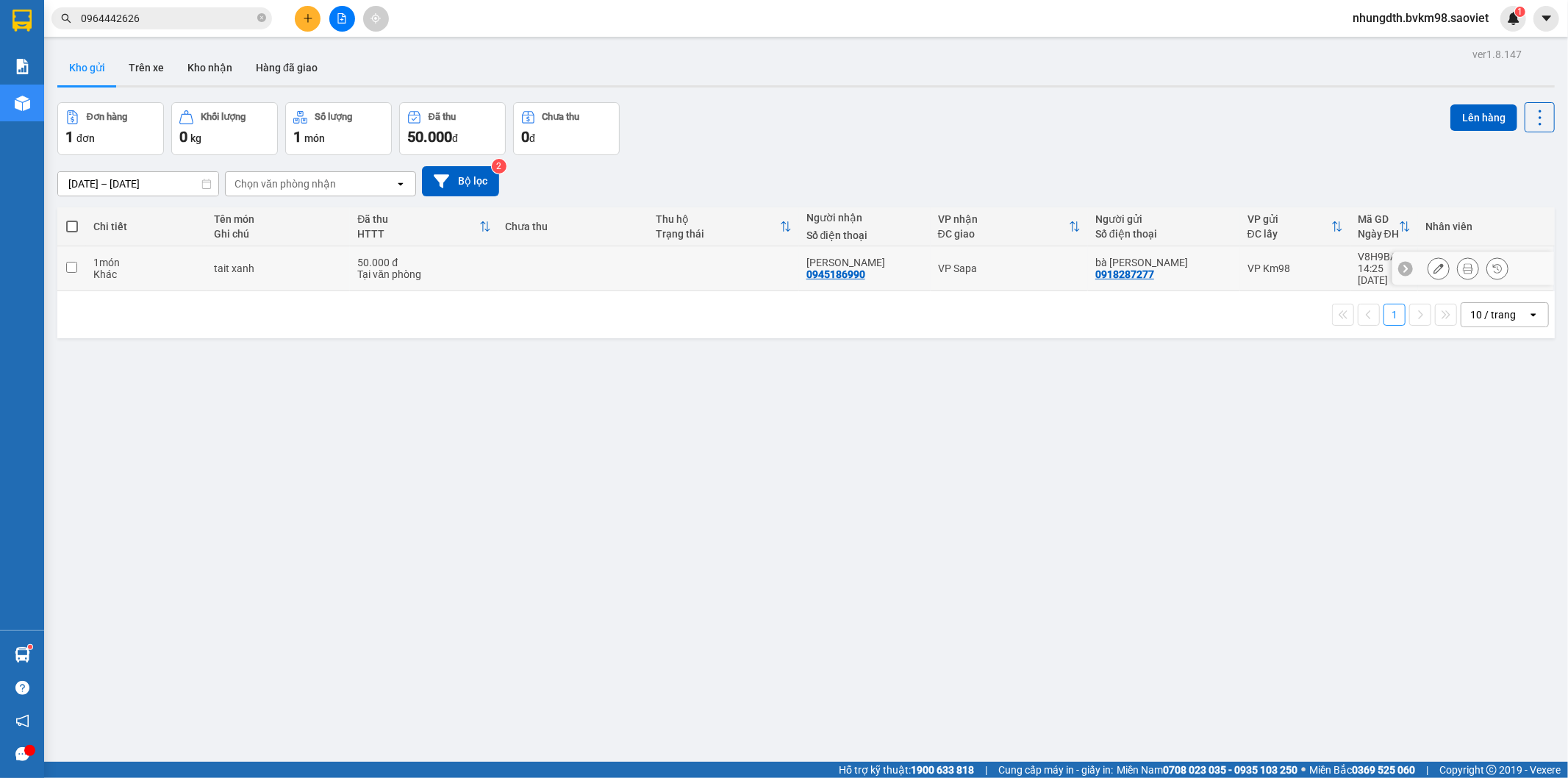
drag, startPoint x: 76, startPoint y: 262, endPoint x: 449, endPoint y: 207, distance: 377.0
click at [83, 262] on td at bounding box center [72, 269] width 29 height 45
checkbox input "true"
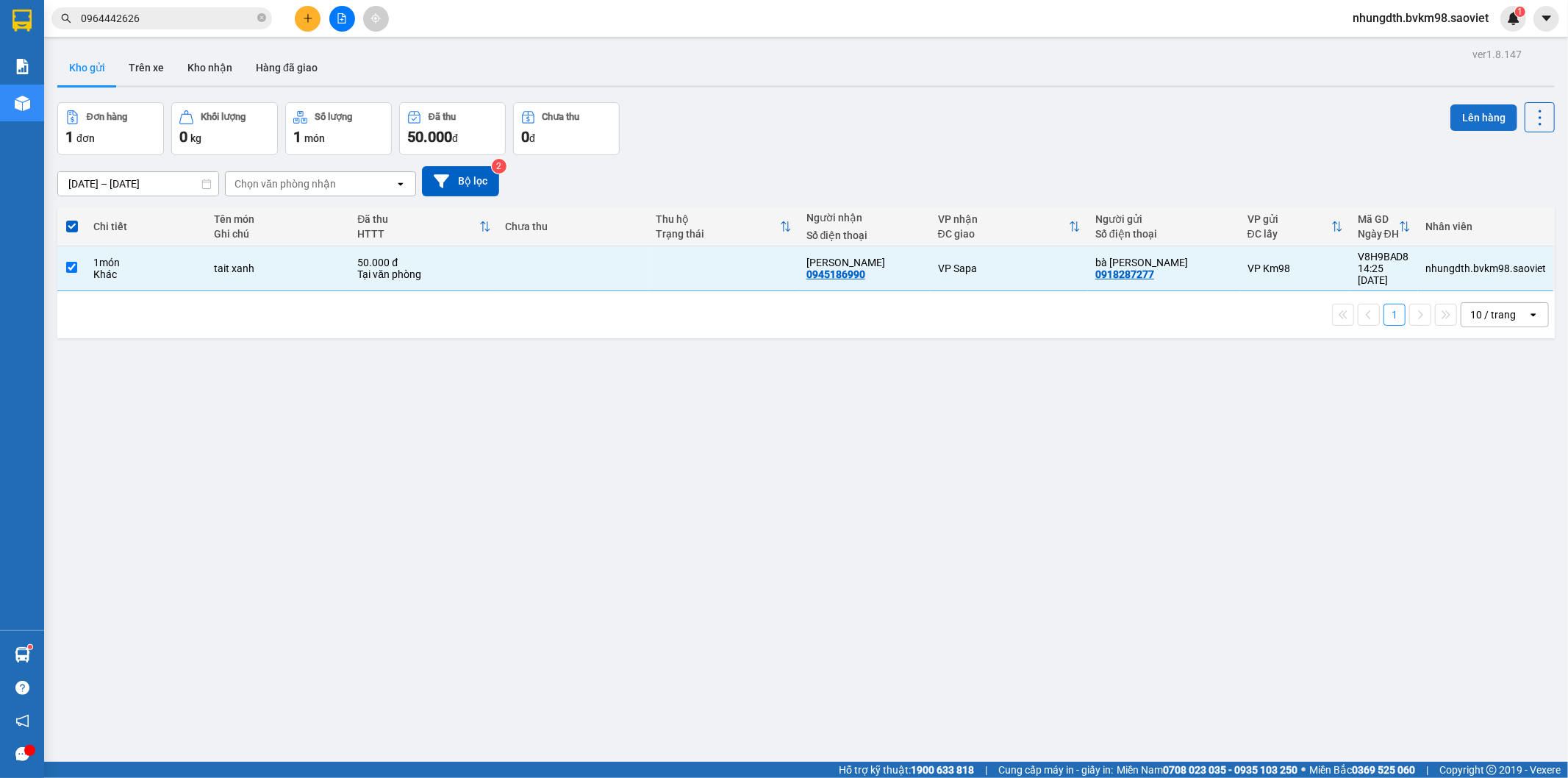
click at [1462, 115] on button "Lên hàng" at bounding box center [1484, 118] width 67 height 26
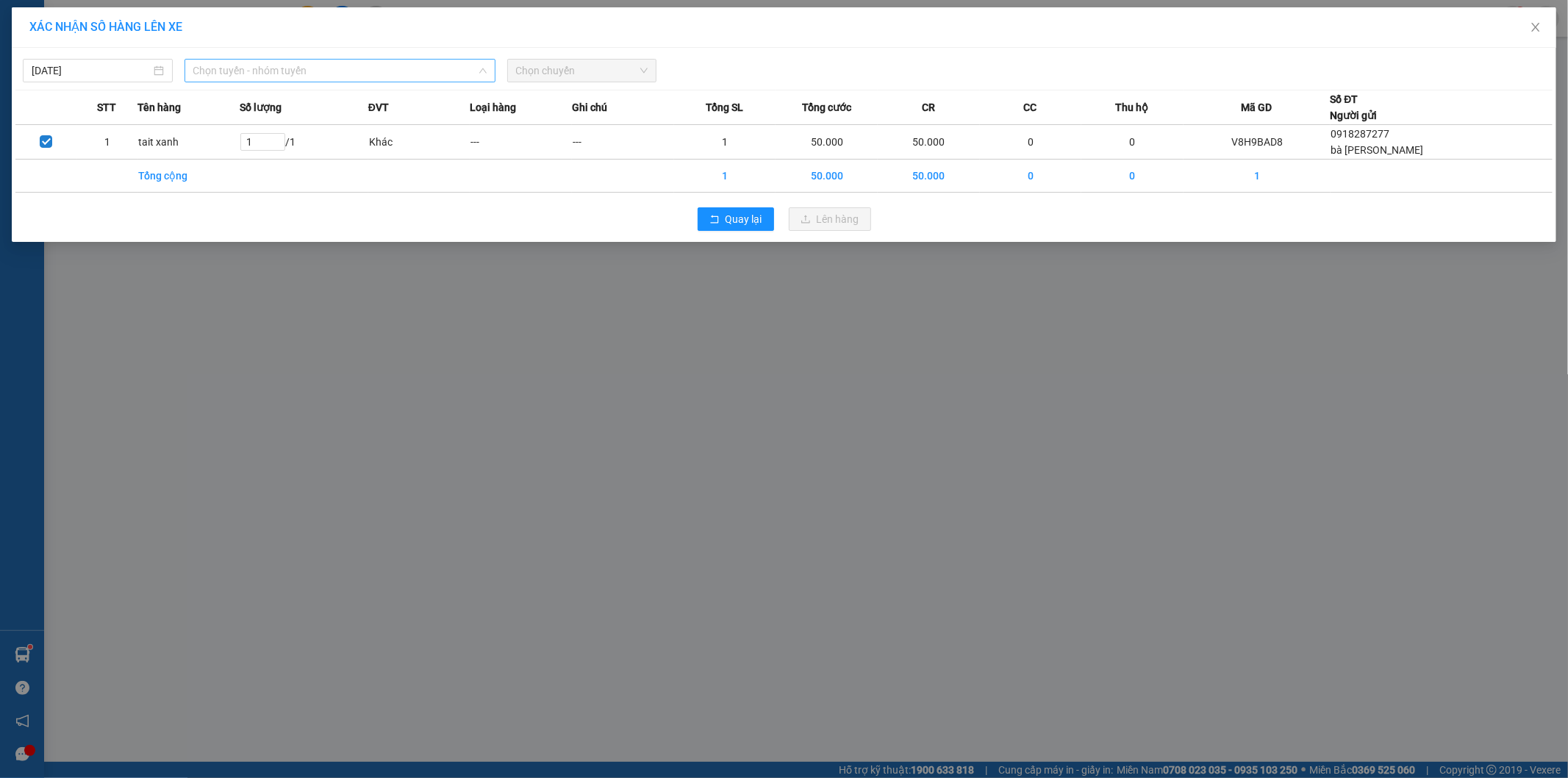
drag, startPoint x: 332, startPoint y: 76, endPoint x: 316, endPoint y: 91, distance: 21.9
click at [328, 77] on span "Chọn tuyến - nhóm tuyến" at bounding box center [339, 70] width 294 height 22
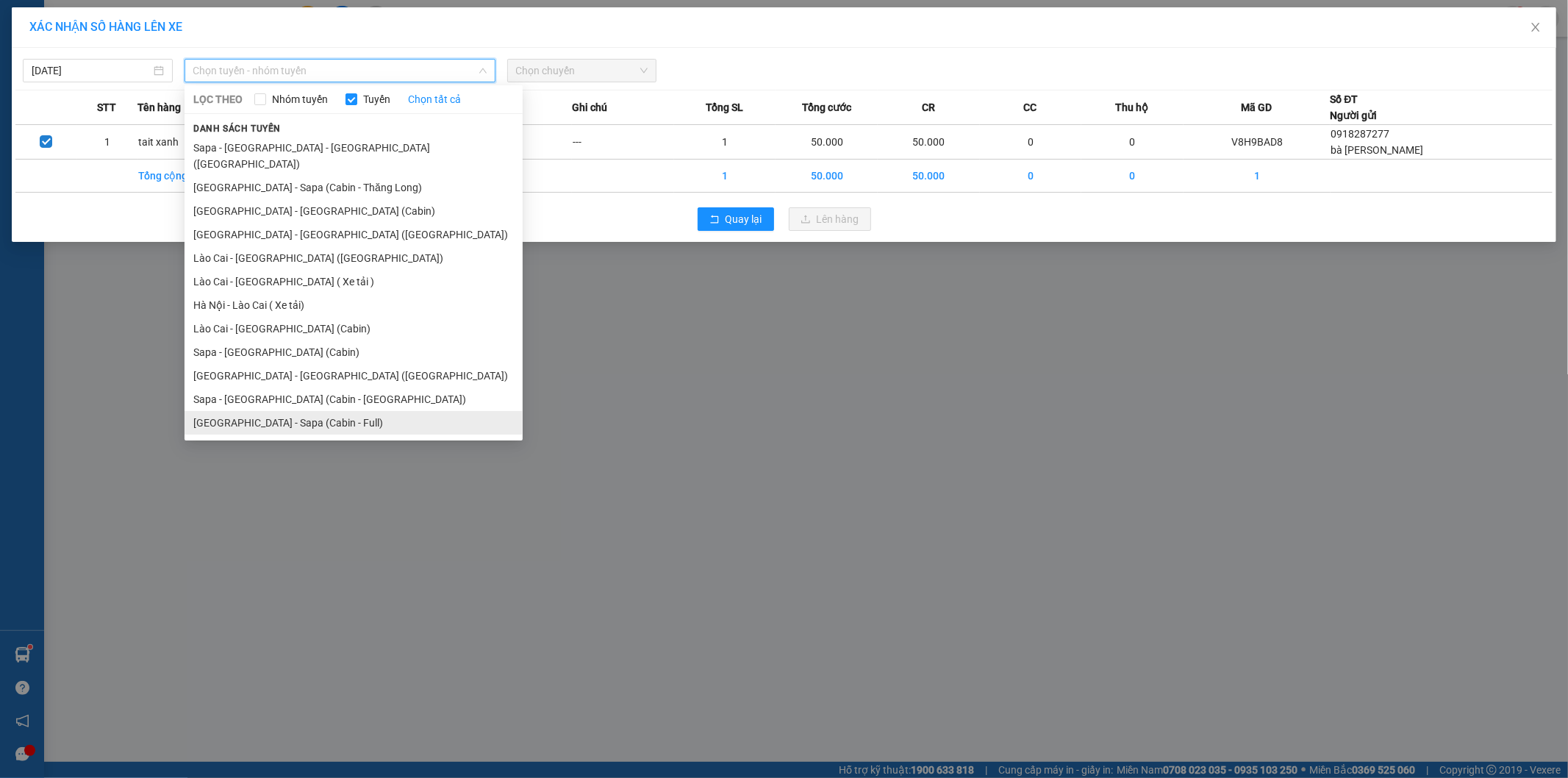
click at [251, 412] on li "[GEOGRAPHIC_DATA] - Sapa (Cabin - Full)" at bounding box center [353, 423] width 338 height 23
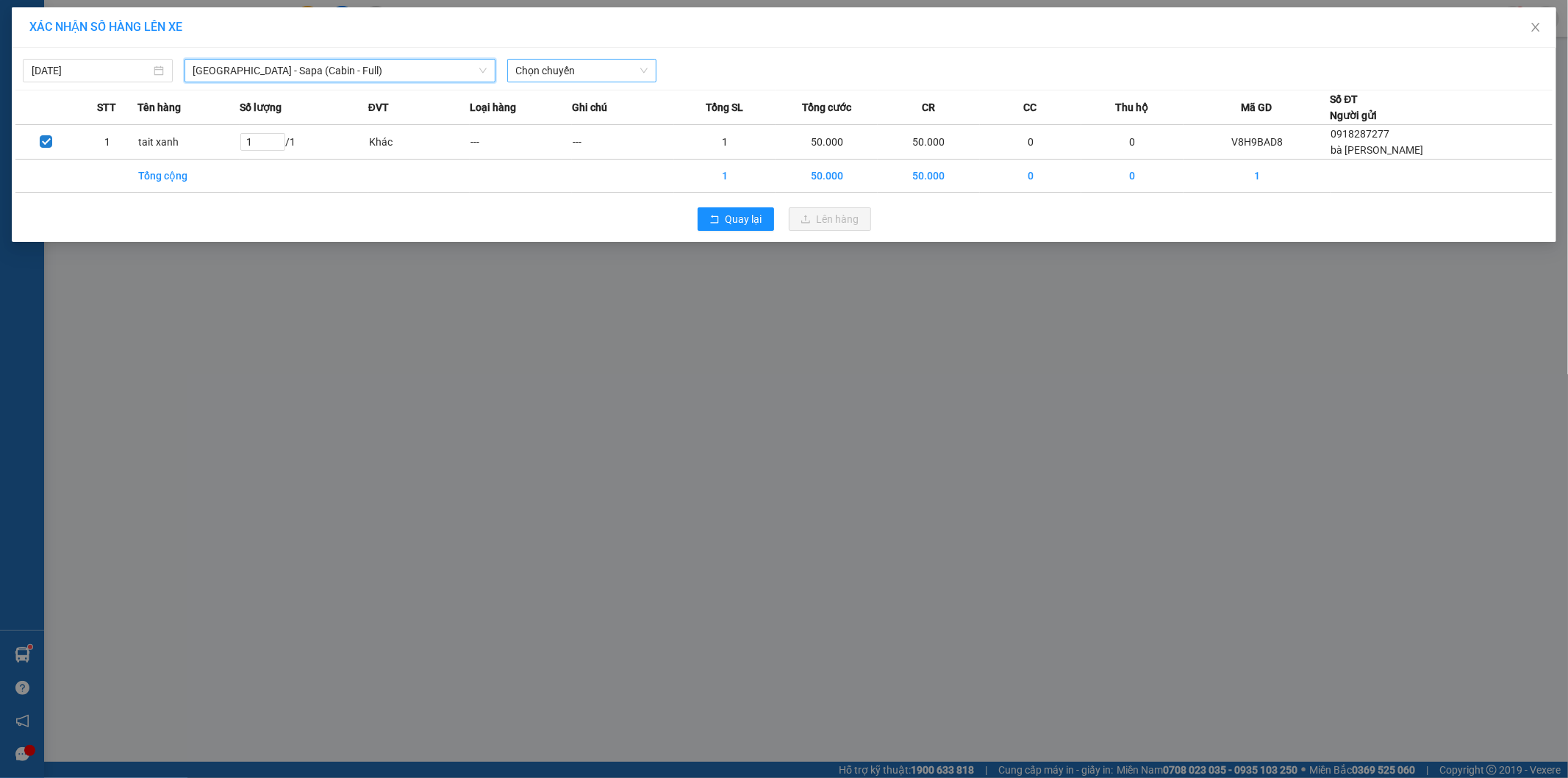
click at [547, 65] on span "Chọn chuyến" at bounding box center [582, 70] width 132 height 22
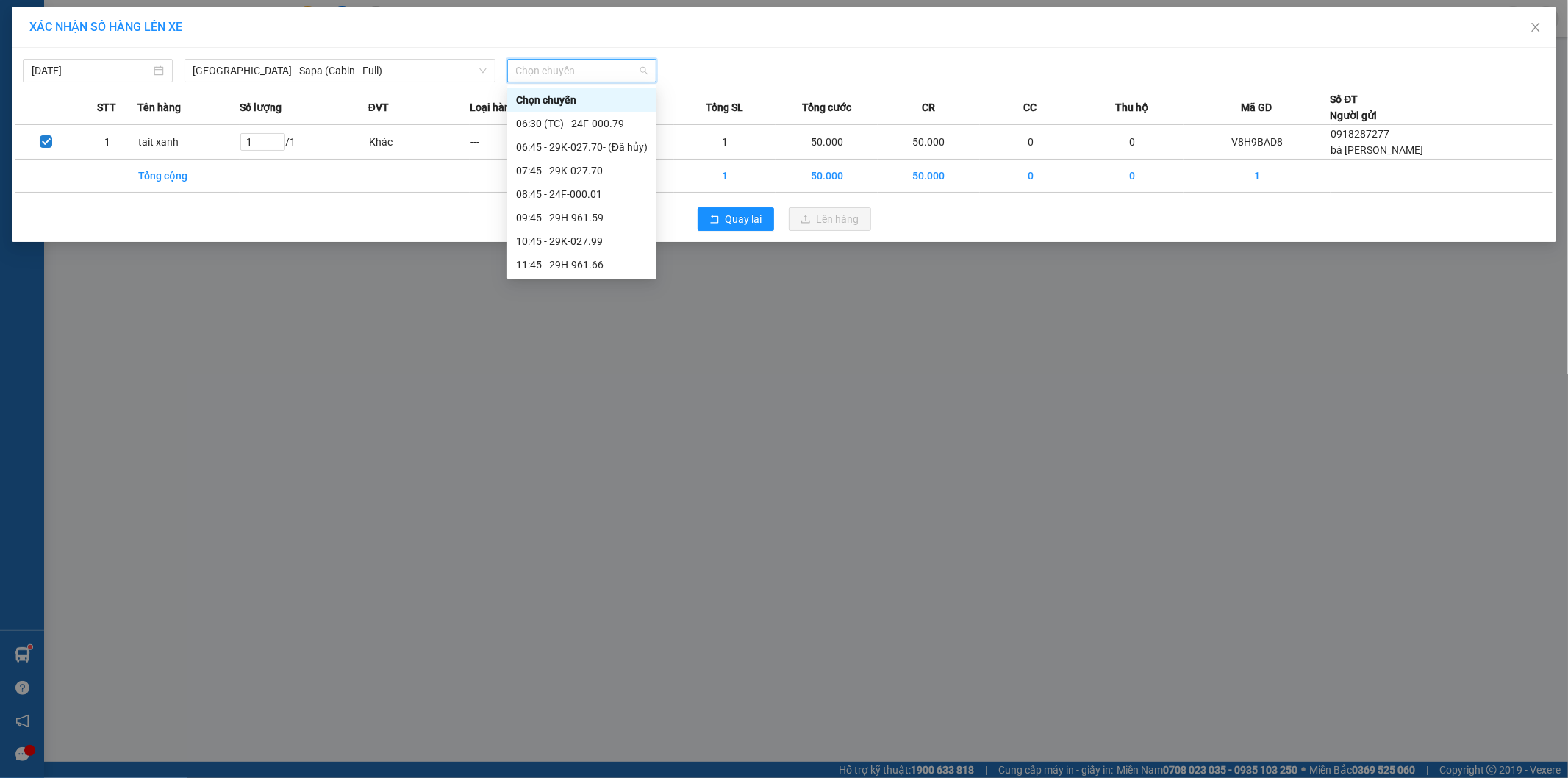
scroll to position [82, 0]
drag, startPoint x: 590, startPoint y: 204, endPoint x: 667, endPoint y: 232, distance: 81.9
click at [597, 212] on div "12:45 - 29G-011.96" at bounding box center [582, 206] width 132 height 16
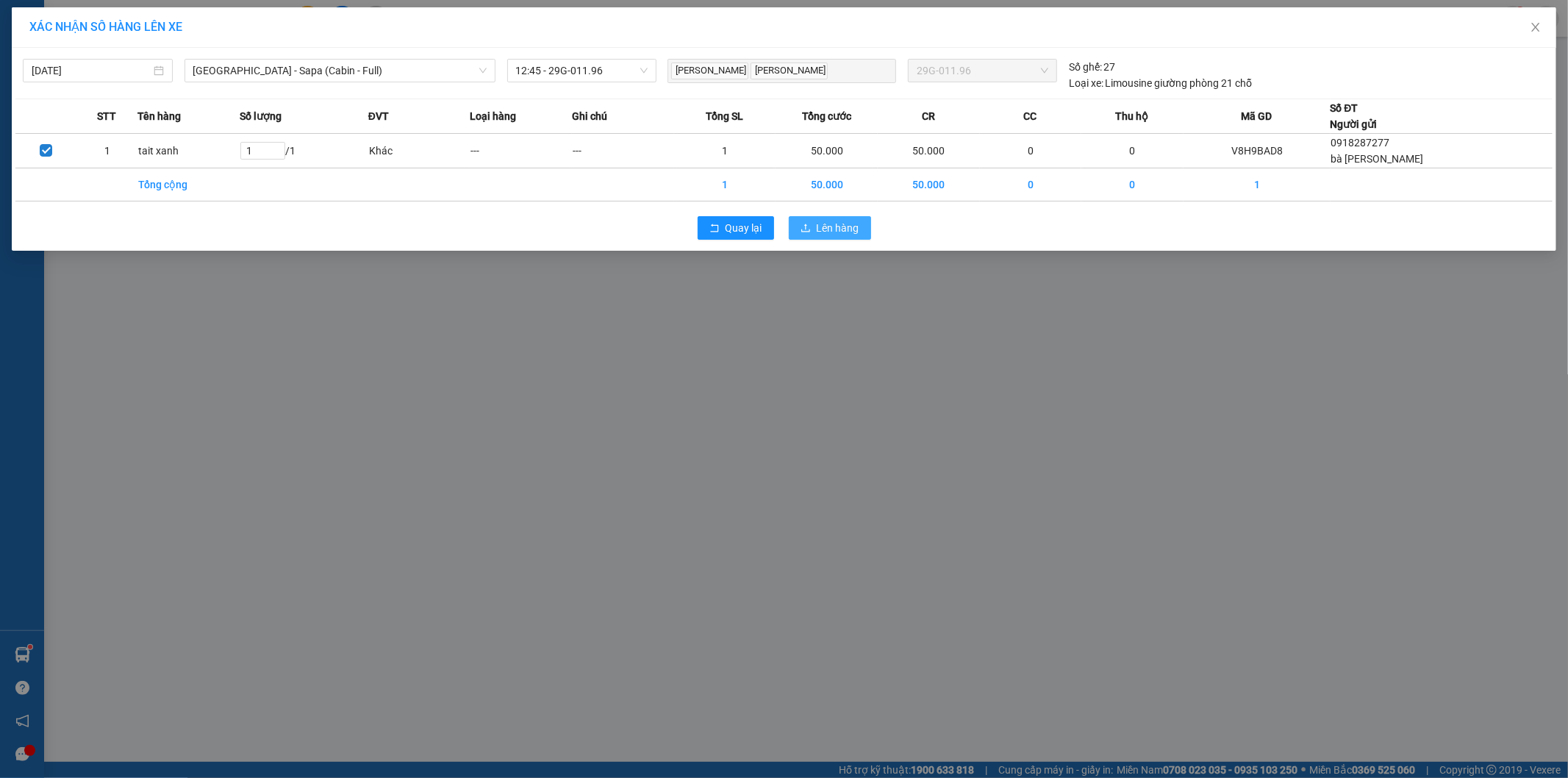
click at [819, 229] on span "Lên hàng" at bounding box center [838, 227] width 43 height 16
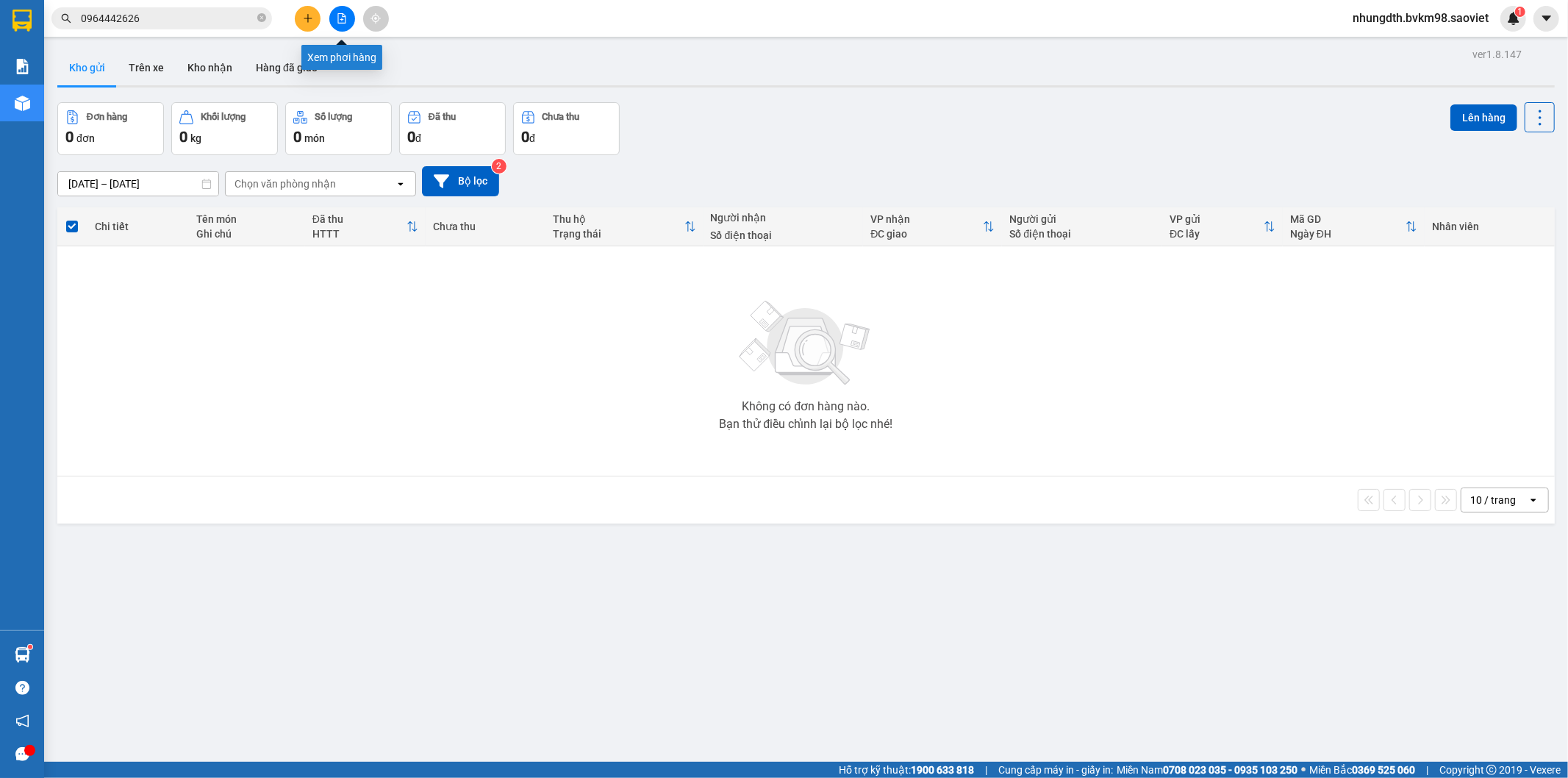
click at [339, 13] on icon "file-add" at bounding box center [342, 18] width 8 height 10
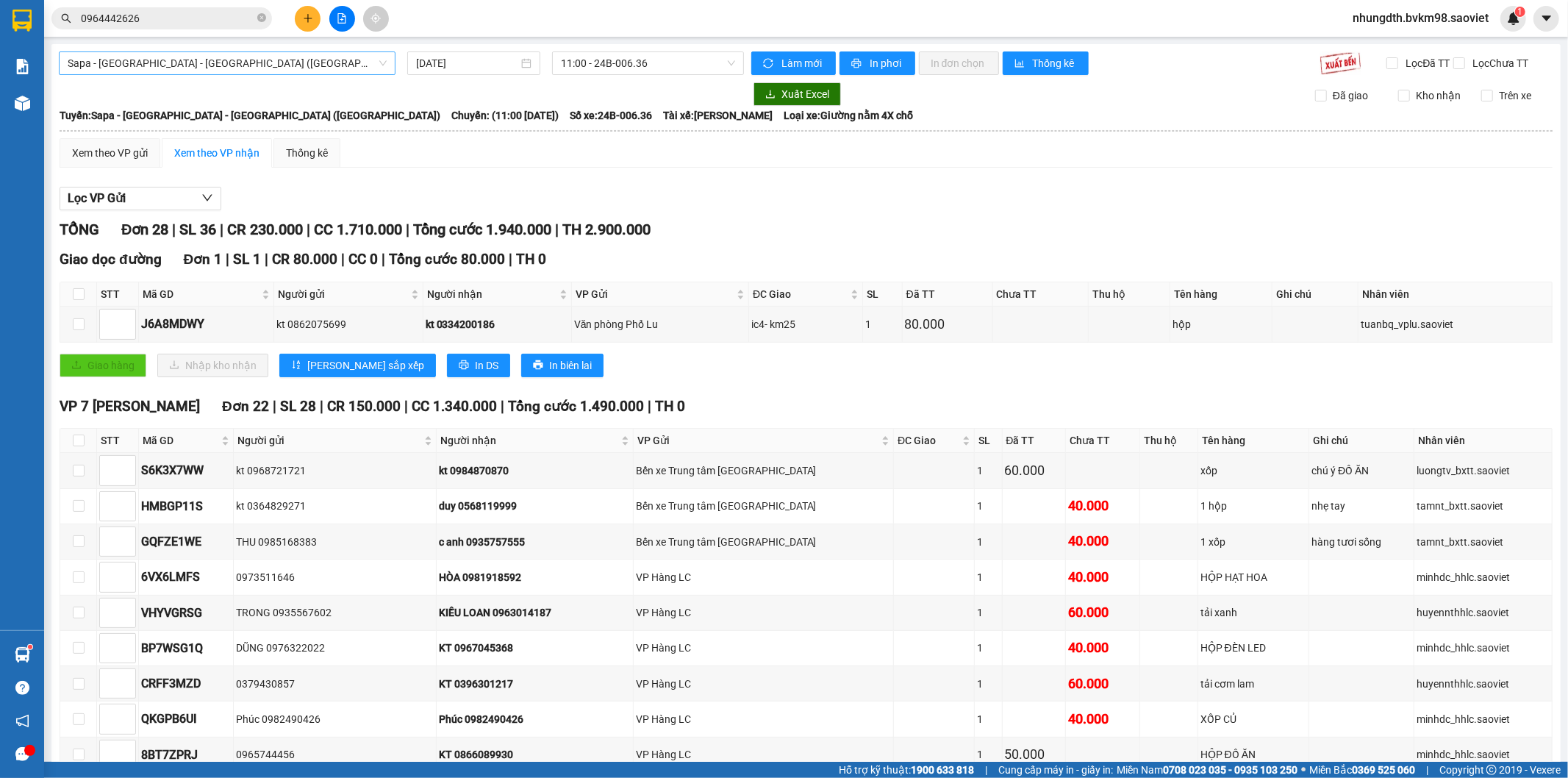
click at [217, 68] on span "Sapa - [GEOGRAPHIC_DATA] - [GEOGRAPHIC_DATA] ([GEOGRAPHIC_DATA])" at bounding box center [227, 63] width 319 height 22
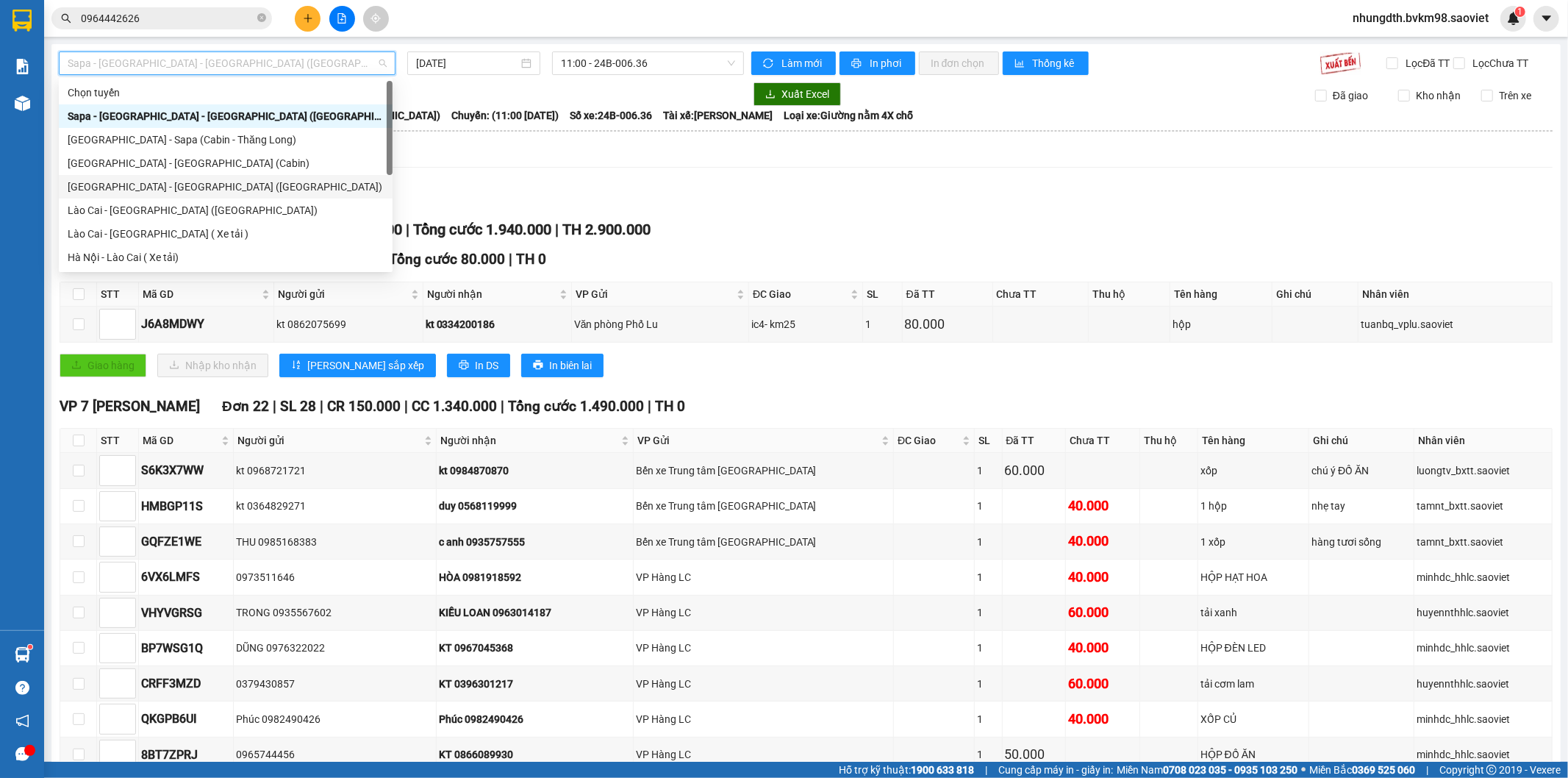
scroll to position [118, 0]
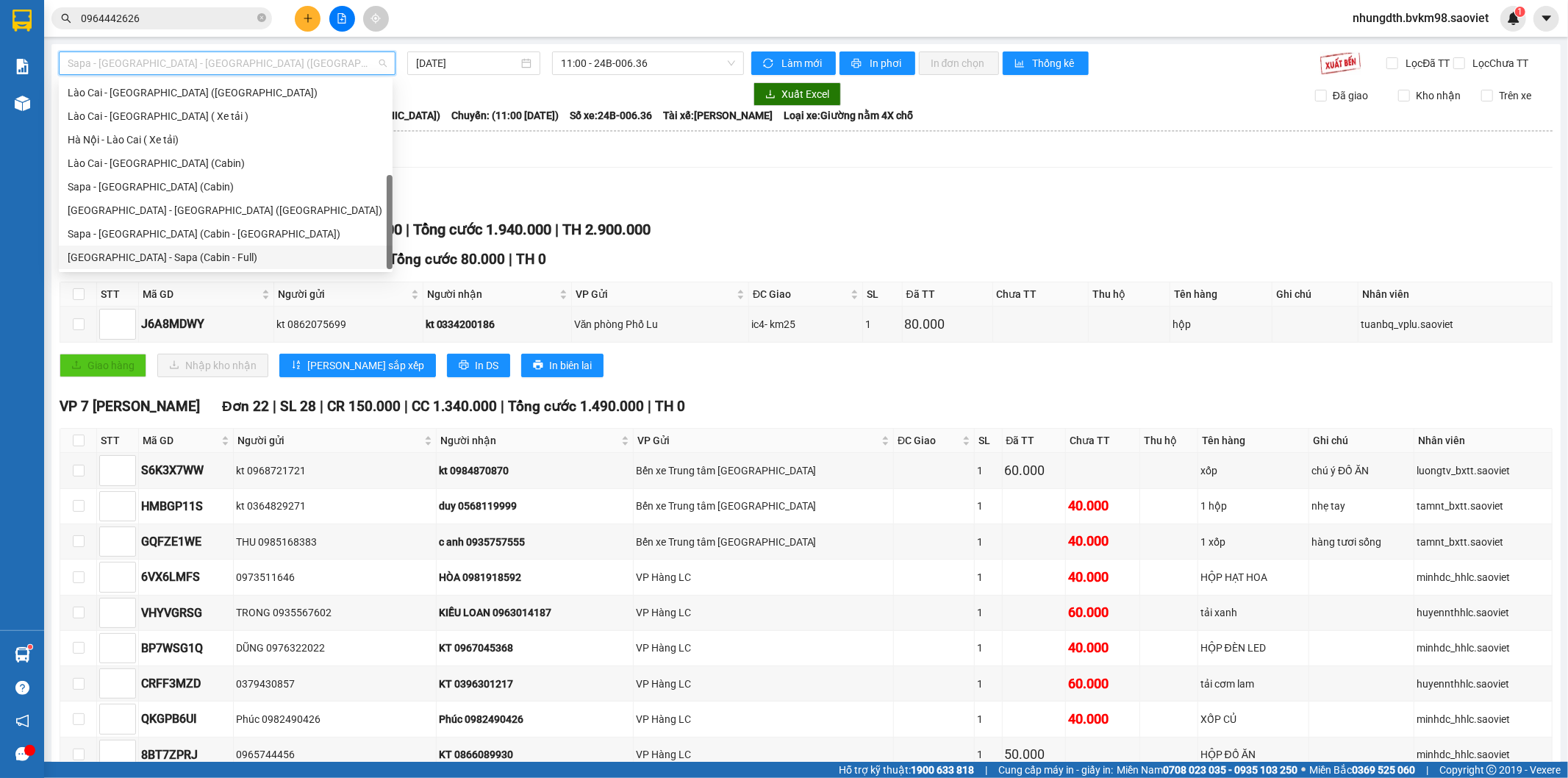
click at [163, 254] on div "[GEOGRAPHIC_DATA] - Sapa (Cabin - Full)" at bounding box center [226, 257] width 316 height 16
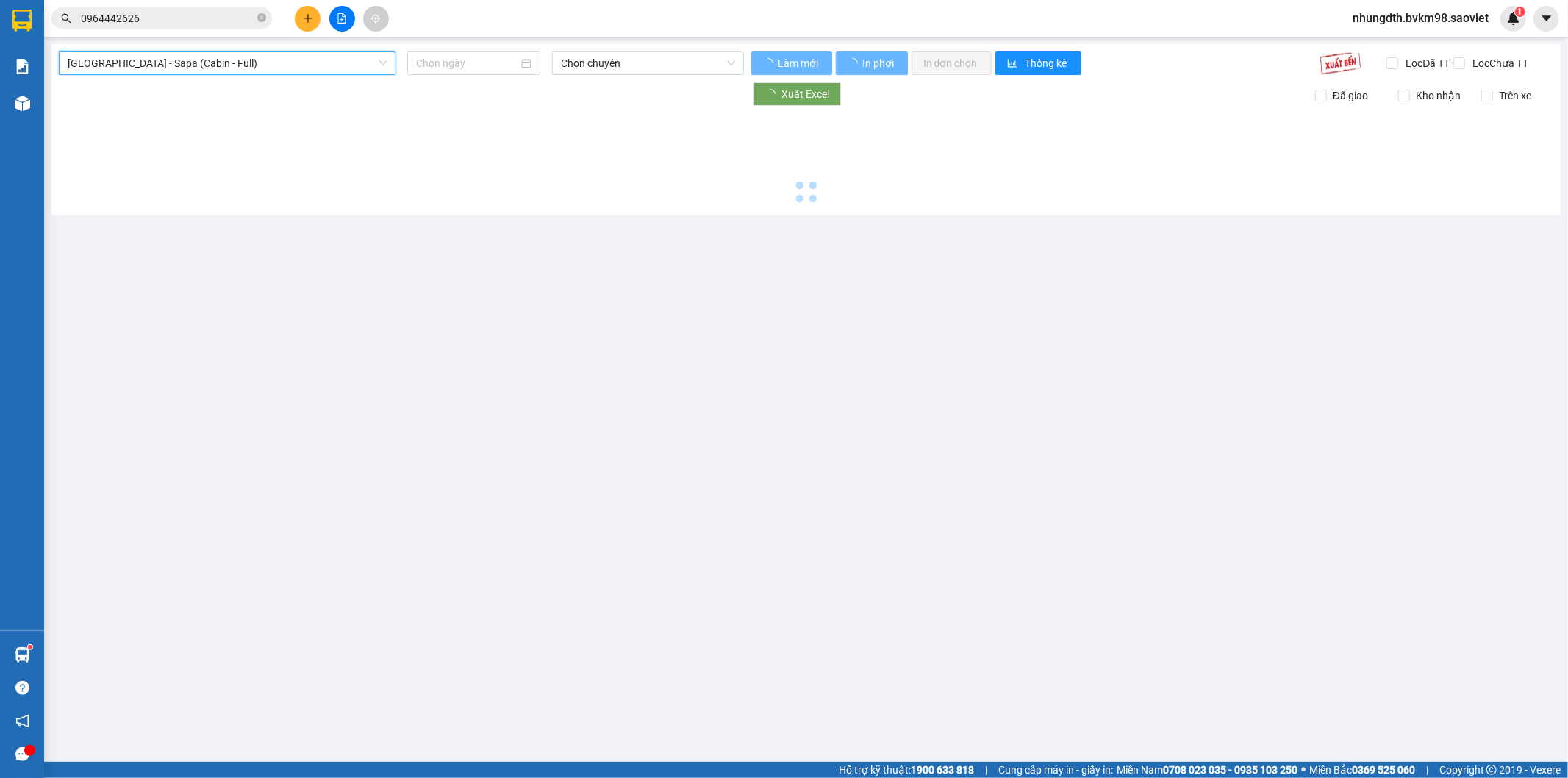
type input "[DATE]"
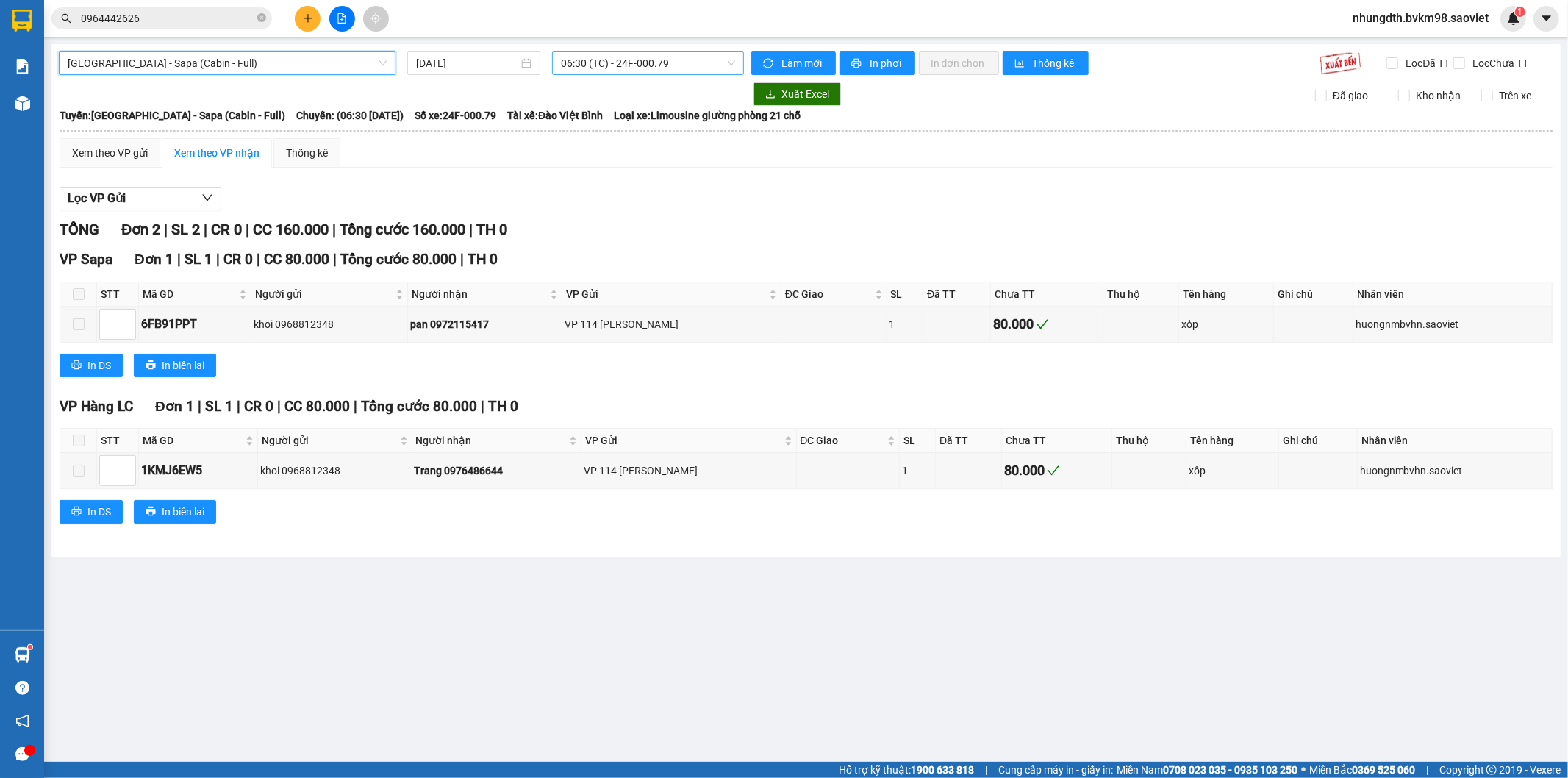
click at [647, 63] on span "06:30 (TC) - 24F-000.79" at bounding box center [648, 63] width 174 height 22
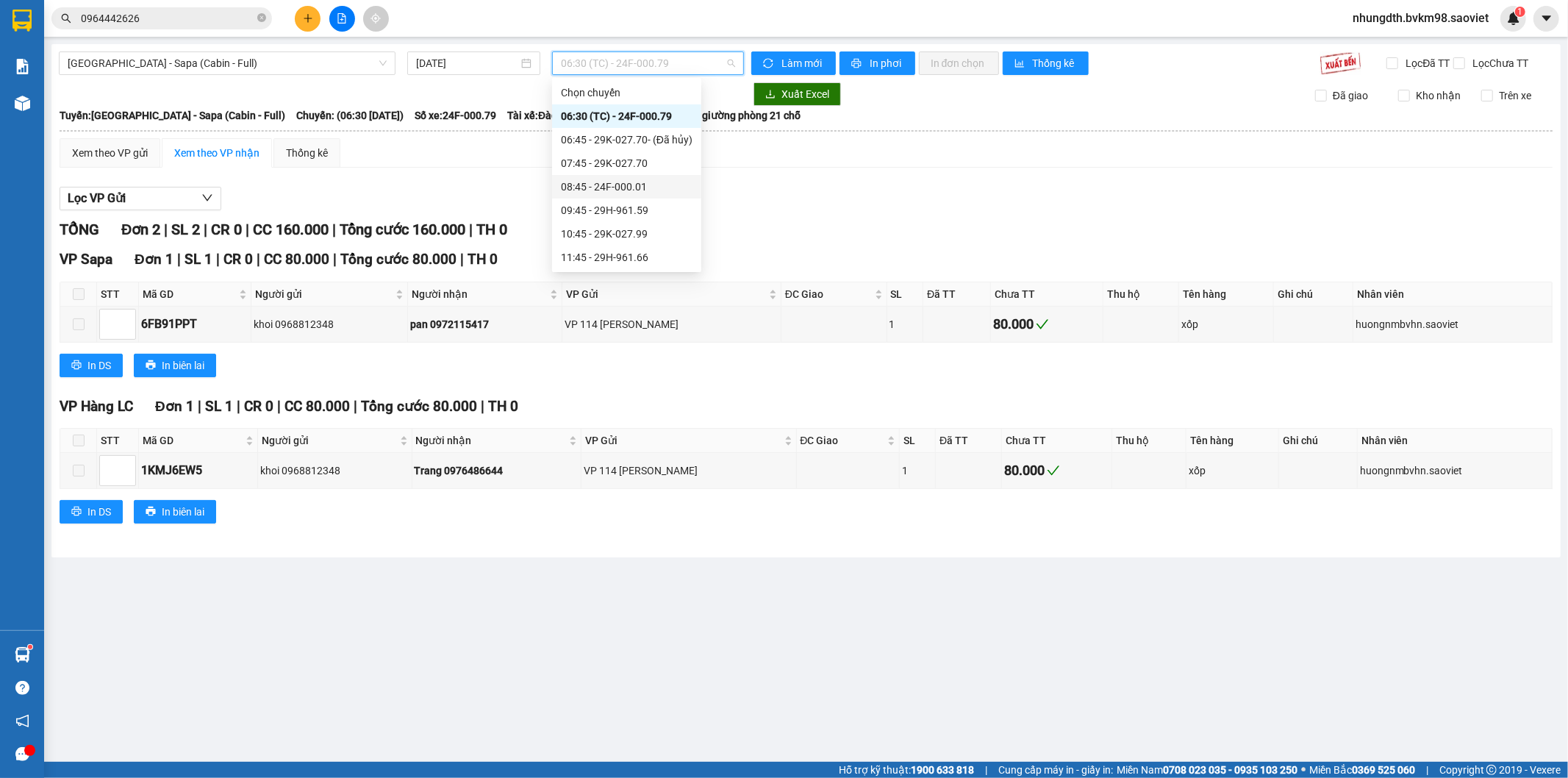
scroll to position [82, 0]
click at [632, 202] on div "12:45 - 29G-011.96" at bounding box center [627, 199] width 132 height 16
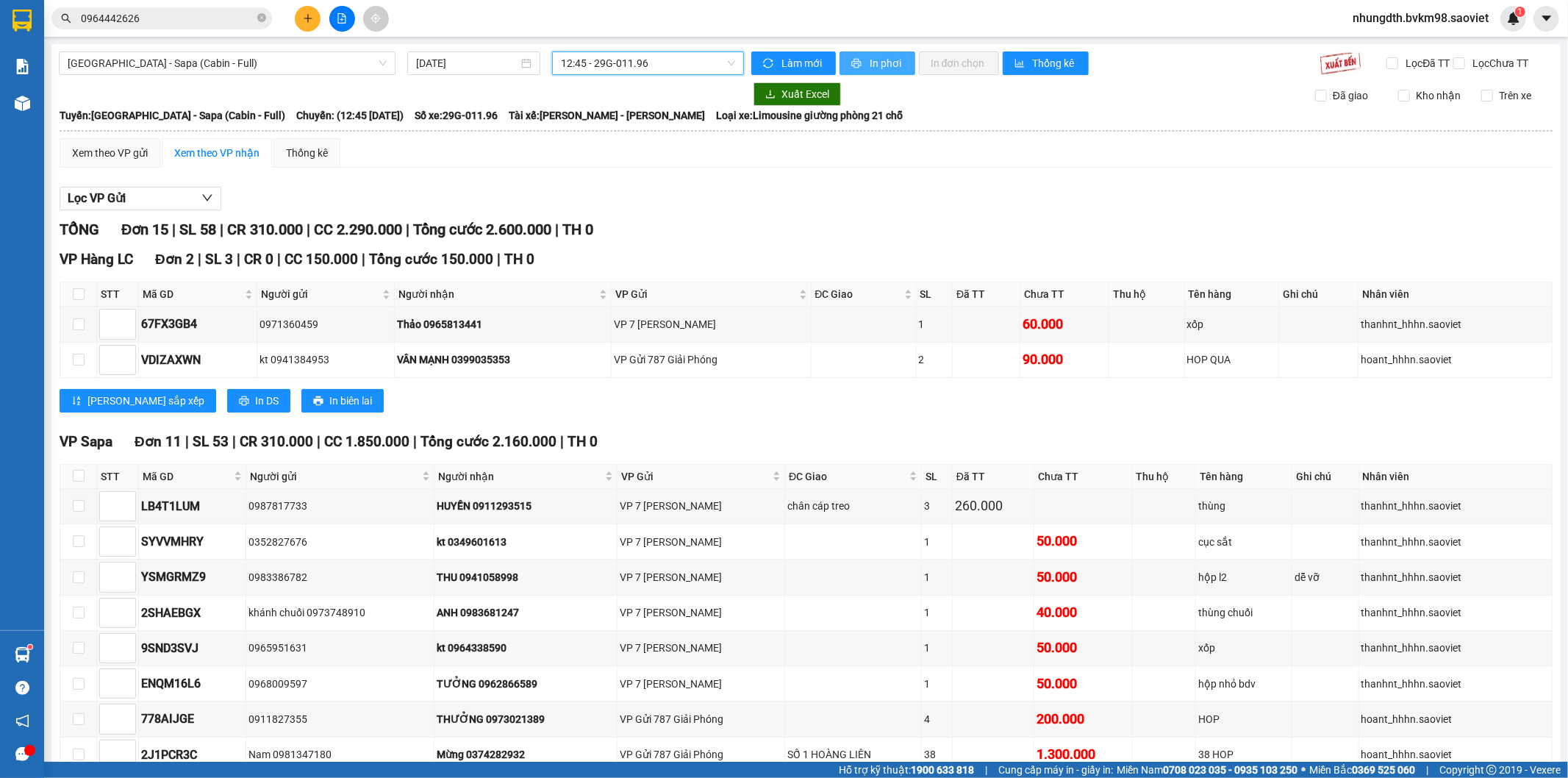
click at [870, 61] on span "In phơi" at bounding box center [886, 63] width 33 height 16
click at [261, 65] on span "[GEOGRAPHIC_DATA] - Sapa (Cabin - Full)" at bounding box center [227, 63] width 319 height 22
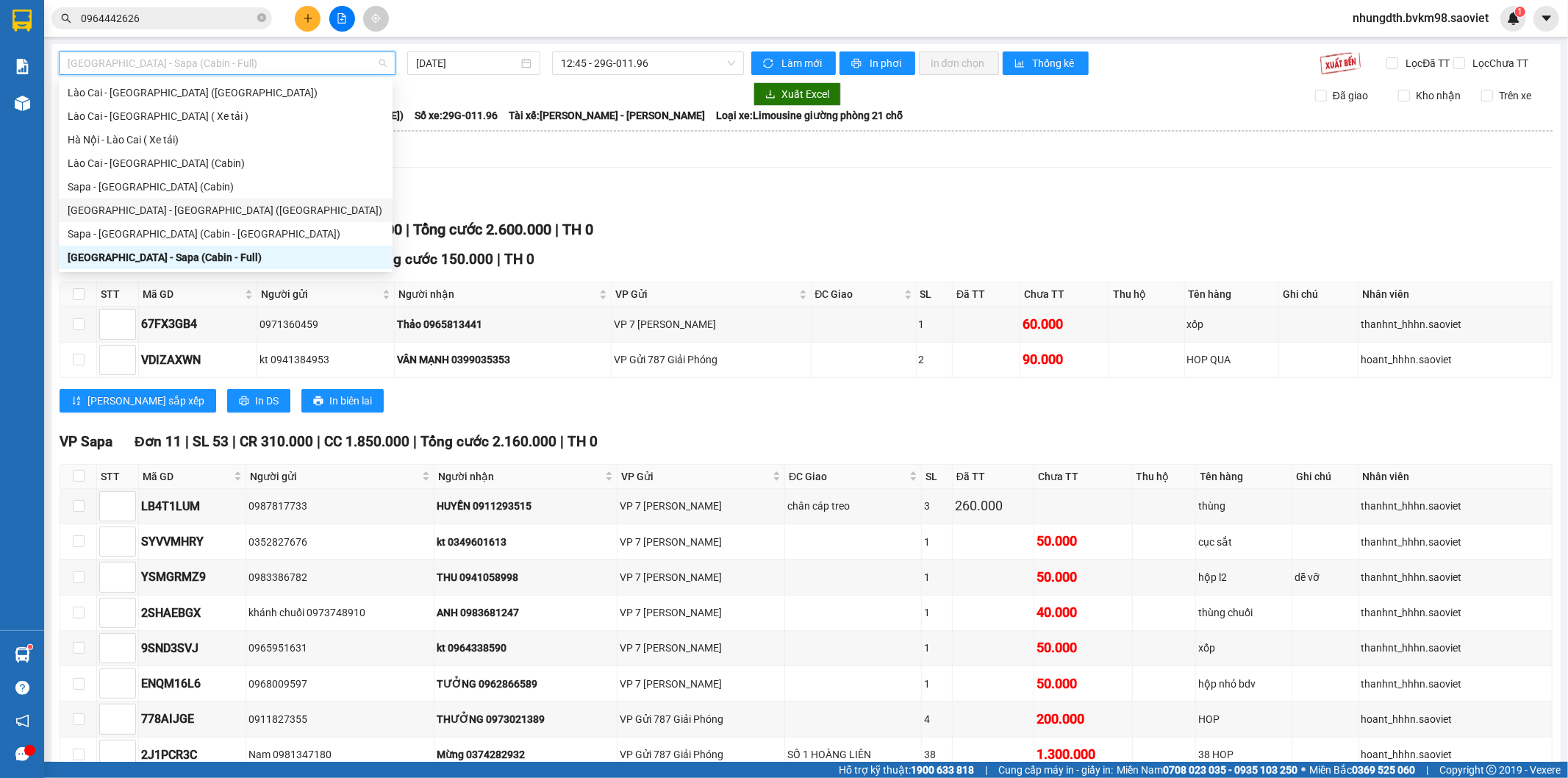
scroll to position [35, 0]
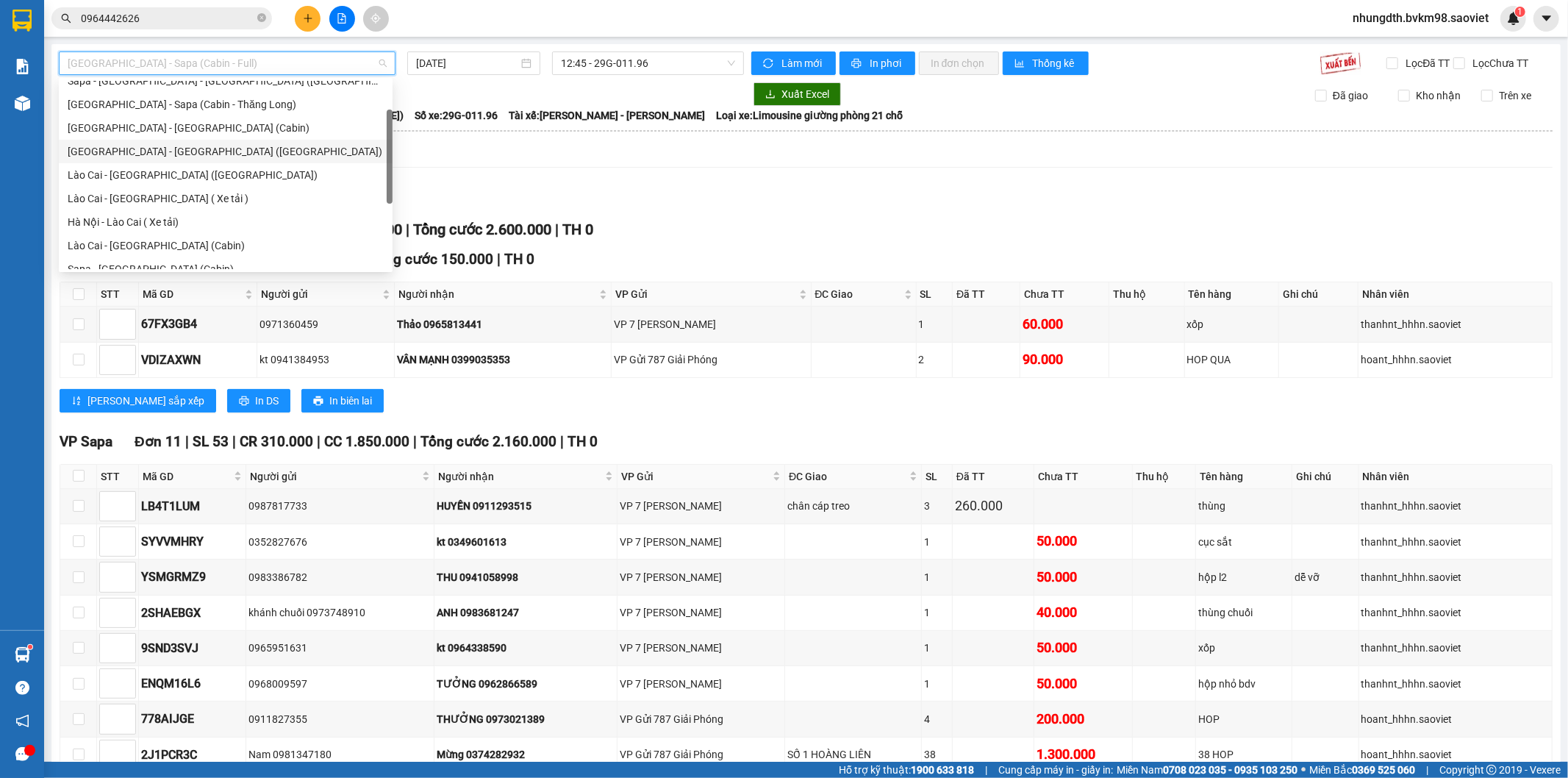
click at [164, 150] on div "[GEOGRAPHIC_DATA] - [GEOGRAPHIC_DATA] ([GEOGRAPHIC_DATA])" at bounding box center [226, 151] width 316 height 16
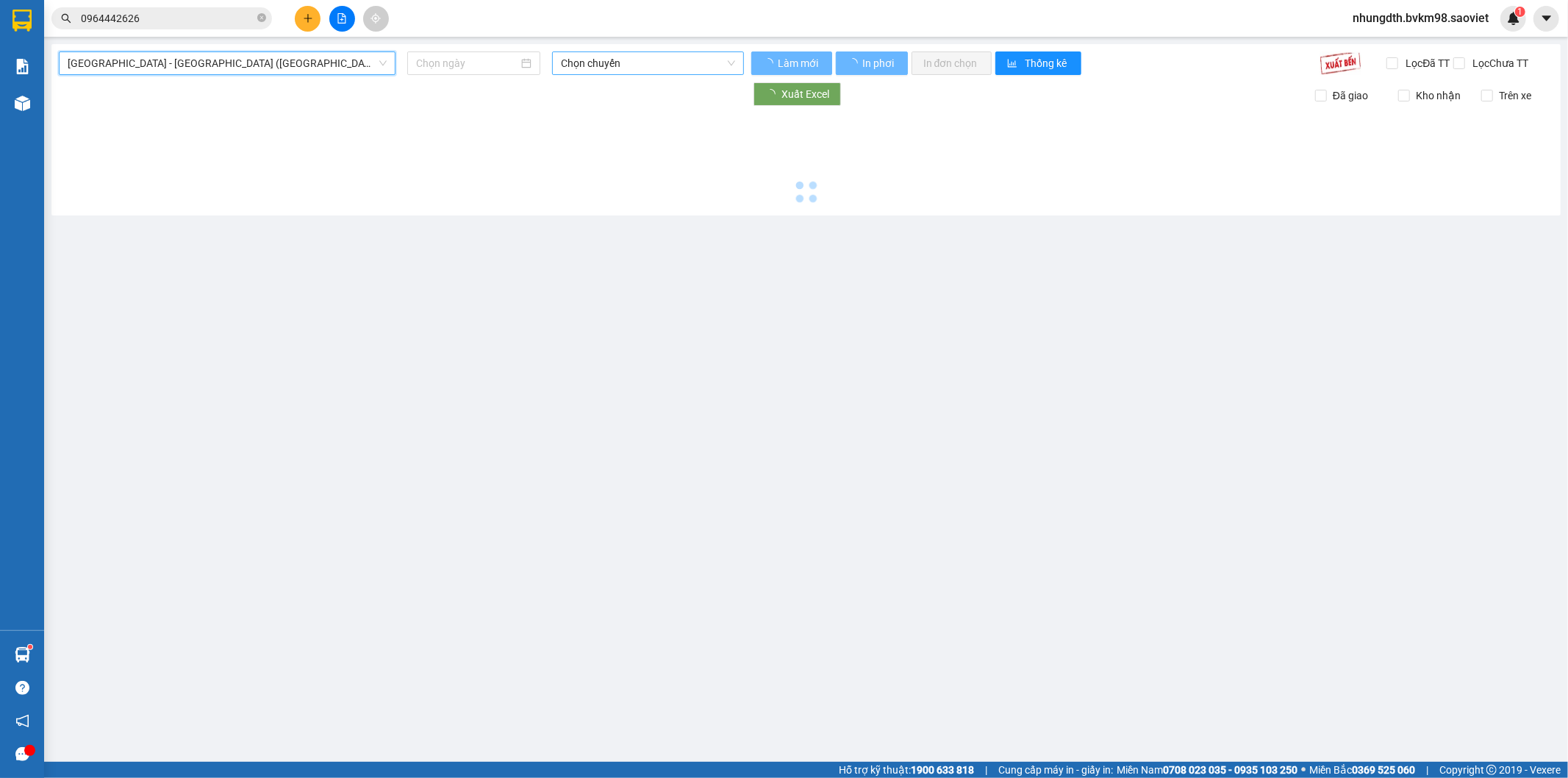
type input "[DATE]"
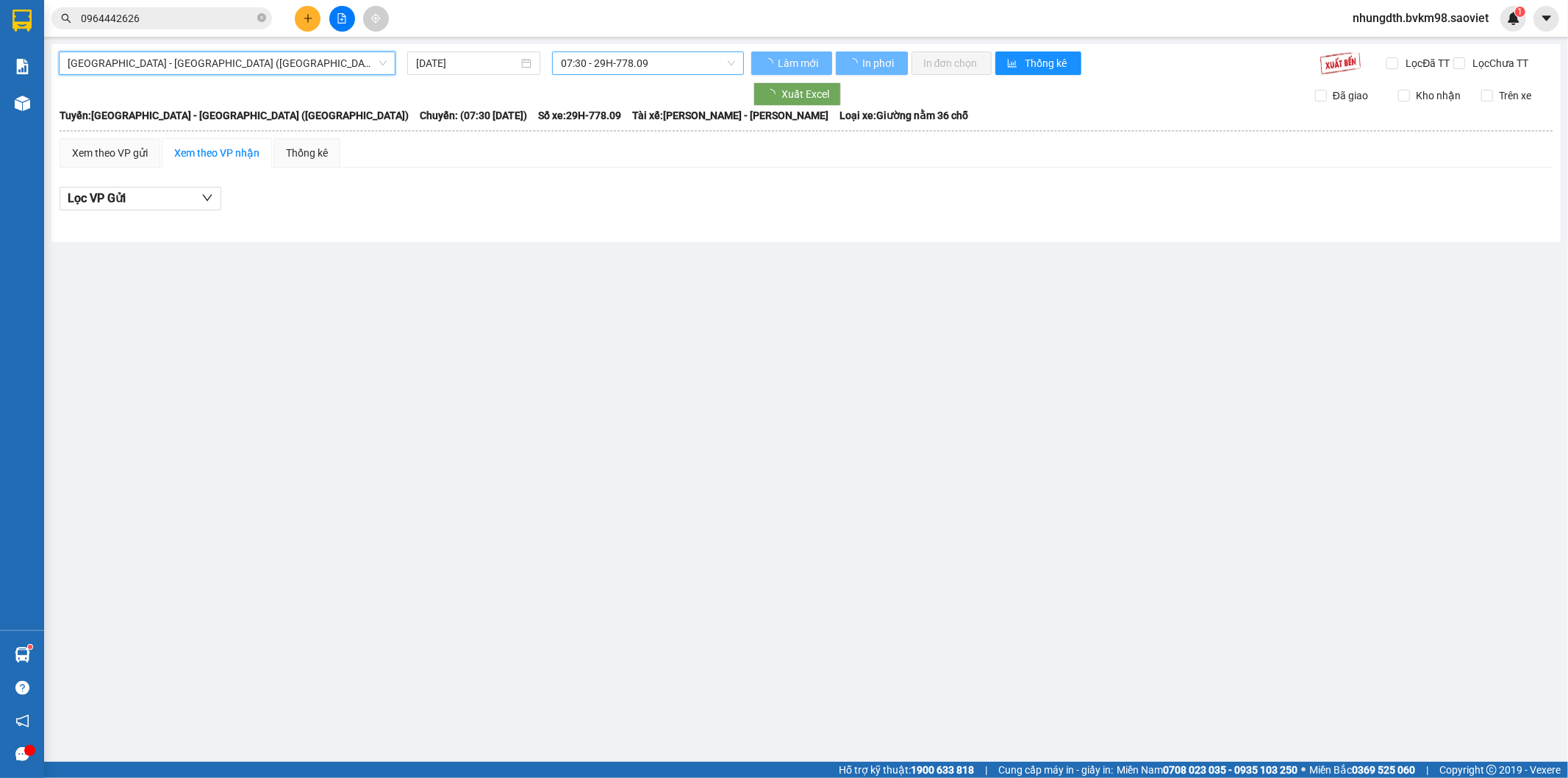
click at [629, 60] on span "07:30 - 29H-778.09" at bounding box center [648, 63] width 174 height 22
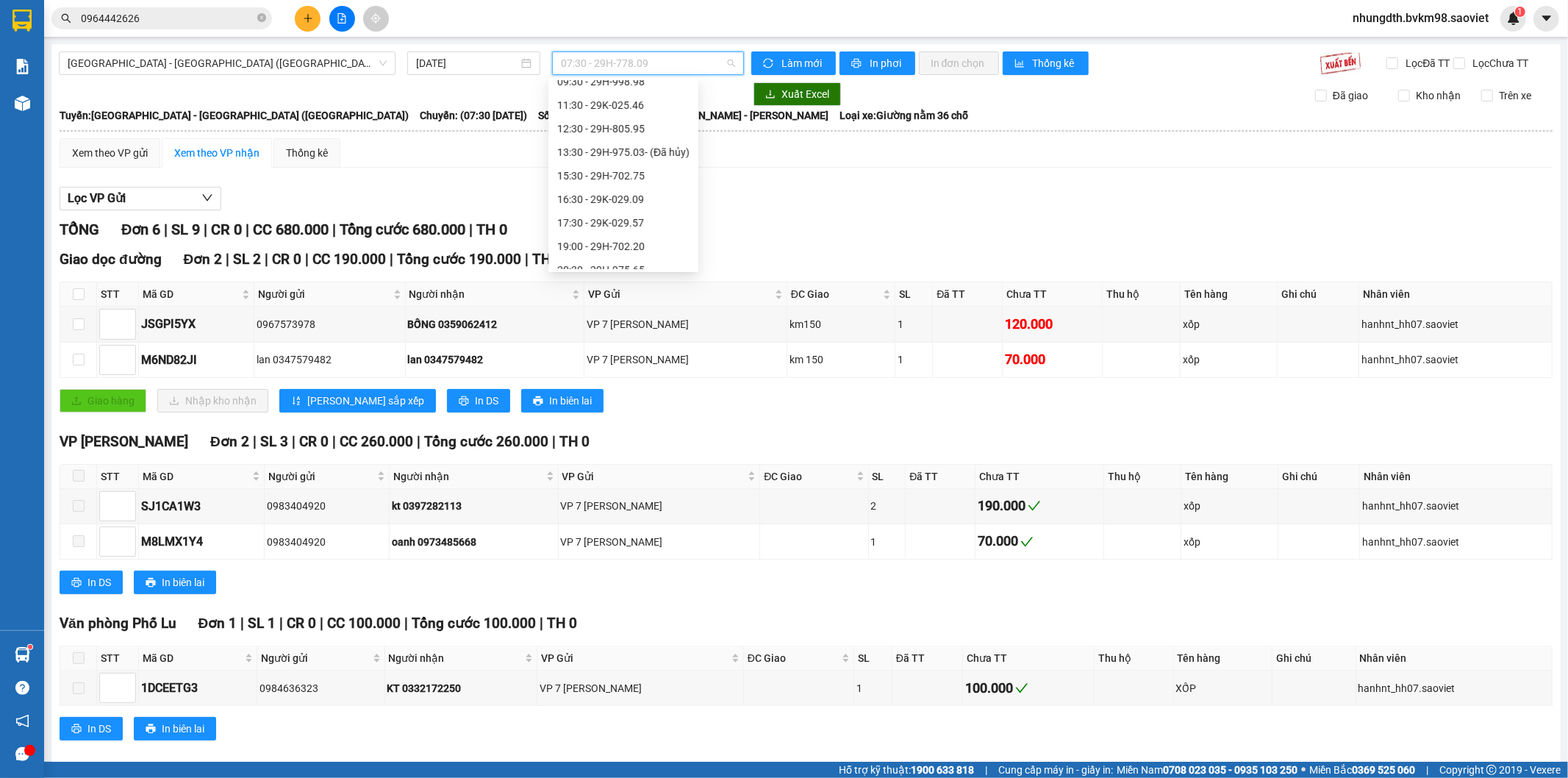
scroll to position [23, 0]
click at [623, 185] on div "12:30 - 29H-805.95" at bounding box center [624, 186] width 132 height 16
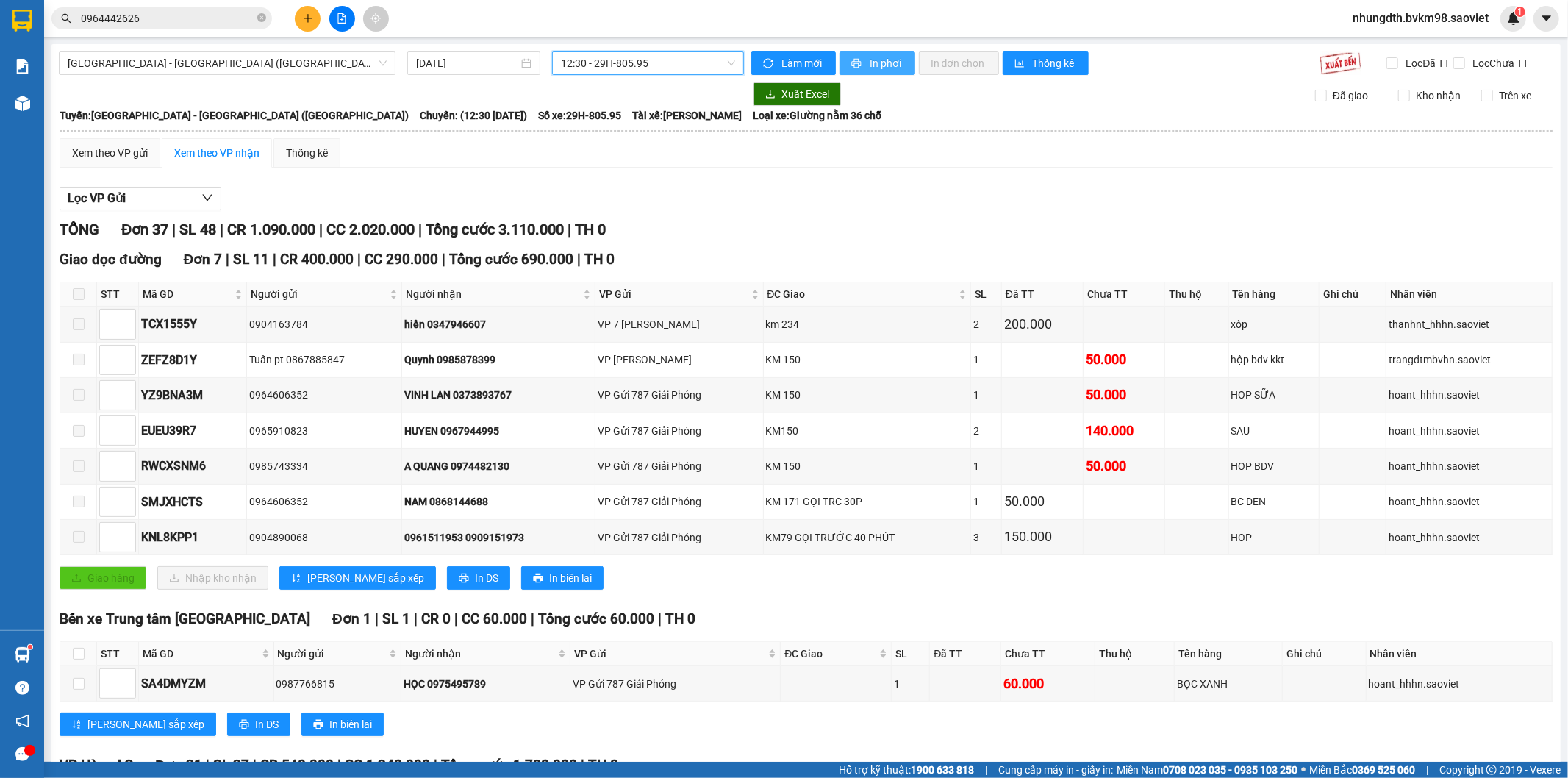
click at [872, 60] on span "In phơi" at bounding box center [886, 63] width 33 height 16
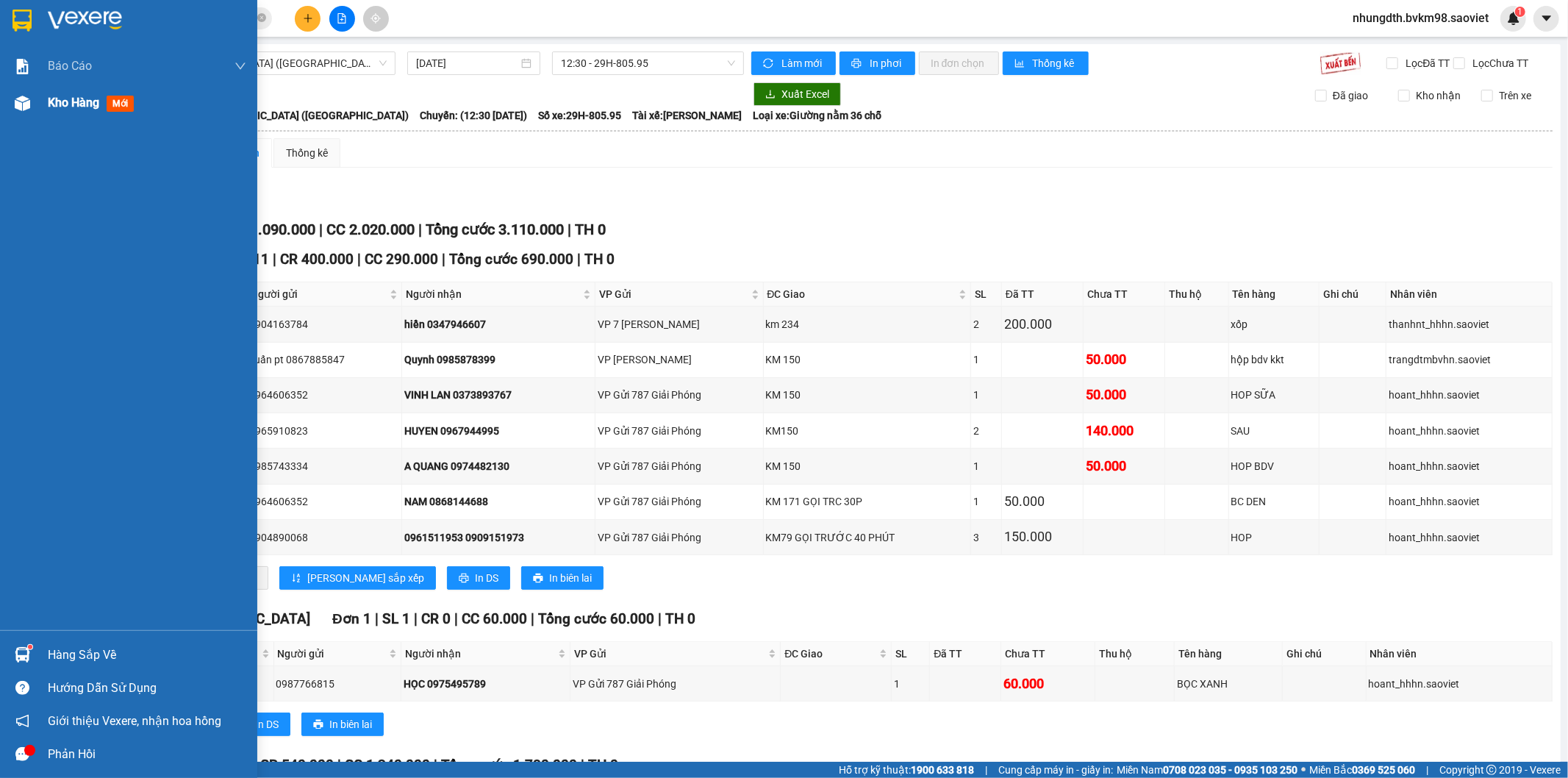
click at [30, 104] on div at bounding box center [22, 103] width 26 height 26
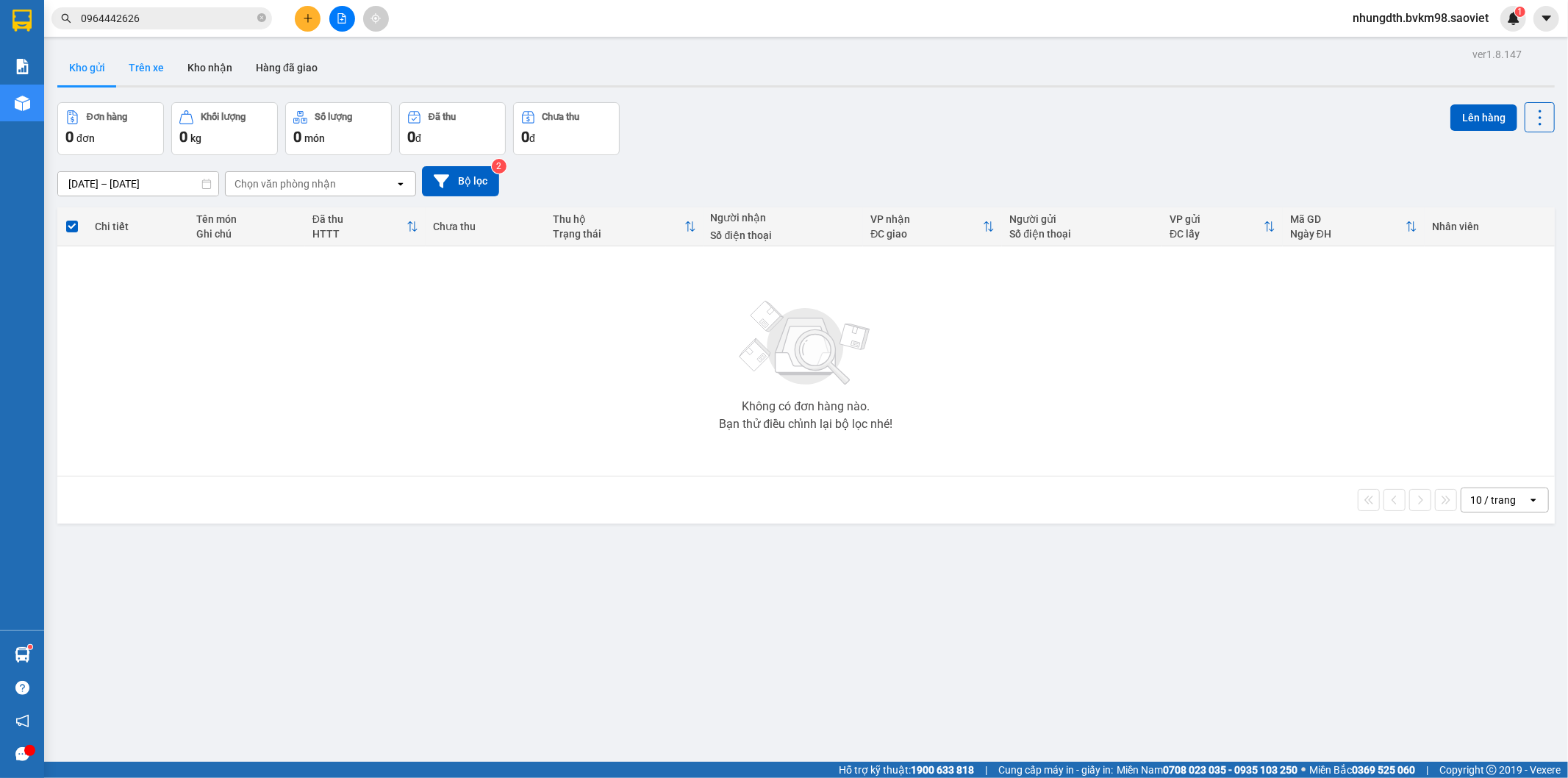
click at [139, 66] on button "Trên xe" at bounding box center [146, 67] width 59 height 35
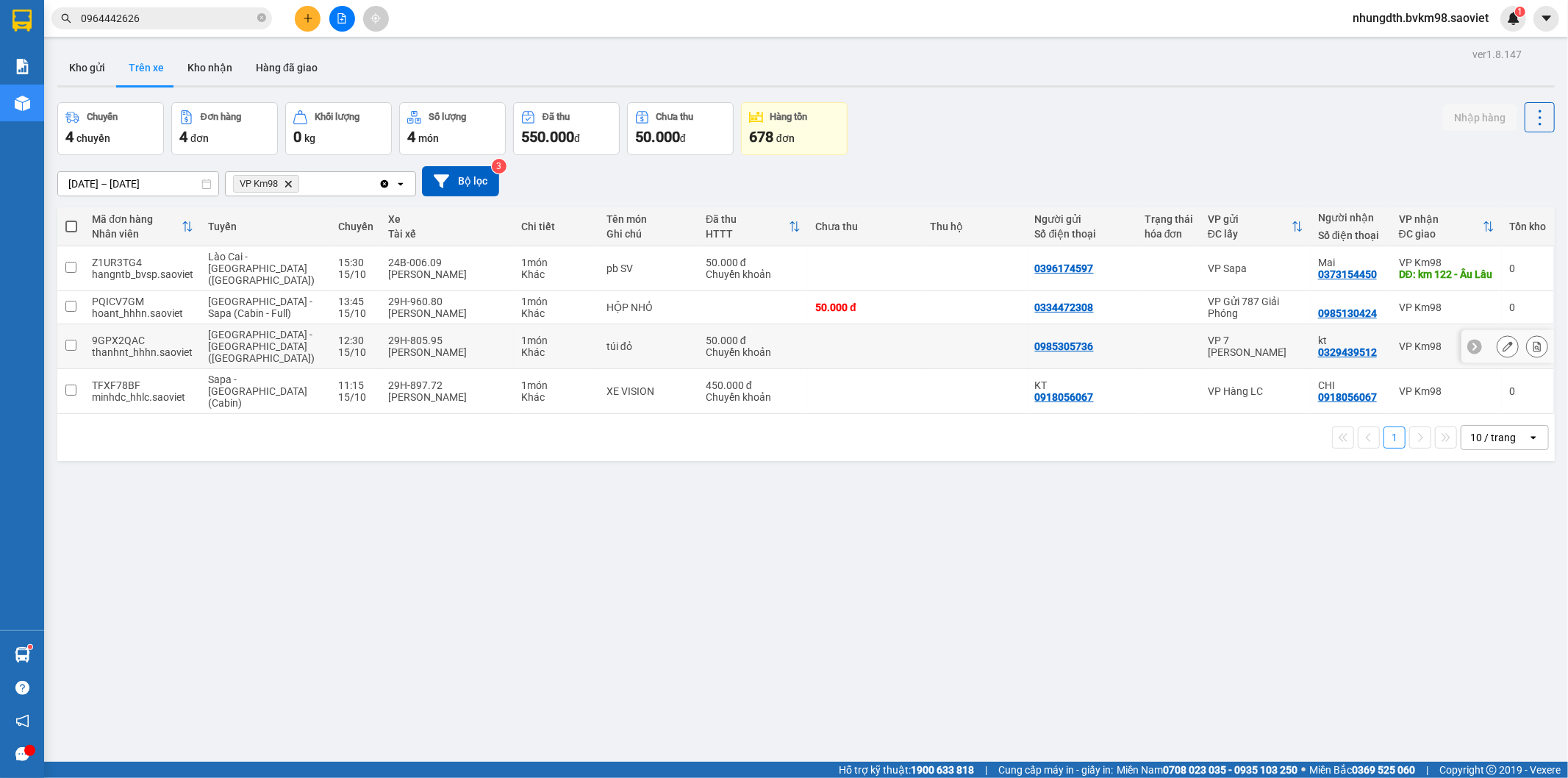
click at [75, 340] on input "checkbox" at bounding box center [71, 345] width 11 height 11
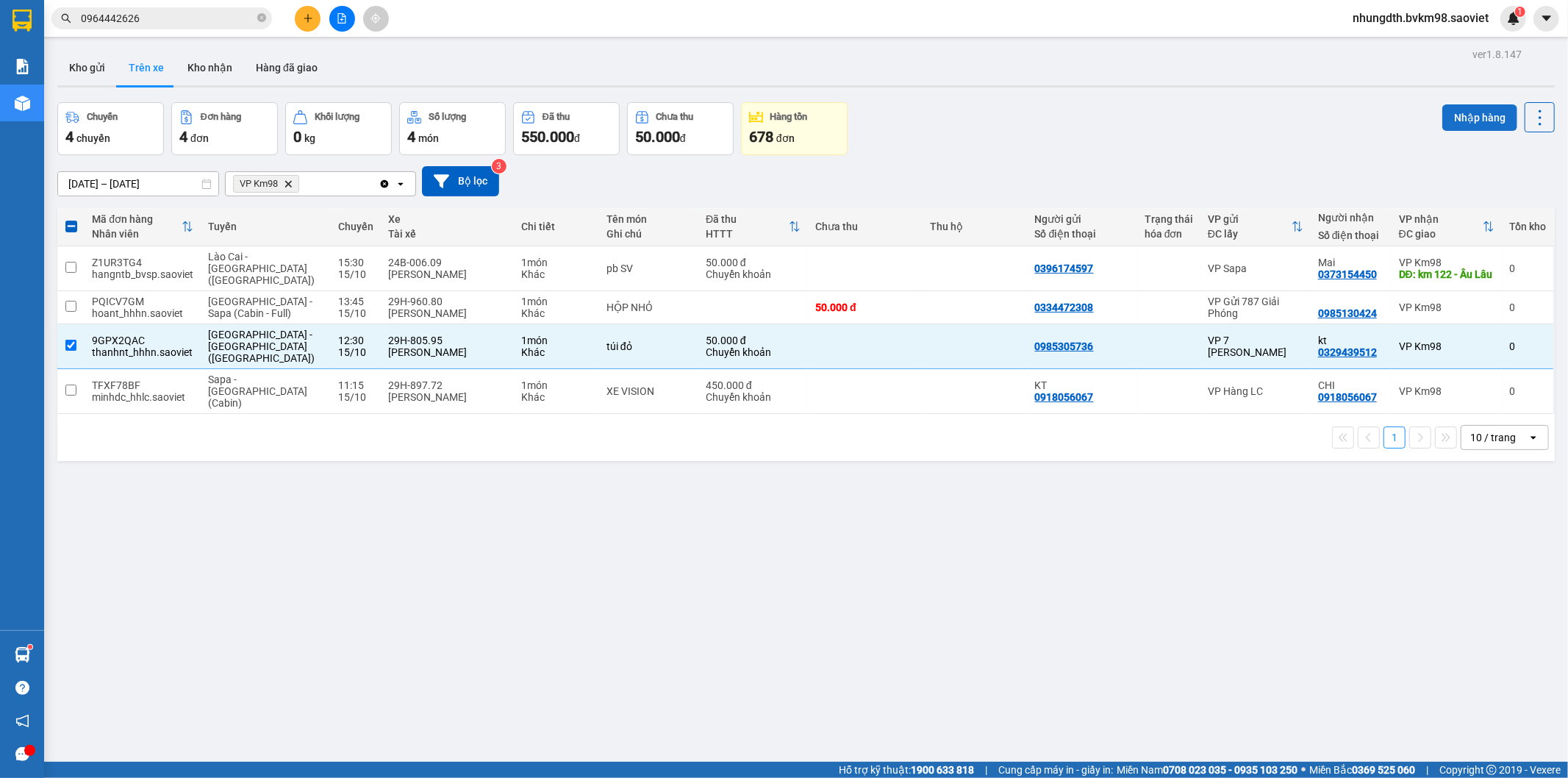
click at [1458, 121] on button "Nhập hàng" at bounding box center [1480, 118] width 75 height 26
checkbox input "false"
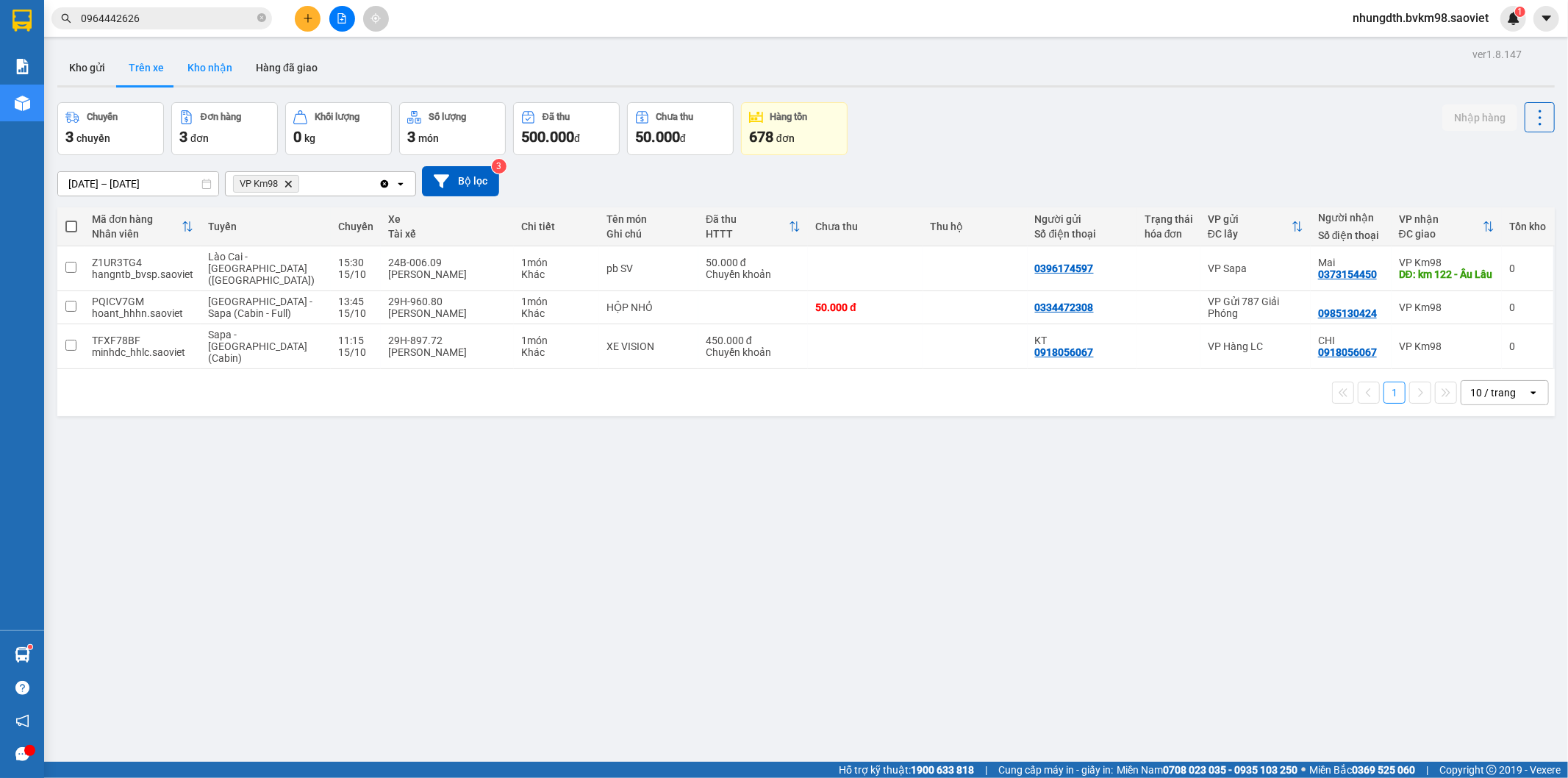
drag, startPoint x: 209, startPoint y: 66, endPoint x: 269, endPoint y: 125, distance: 84.1
click at [207, 66] on button "Kho nhận" at bounding box center [210, 67] width 69 height 35
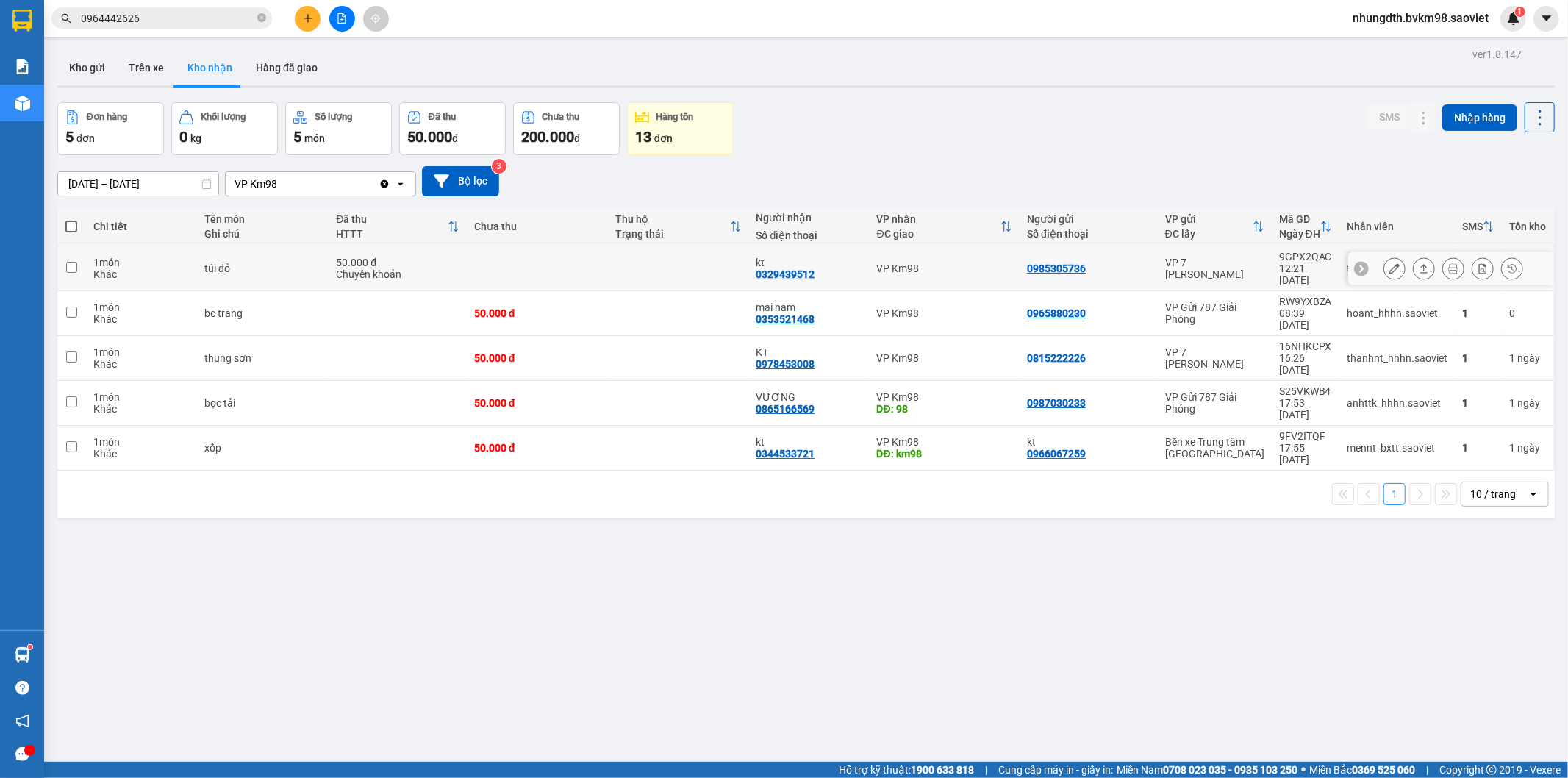
click at [481, 263] on td at bounding box center [537, 269] width 141 height 45
checkbox input "true"
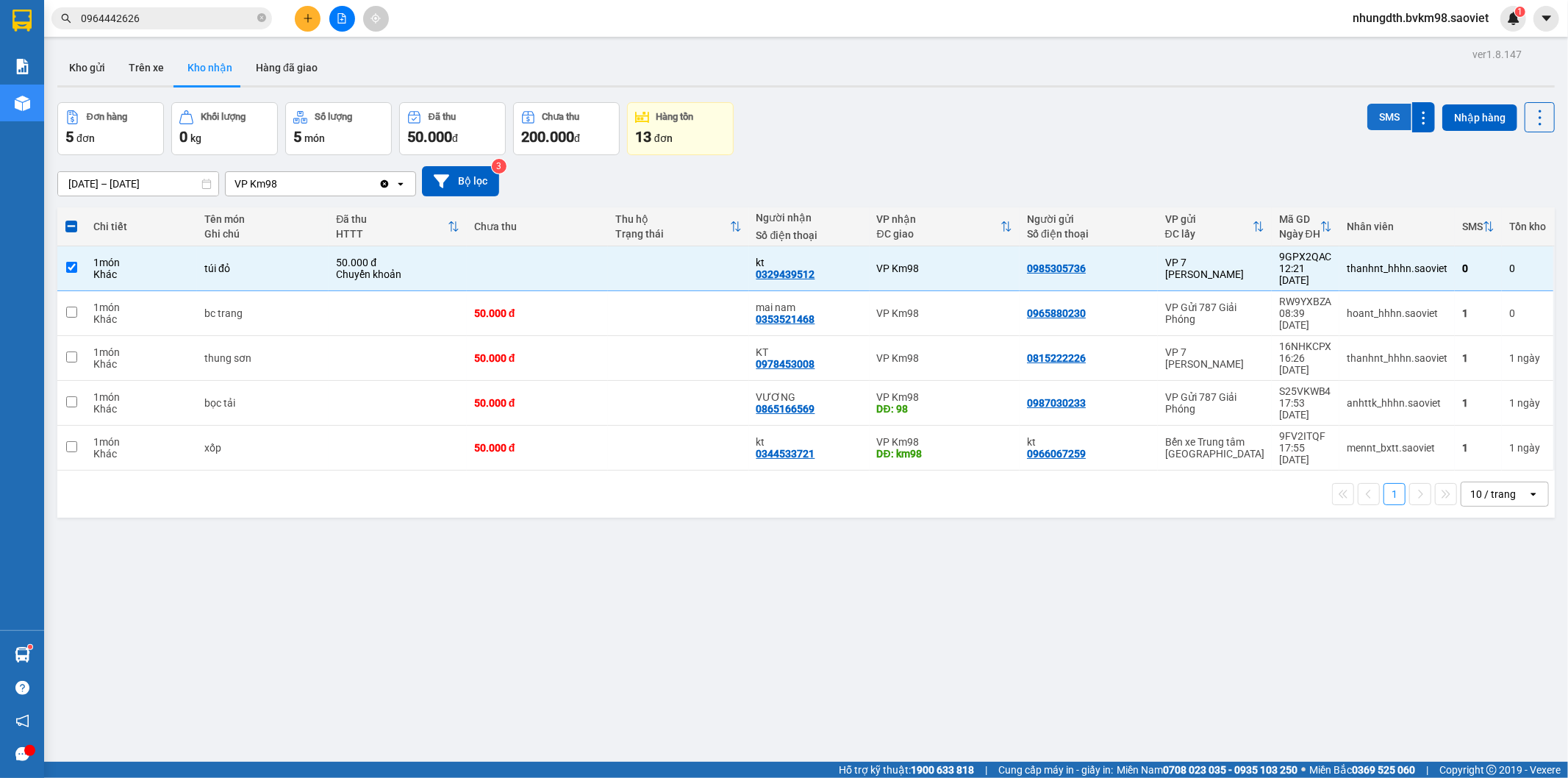
click at [1368, 118] on button "SMS" at bounding box center [1390, 117] width 44 height 26
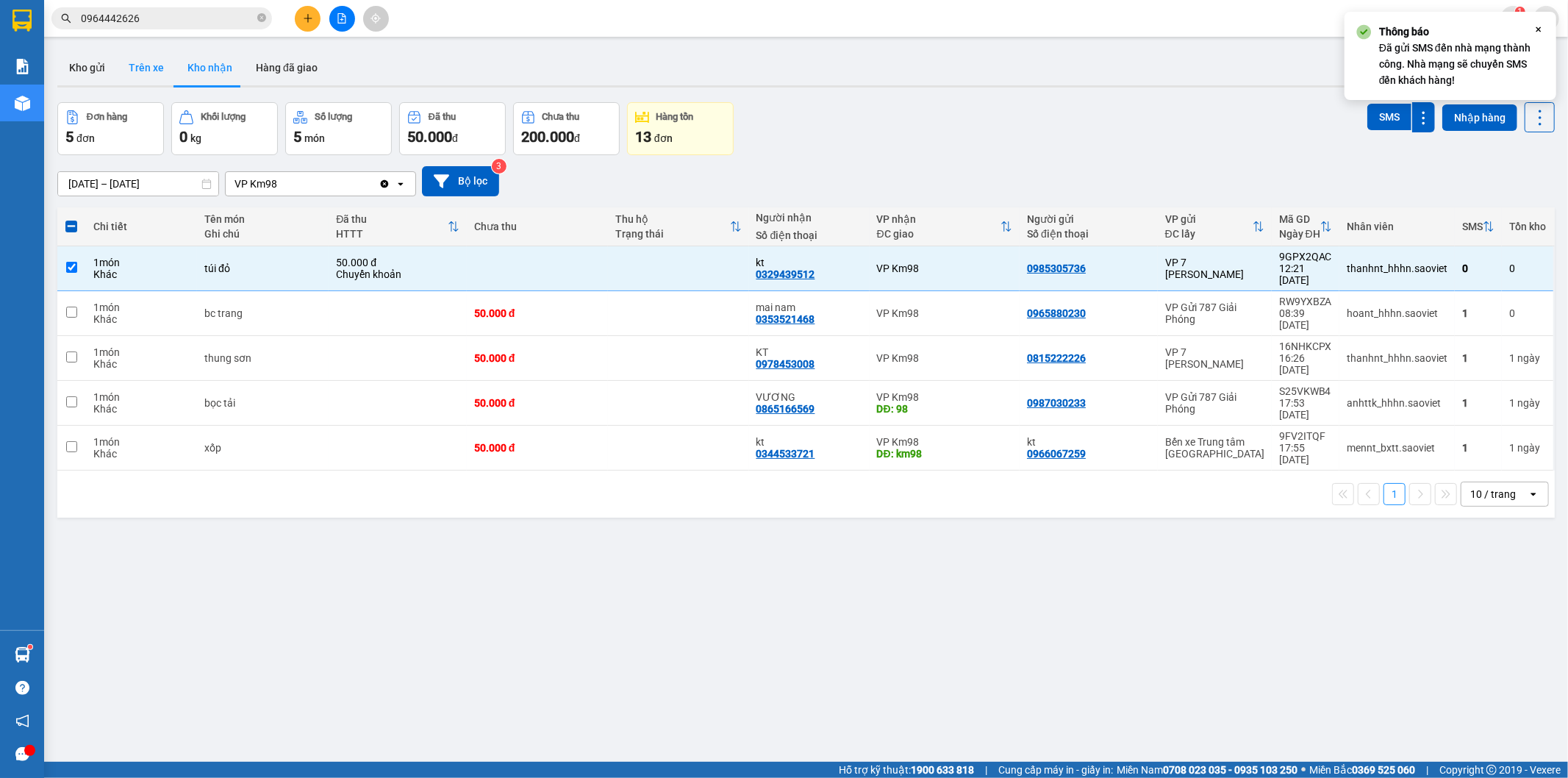
click at [144, 62] on button "Trên xe" at bounding box center [146, 67] width 59 height 35
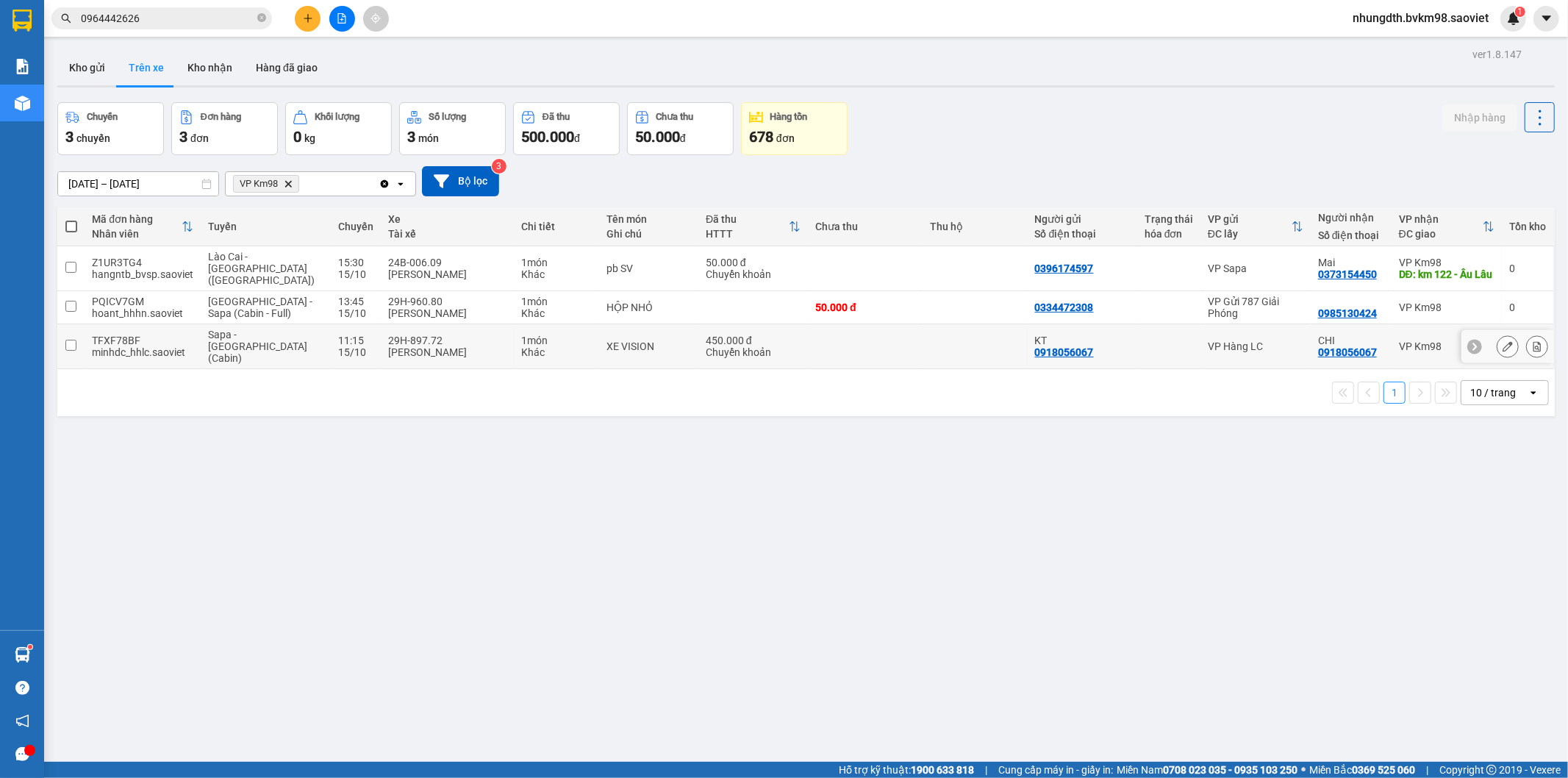
click at [72, 340] on input "checkbox" at bounding box center [71, 345] width 11 height 11
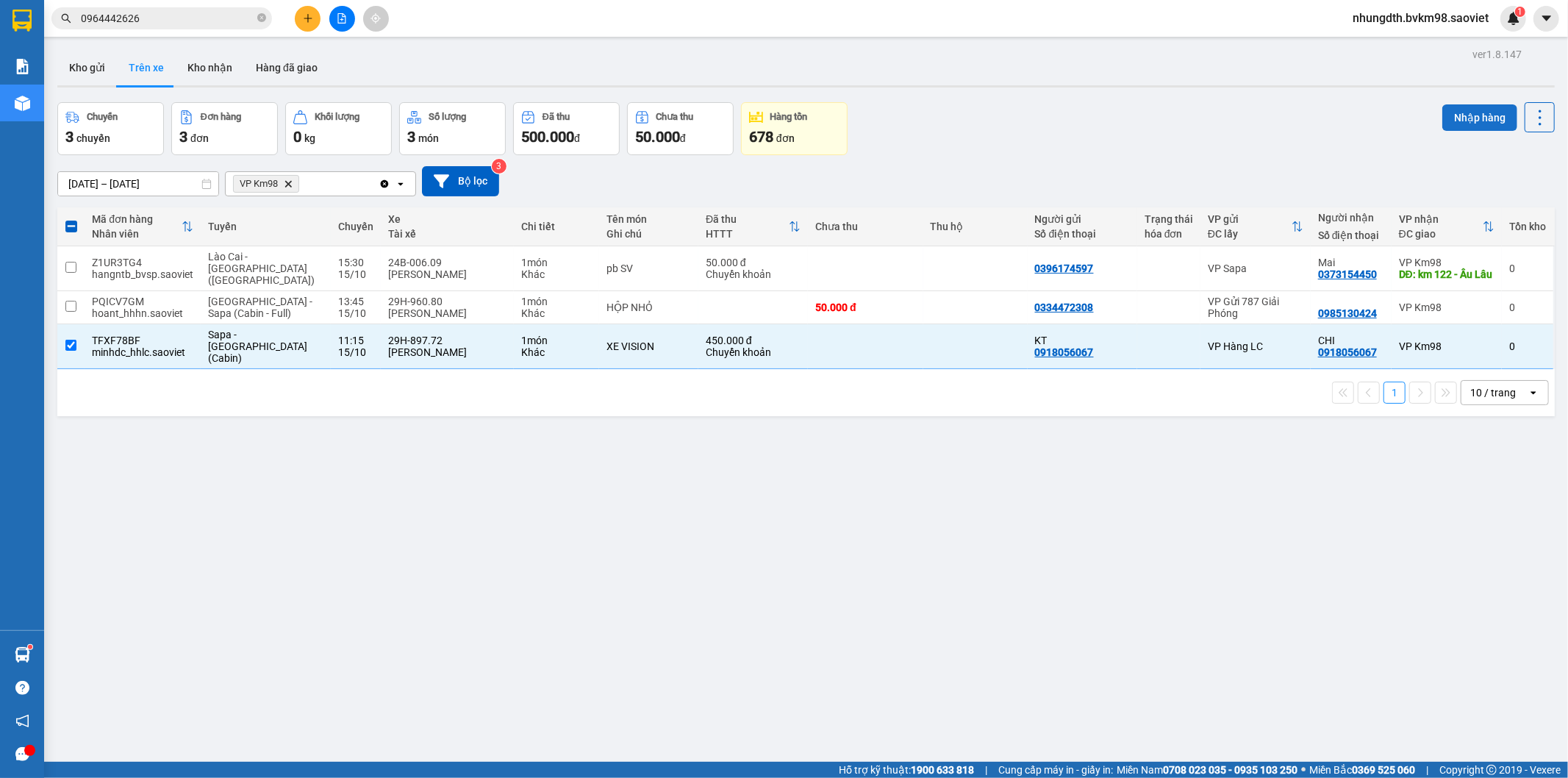
click at [1468, 116] on button "Nhập hàng" at bounding box center [1480, 118] width 75 height 26
checkbox input "false"
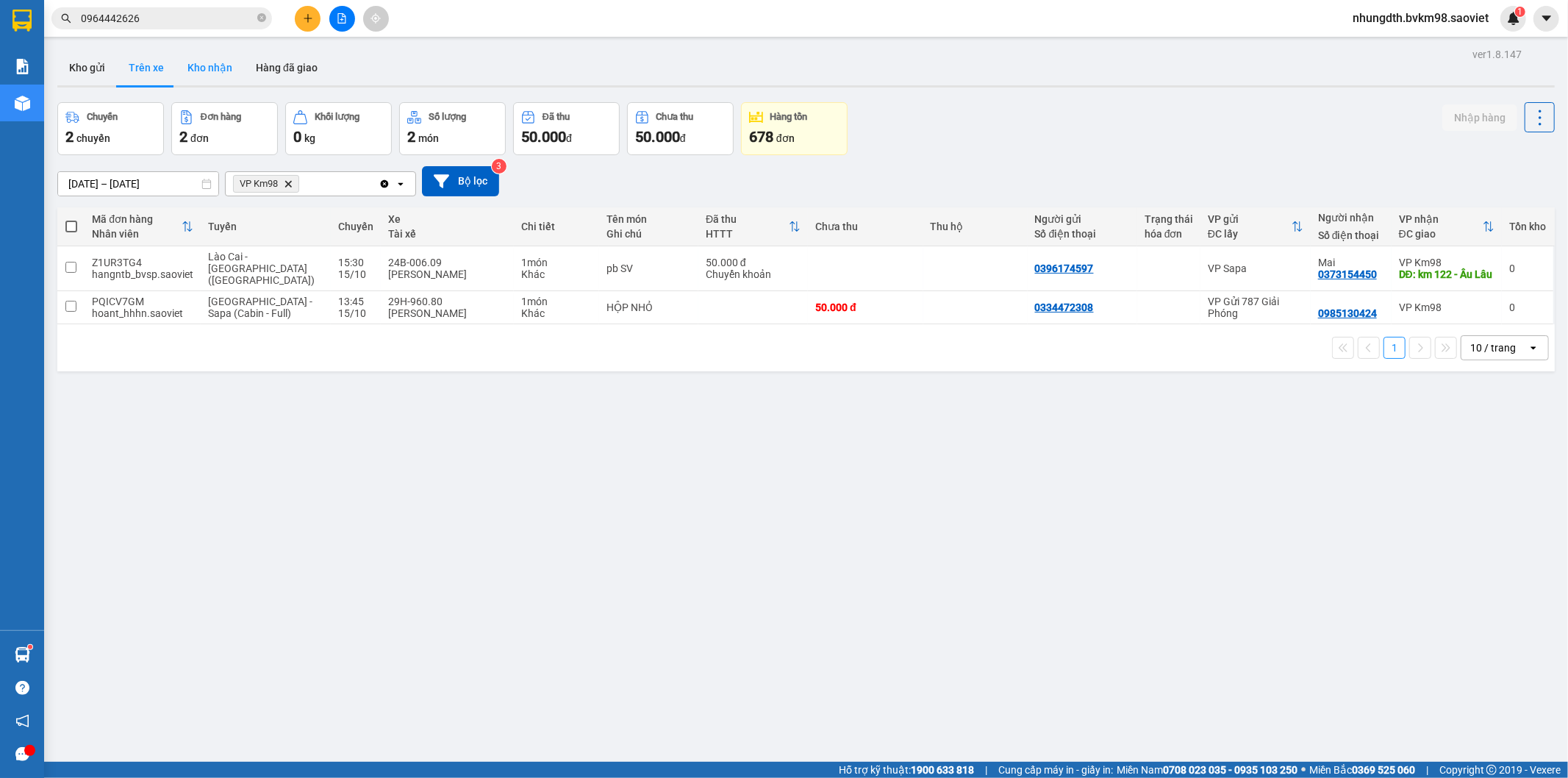
click at [205, 67] on button "Kho nhận" at bounding box center [210, 67] width 69 height 35
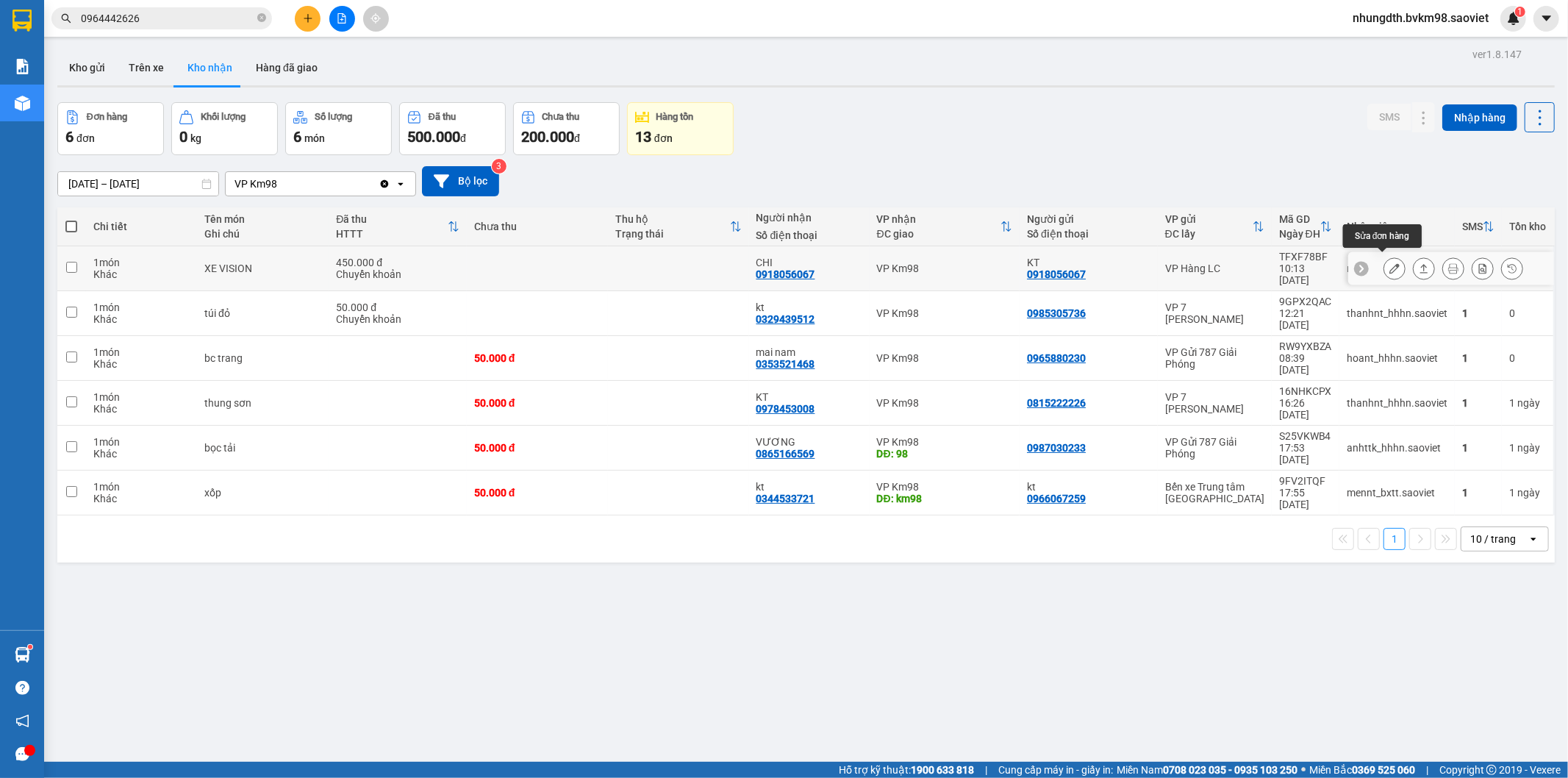
click at [1390, 263] on icon at bounding box center [1394, 268] width 10 height 10
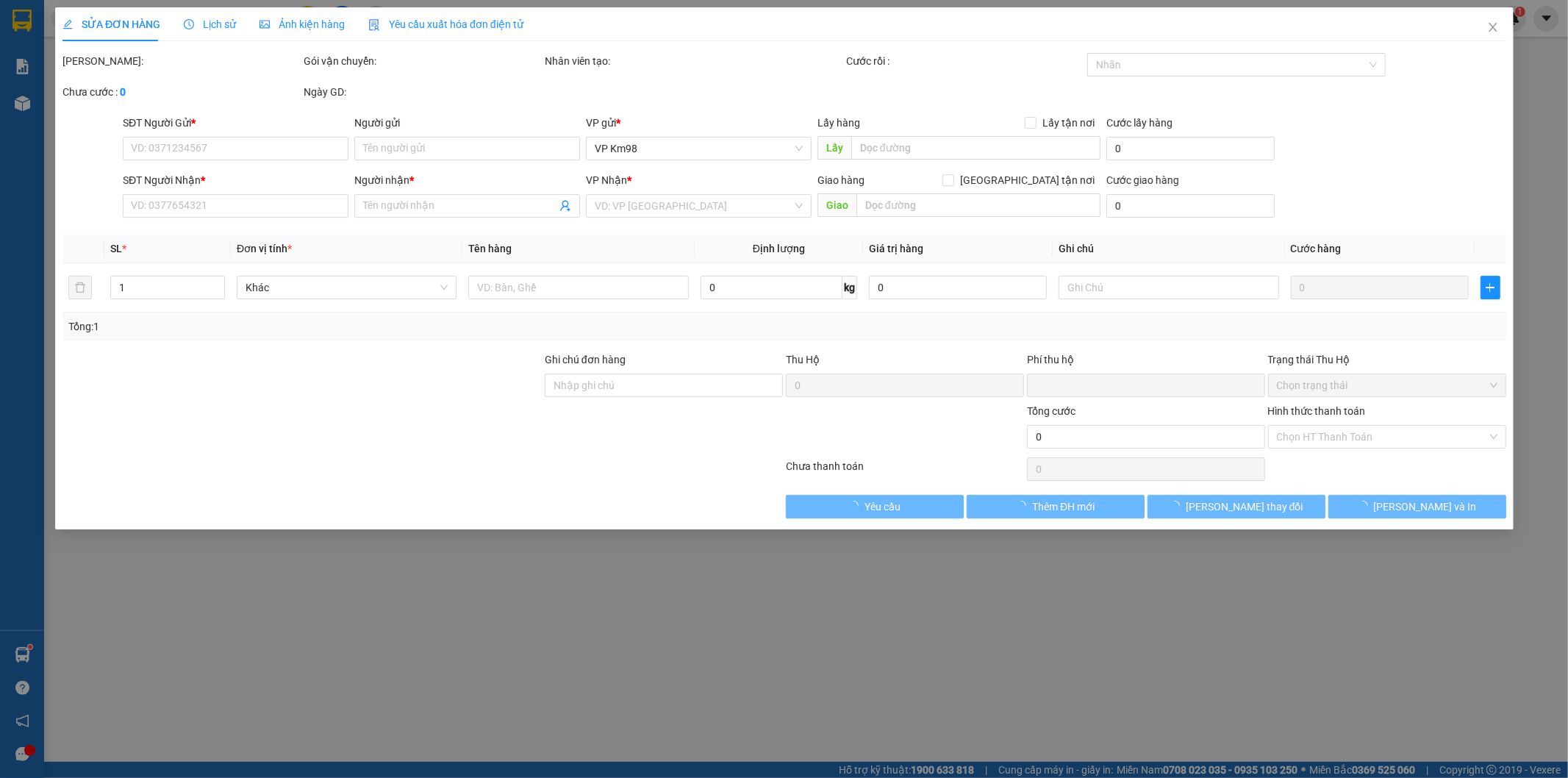
type input "0918056067"
type input "KT"
type input "0918056067"
type input "CHI"
type input "0"
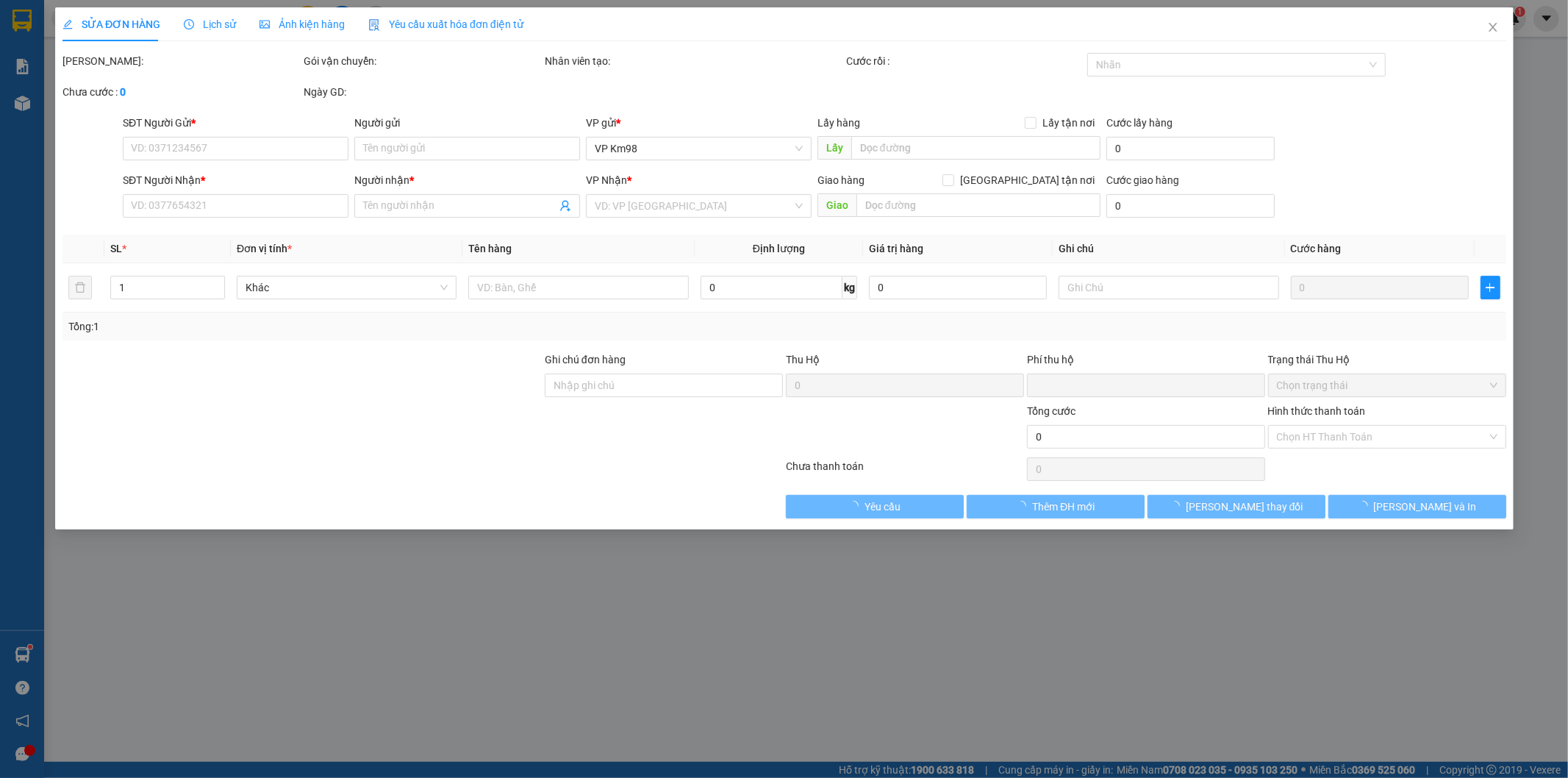
type input "450.000"
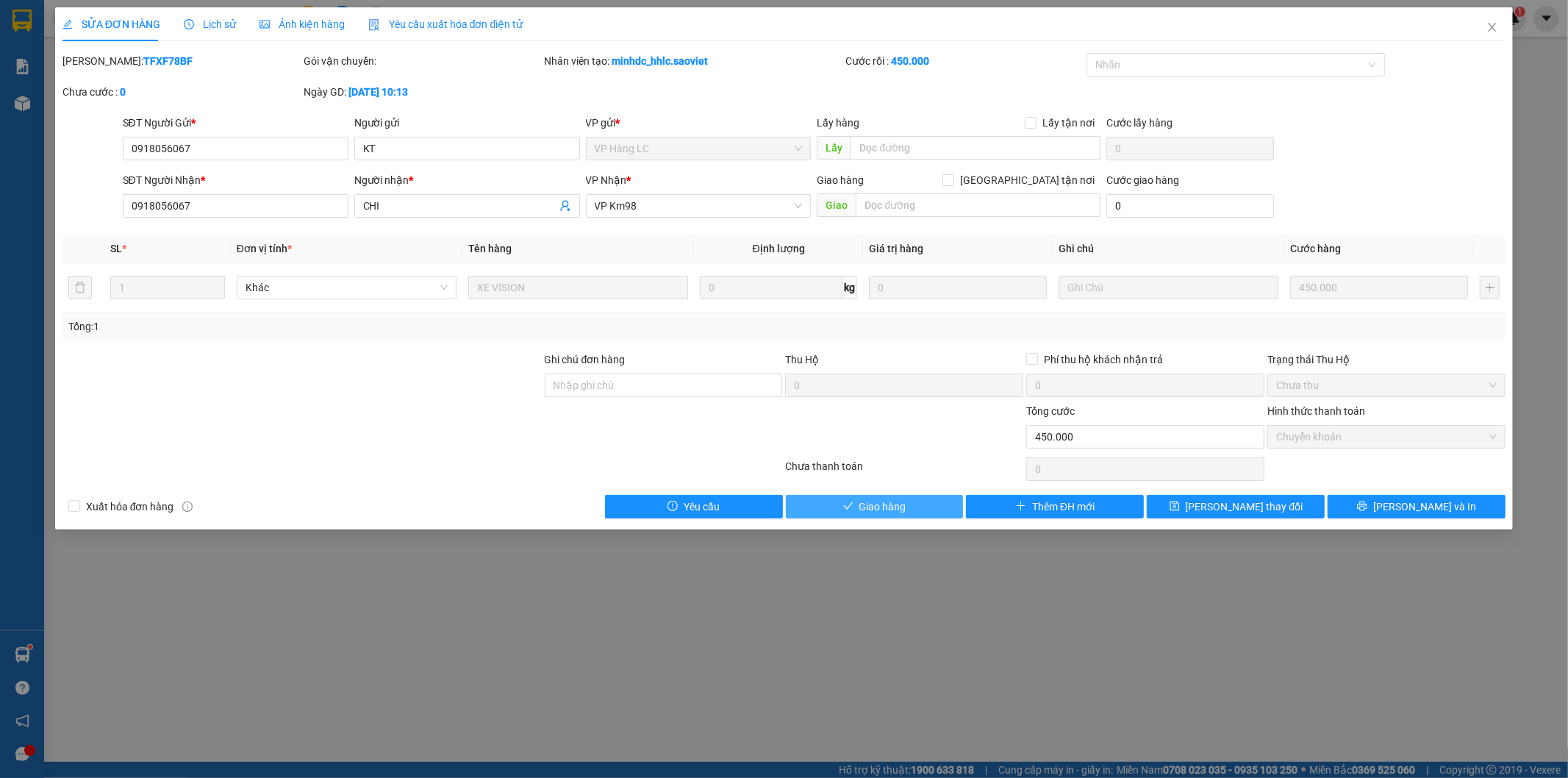
drag, startPoint x: 893, startPoint y: 505, endPoint x: 979, endPoint y: 475, distance: 91.1
click at [893, 505] on span "Giao hàng" at bounding box center [883, 506] width 47 height 16
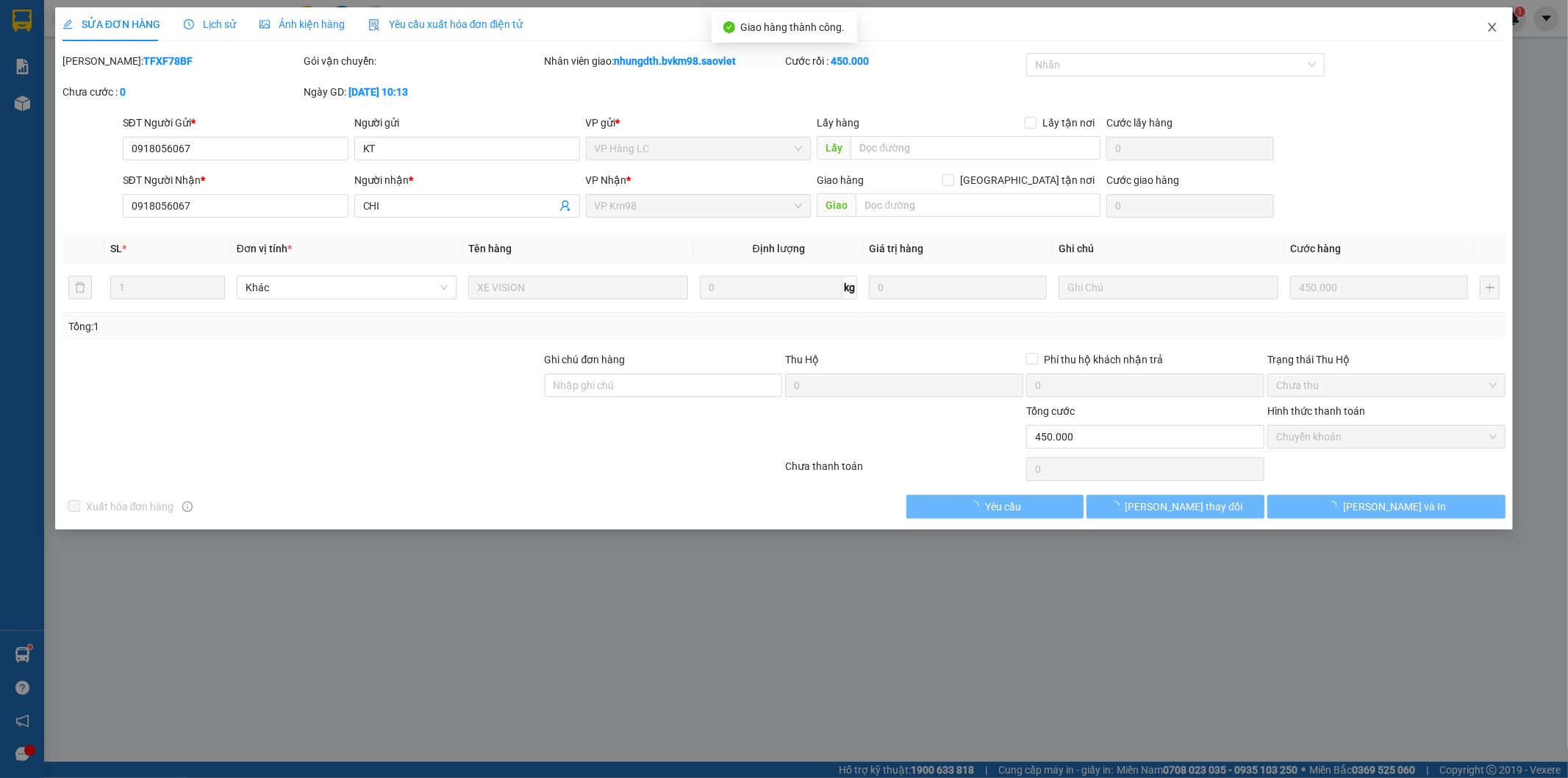
click at [1488, 23] on icon "close" at bounding box center [1492, 26] width 12 height 12
